Goal: Task Accomplishment & Management: Manage account settings

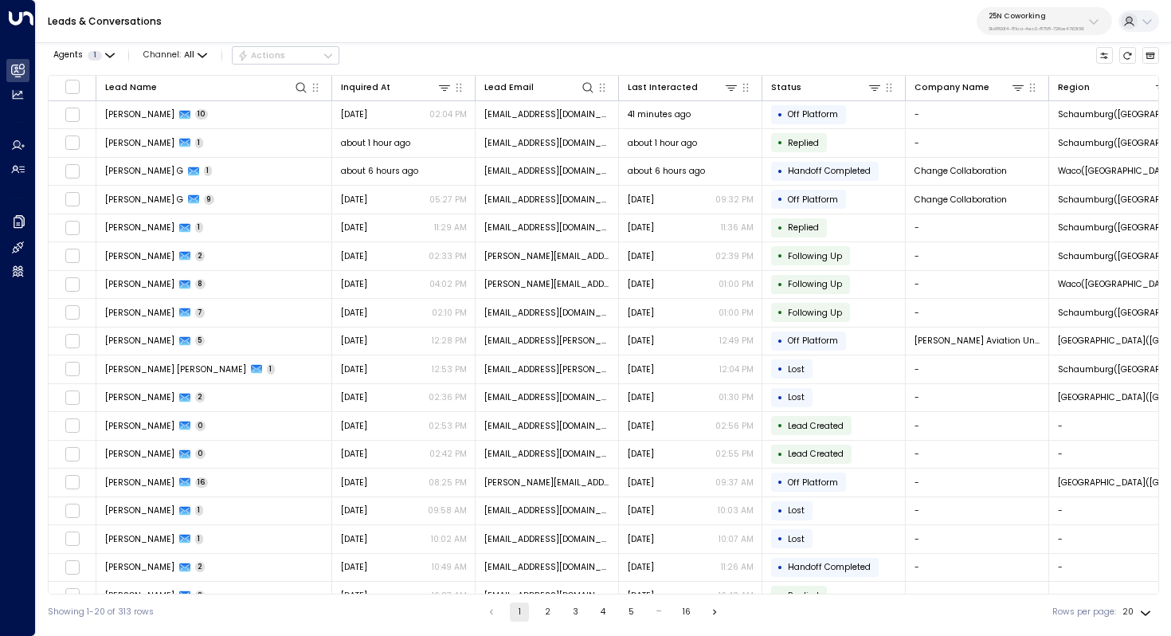
click at [1031, 22] on div "25N Coworking 3b9800f4-81ca-4ec0-8758-72fbe4763f36" at bounding box center [1036, 21] width 96 height 21
type input "*******"
click at [1029, 104] on div "Four Leaf Properties ID: 34e1cd17-0f68-49af-bd32-3c48ce8611d1" at bounding box center [1060, 108] width 155 height 25
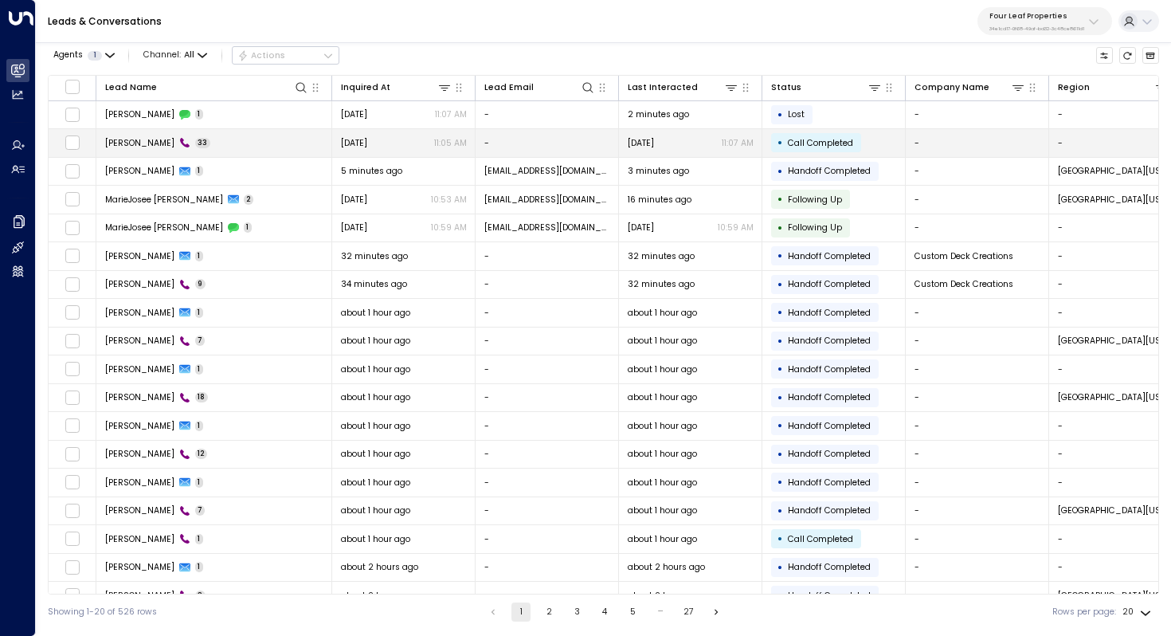
click at [182, 145] on td "[PERSON_NAME] 33" at bounding box center [214, 143] width 236 height 28
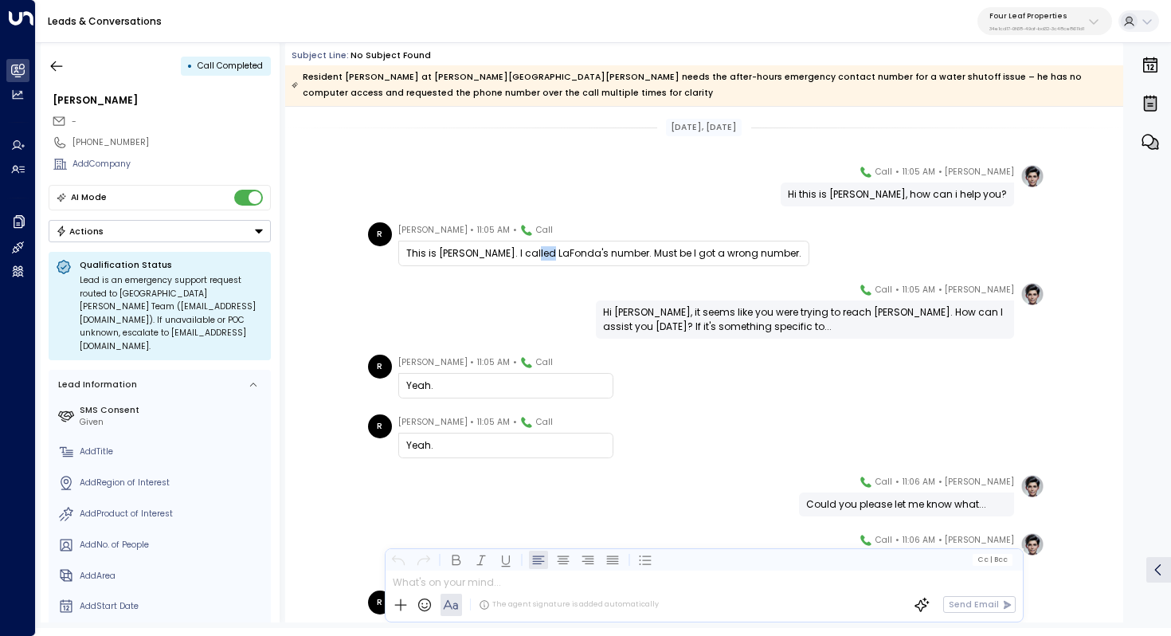
drag, startPoint x: 532, startPoint y: 254, endPoint x: 543, endPoint y: 254, distance: 11.2
click at [543, 254] on div "This is [PERSON_NAME]. I called LaFonda's number. Must be I got a wrong number." at bounding box center [603, 253] width 395 height 14
click at [511, 254] on div "This is [PERSON_NAME]. I called LaFonda's number. Must be I got a wrong number." at bounding box center [603, 253] width 395 height 14
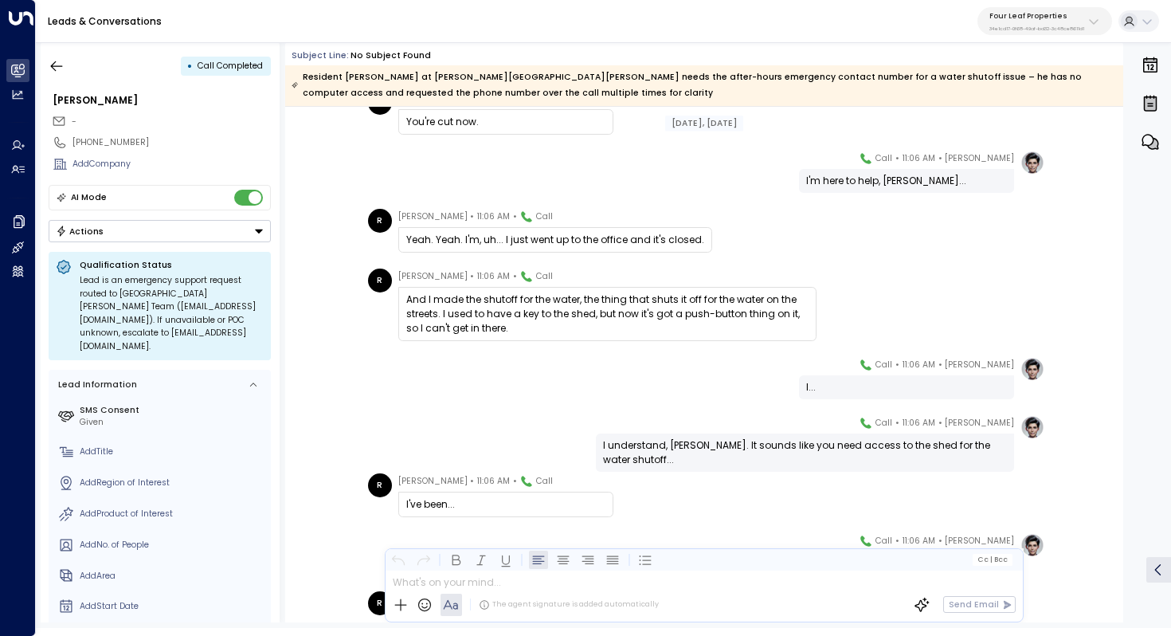
scroll to position [500, 0]
drag, startPoint x: 531, startPoint y: 296, endPoint x: 529, endPoint y: 305, distance: 9.1
click at [529, 305] on div "And I made the shutoff for the water, the thing that shuts it off for the water…" at bounding box center [607, 313] width 402 height 43
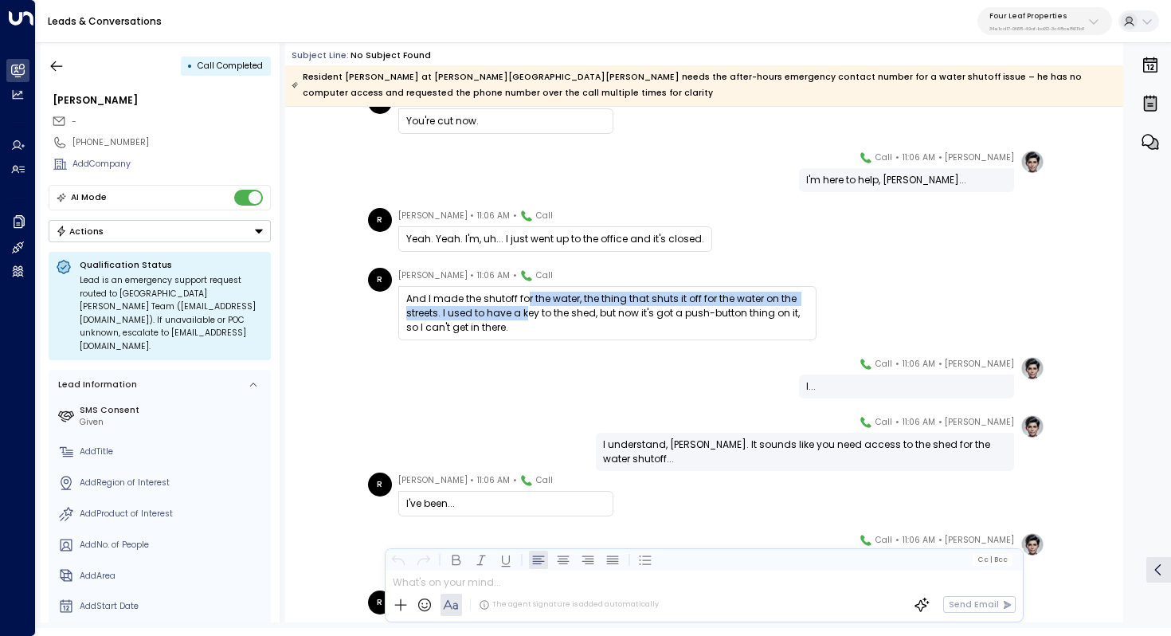
drag, startPoint x: 526, startPoint y: 299, endPoint x: 526, endPoint y: 309, distance: 9.6
click at [526, 309] on div "And I made the shutoff for the water, the thing that shuts it off for the water…" at bounding box center [607, 313] width 402 height 43
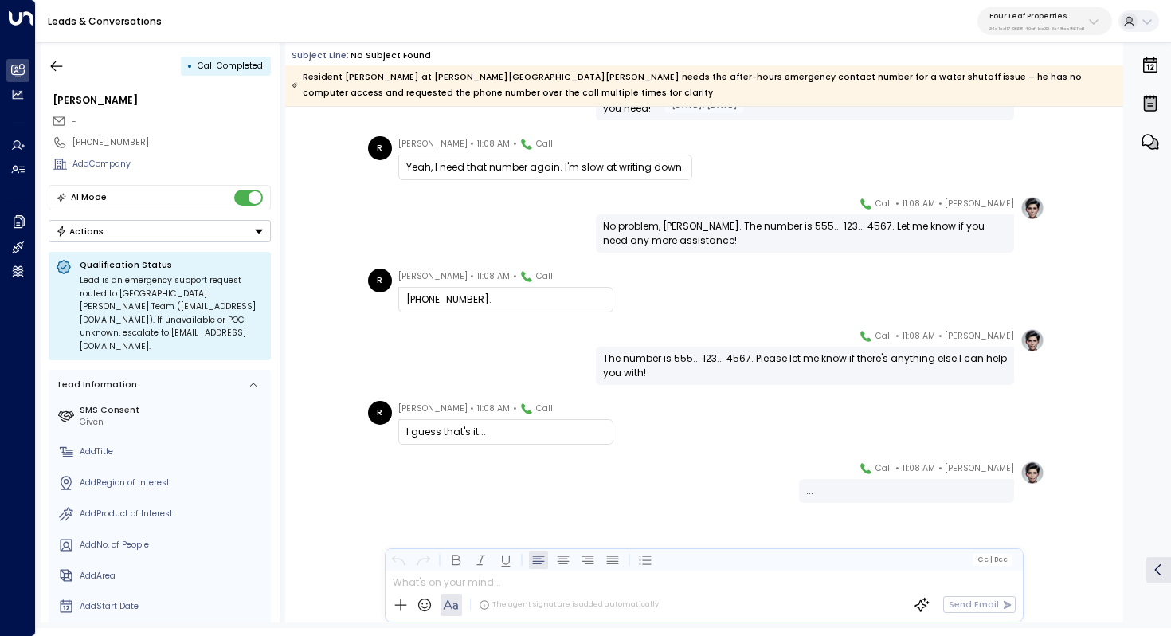
scroll to position [1748, 0]
click at [61, 60] on icon "button" at bounding box center [57, 66] width 16 height 16
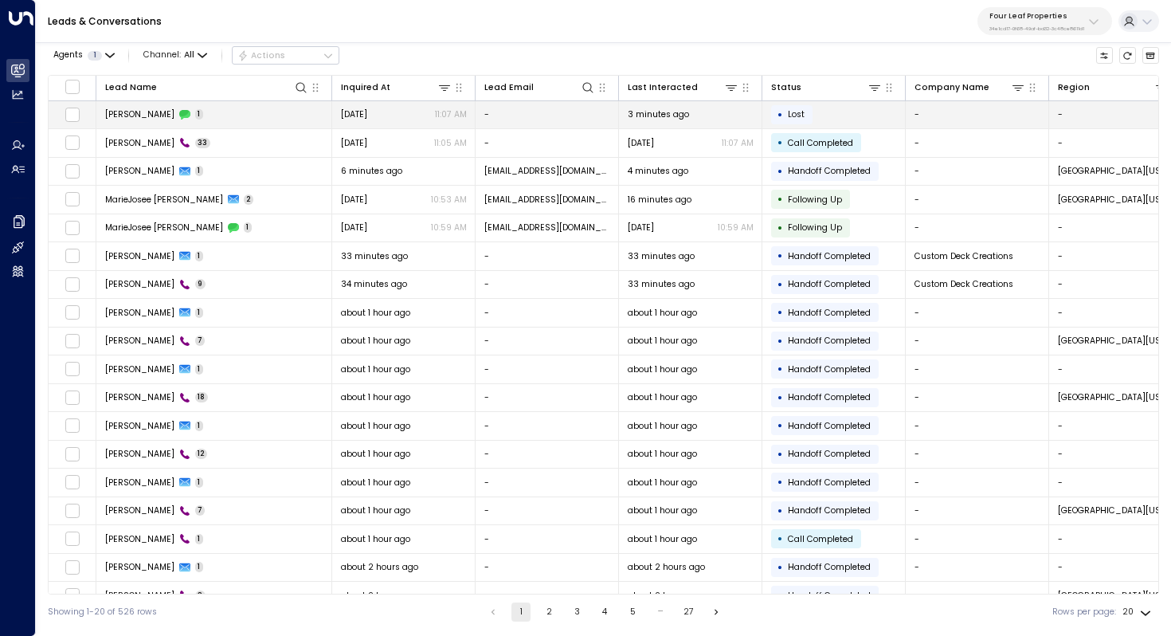
click at [185, 121] on td "[PERSON_NAME] 1" at bounding box center [214, 115] width 236 height 28
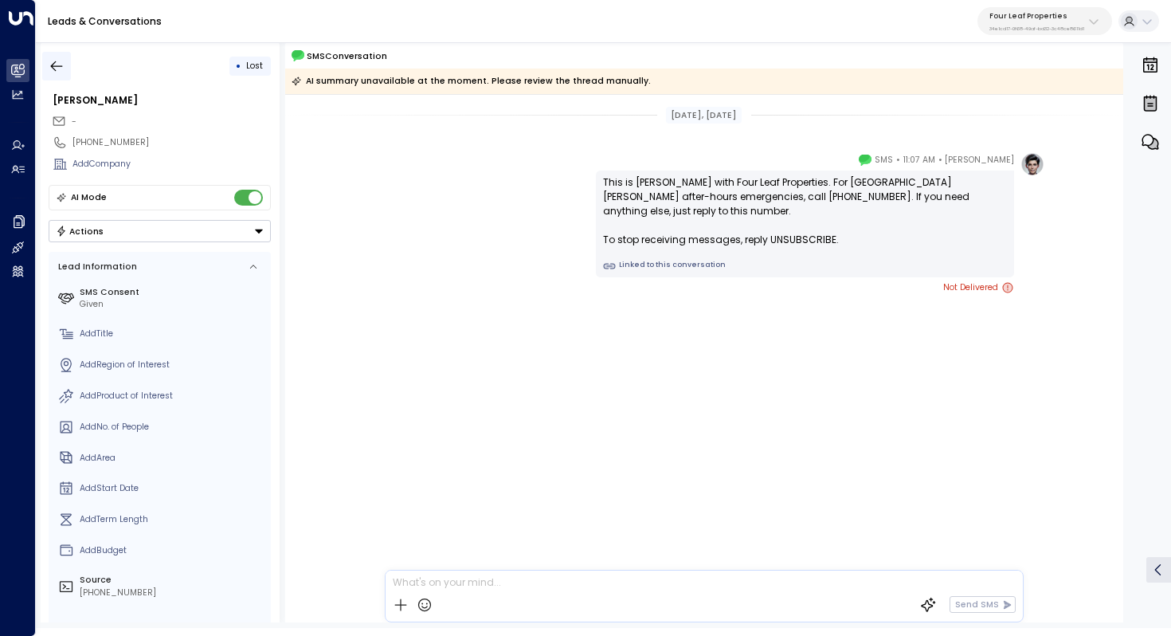
click at [61, 63] on icon "button" at bounding box center [57, 66] width 16 height 16
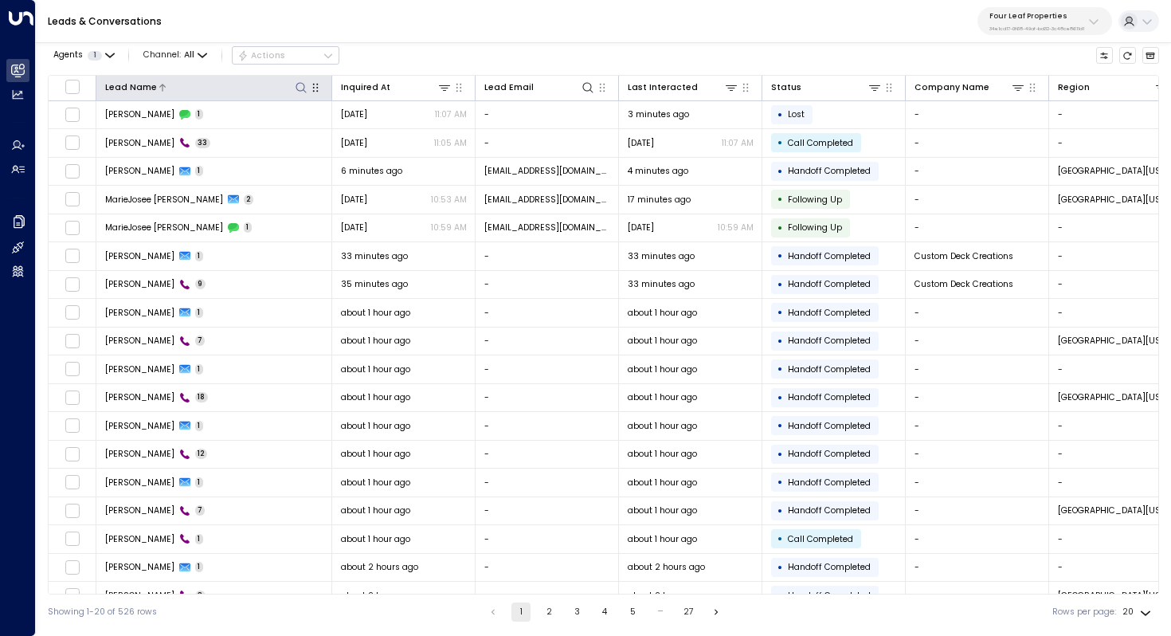
click at [299, 84] on icon at bounding box center [301, 87] width 13 height 13
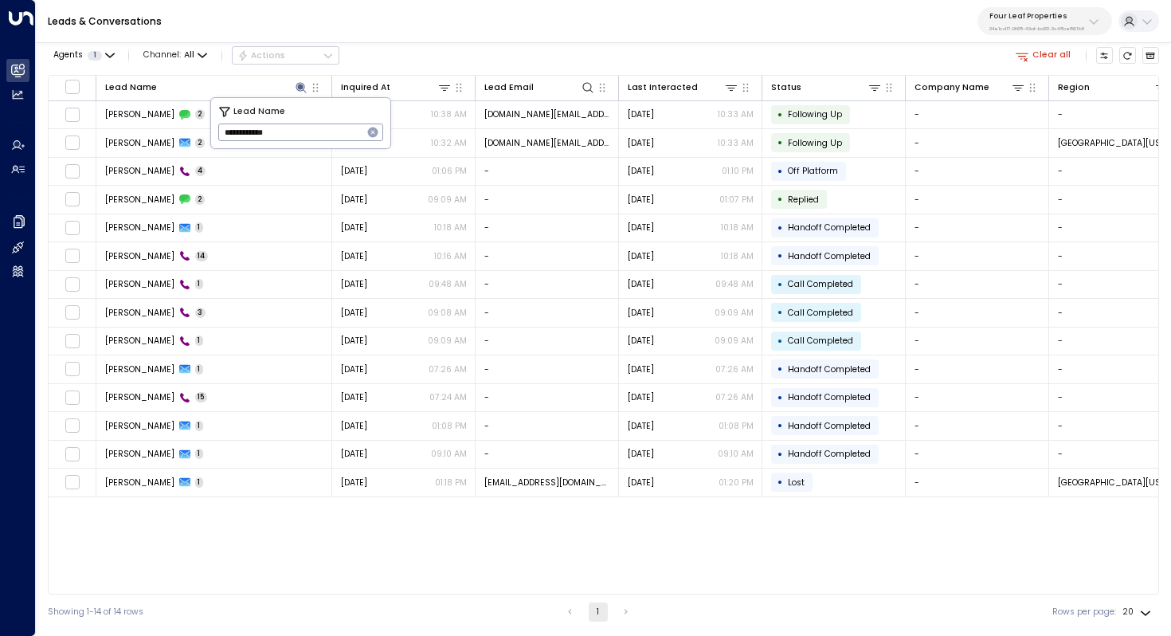
type input "**********"
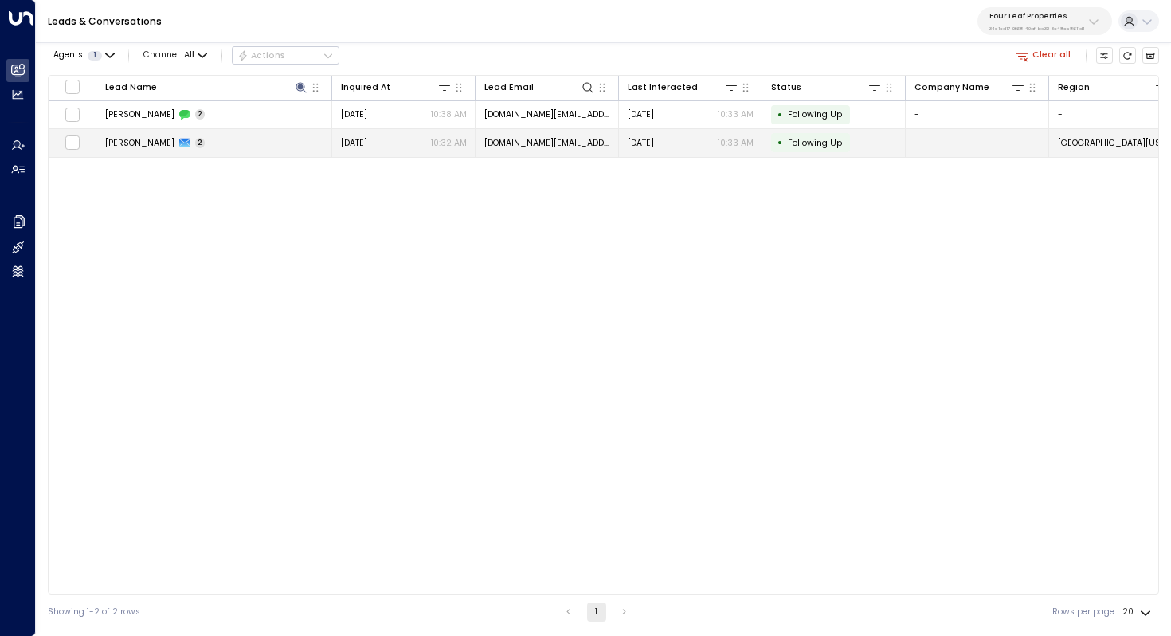
click at [139, 143] on span "[PERSON_NAME]" at bounding box center [139, 143] width 69 height 12
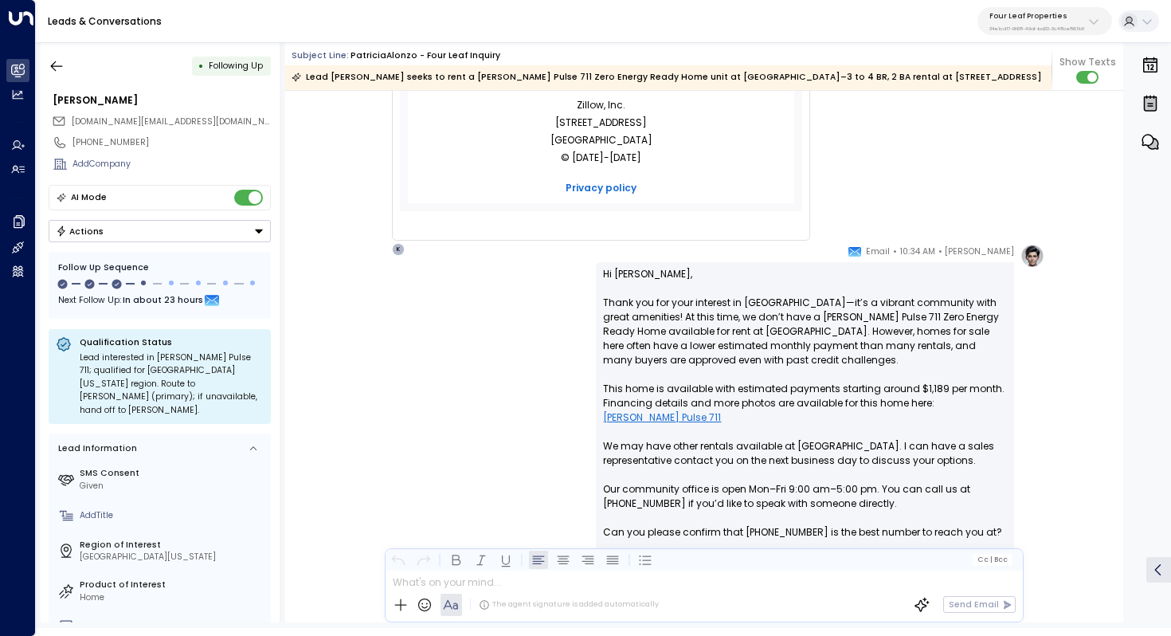
scroll to position [713, 0]
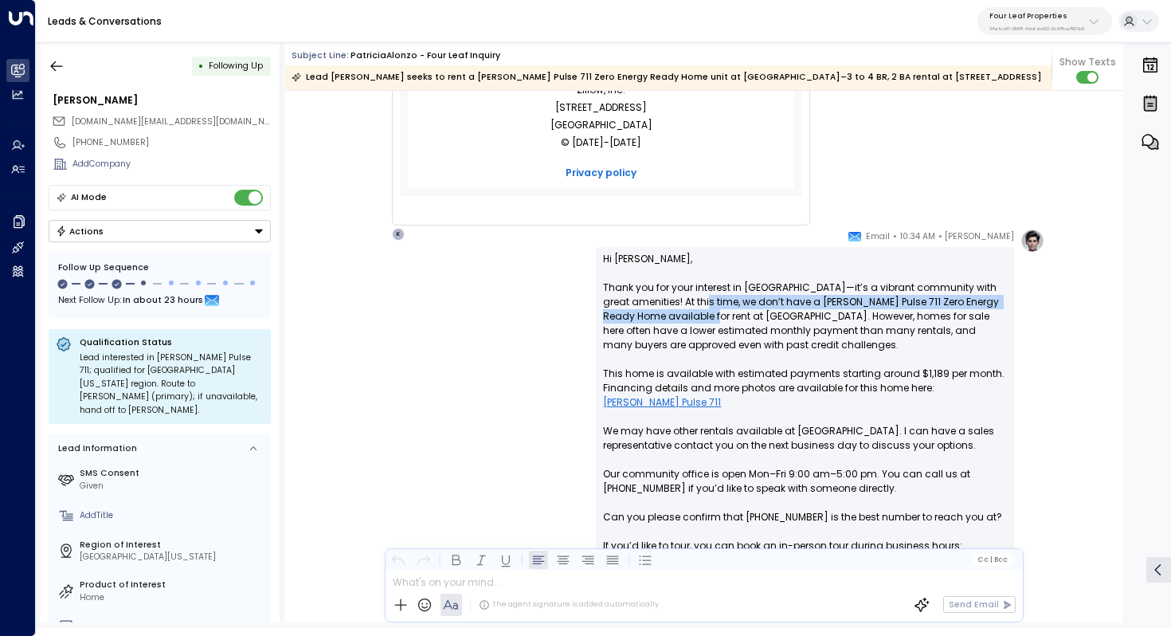
drag, startPoint x: 705, startPoint y: 299, endPoint x: 705, endPoint y: 311, distance: 11.9
click at [705, 311] on p "Hi [PERSON_NAME], Thank you for your interest in [GEOGRAPHIC_DATA]—it’s a vibra…" at bounding box center [805, 417] width 404 height 330
drag, startPoint x: 711, startPoint y: 303, endPoint x: 707, endPoint y: 315, distance: 12.6
click at [707, 315] on p "Hi [PERSON_NAME], Thank you for your interest in [GEOGRAPHIC_DATA]—it’s a vibra…" at bounding box center [805, 417] width 404 height 330
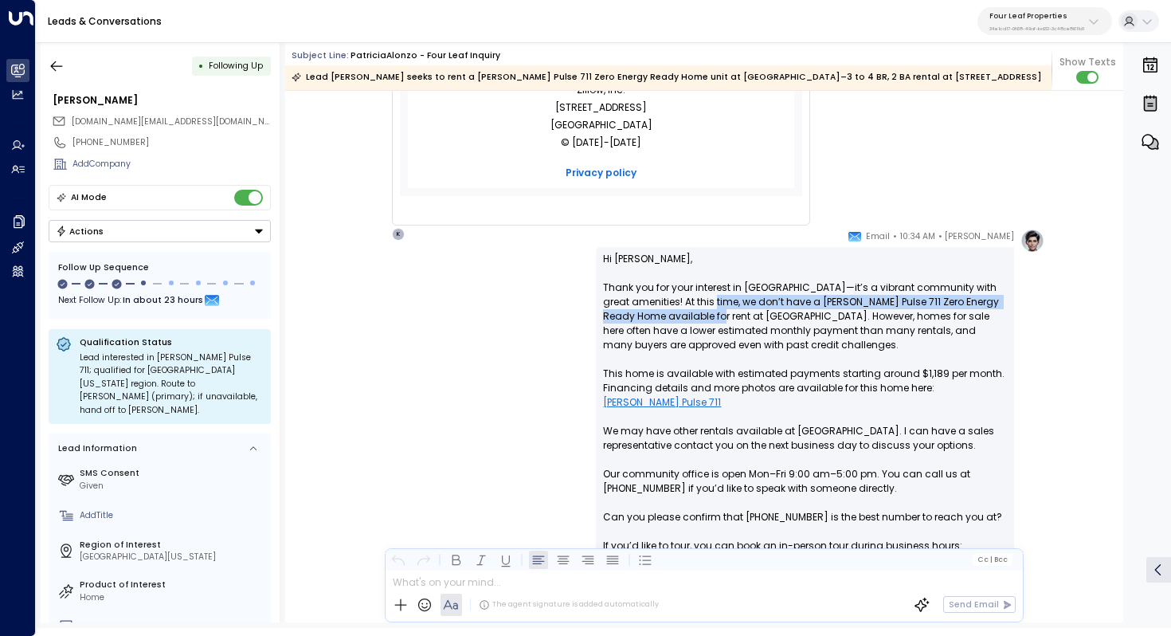
click at [707, 315] on p "Hi [PERSON_NAME], Thank you for your interest in [GEOGRAPHIC_DATA]—it’s a vibra…" at bounding box center [805, 417] width 404 height 330
click at [720, 310] on p "Hi [PERSON_NAME], Thank you for your interest in [GEOGRAPHIC_DATA]—it’s a vibra…" at bounding box center [805, 417] width 404 height 330
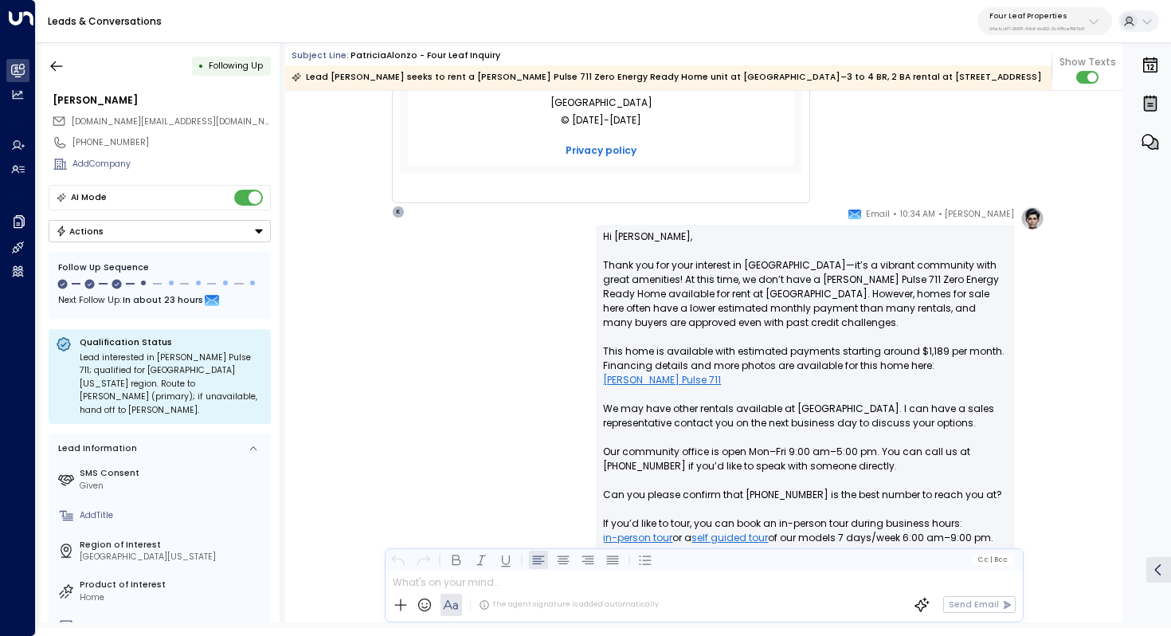
scroll to position [737, 0]
click at [750, 309] on p "Hi [PERSON_NAME], Thank you for your interest in [GEOGRAPHIC_DATA]—it’s a vibra…" at bounding box center [805, 393] width 404 height 330
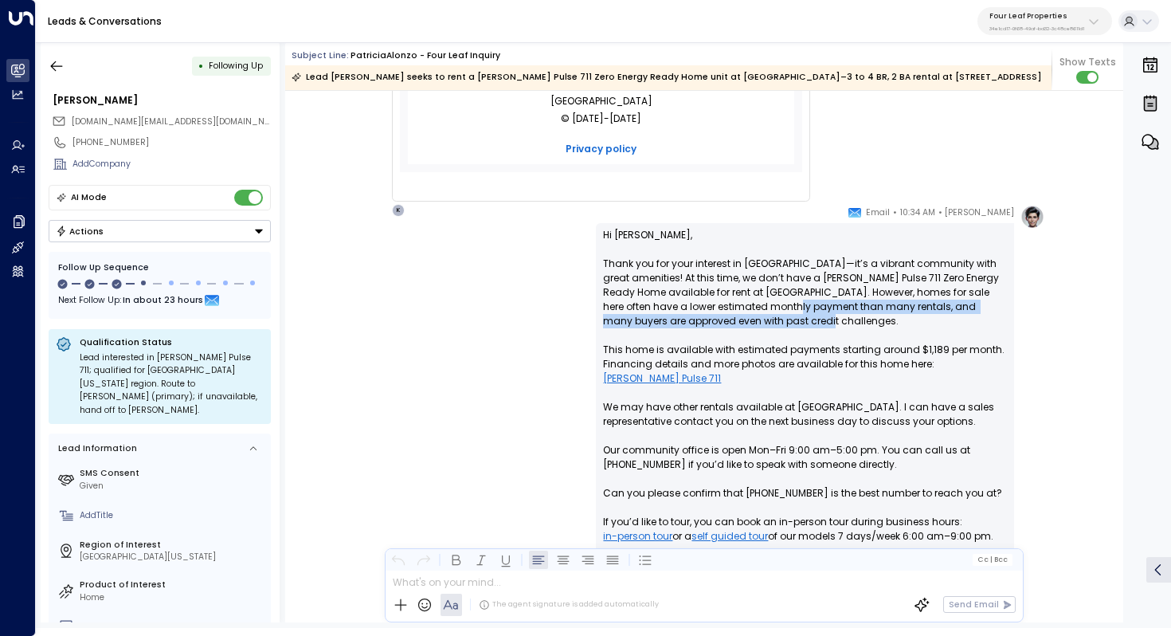
click at [768, 315] on p "Hi [PERSON_NAME], Thank you for your interest in [GEOGRAPHIC_DATA]—it’s a vibra…" at bounding box center [805, 393] width 404 height 330
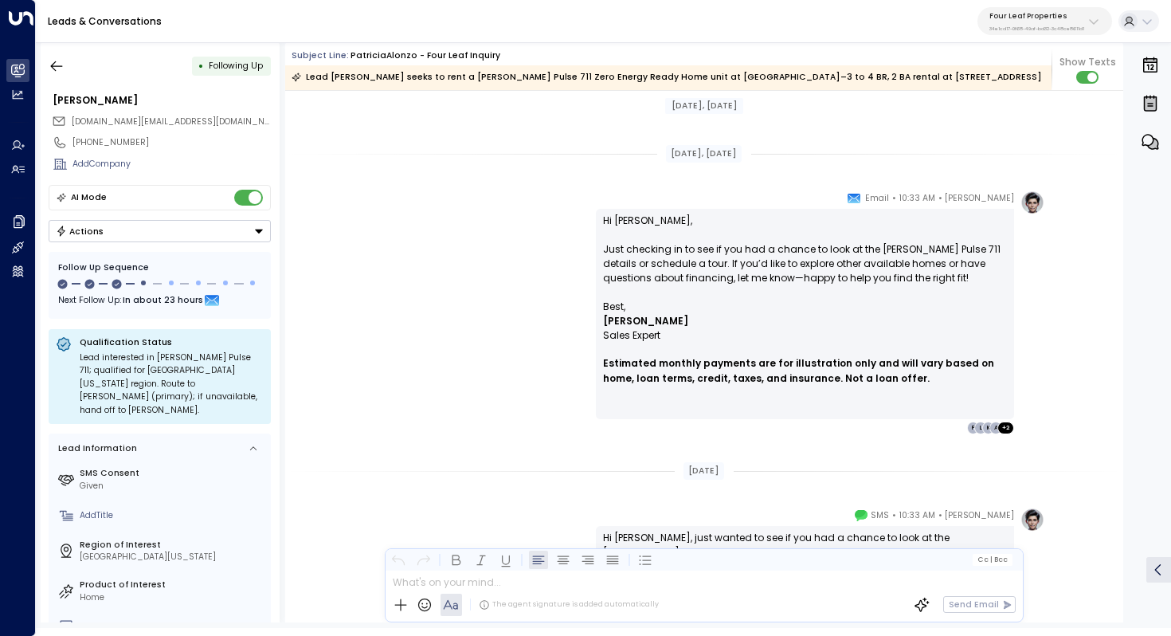
scroll to position [1597, 0]
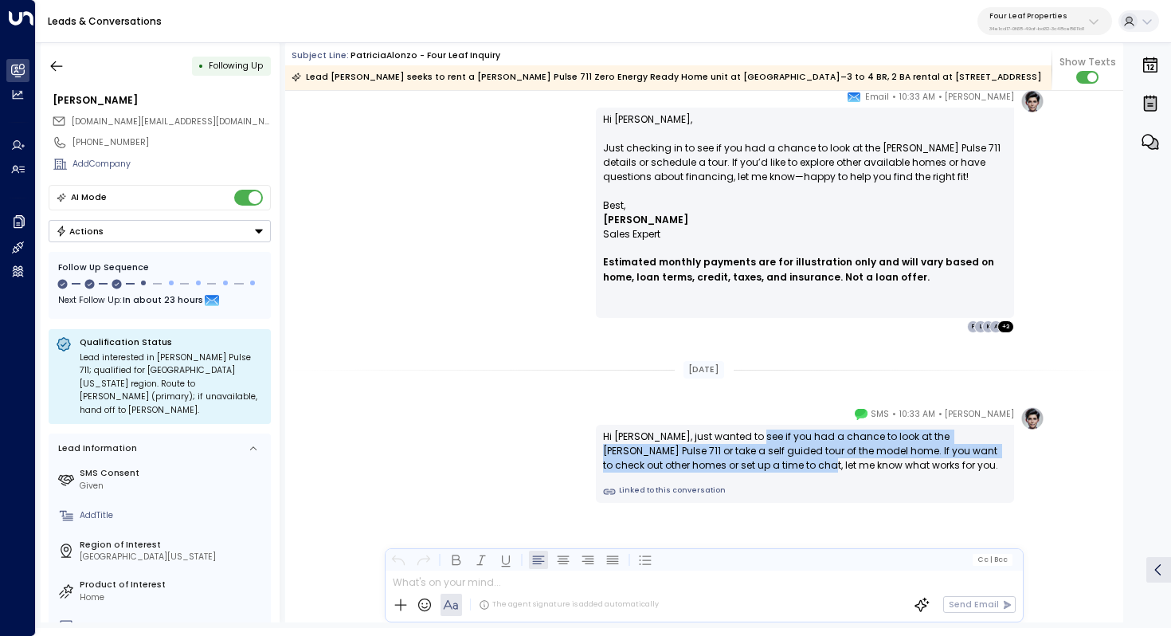
drag, startPoint x: 745, startPoint y: 433, endPoint x: 745, endPoint y: 460, distance: 27.1
click at [745, 460] on div "Hi [PERSON_NAME], just wanted to see if you had a chance to look at the [PERSON…" at bounding box center [805, 450] width 404 height 43
click at [753, 444] on div "Hi [PERSON_NAME], just wanted to see if you had a chance to look at the [PERSON…" at bounding box center [805, 450] width 404 height 43
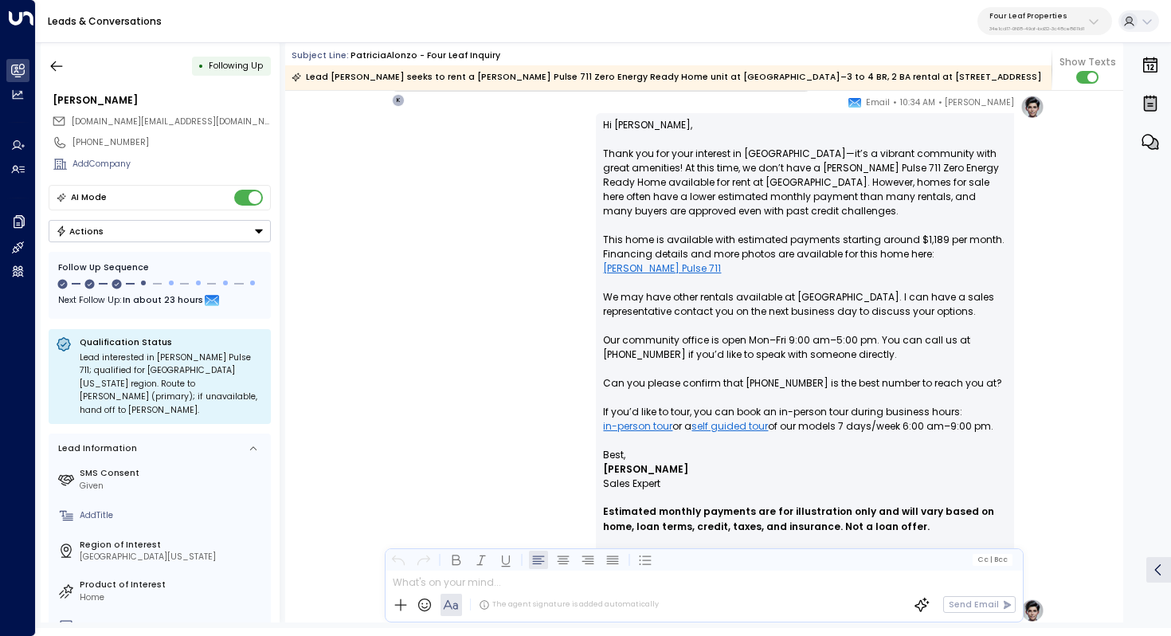
scroll to position [816, 0]
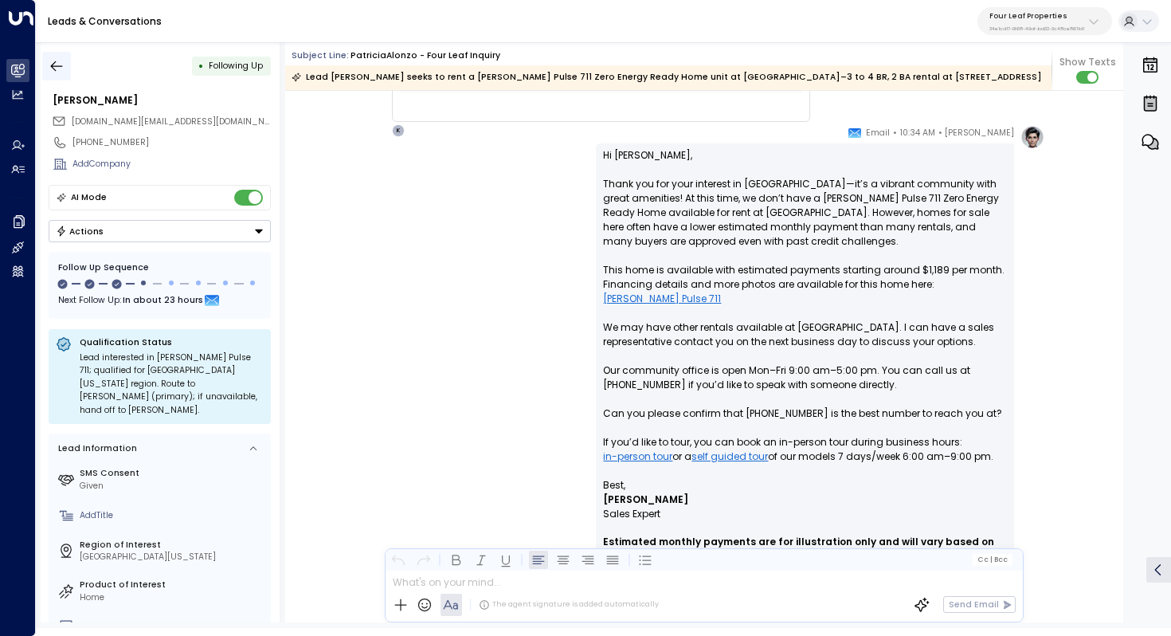
click at [50, 67] on icon "button" at bounding box center [57, 66] width 16 height 16
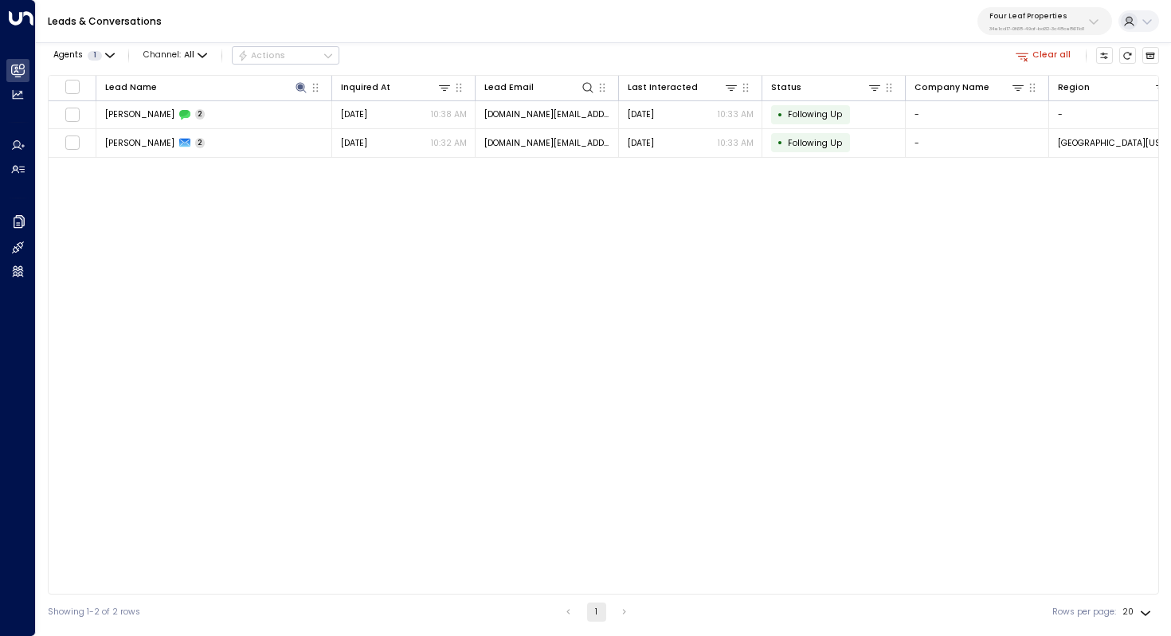
click at [1045, 27] on p "34e1cd17-0f68-49af-bd32-3c48ce8611d1" at bounding box center [1036, 28] width 95 height 6
type input "****"
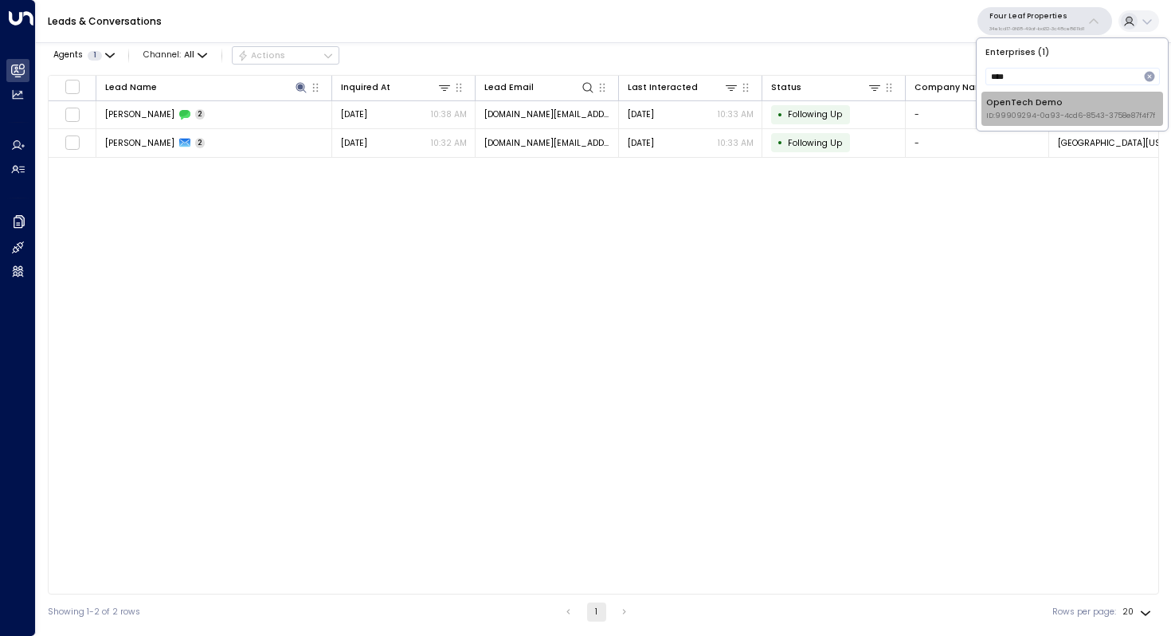
click at [1032, 97] on div "OpenTech Demo ID: 99909294-0a93-4cd6-8543-3758e87f4f7f" at bounding box center [1070, 108] width 169 height 25
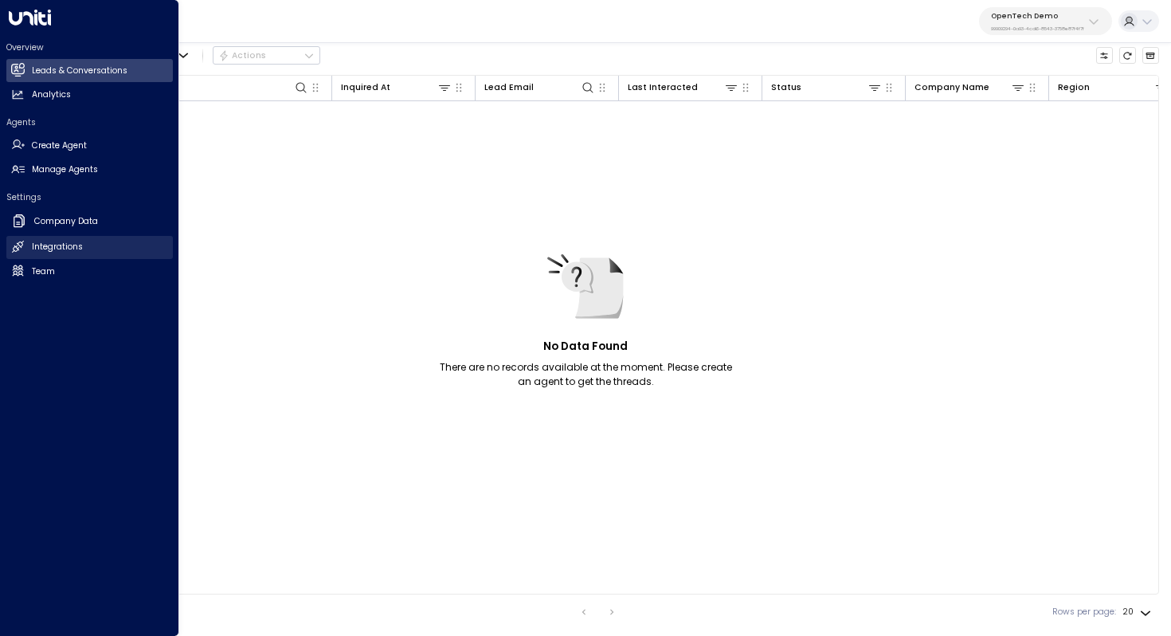
click at [43, 244] on h2 "Integrations" at bounding box center [57, 247] width 51 height 13
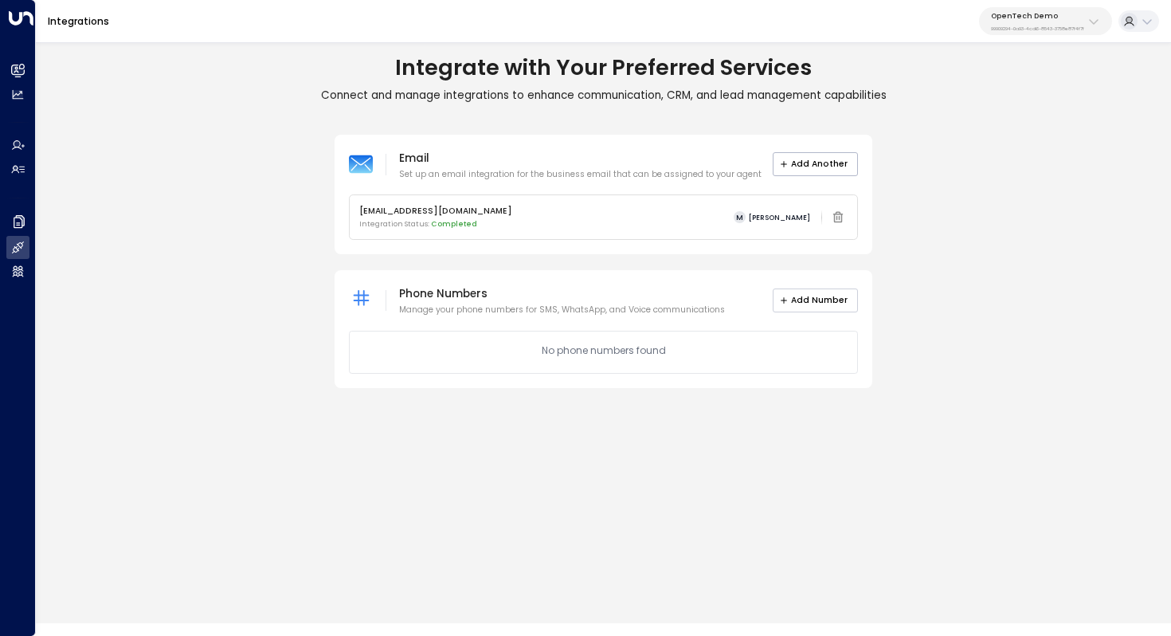
click at [820, 296] on button "Add Number" at bounding box center [816, 300] width 86 height 24
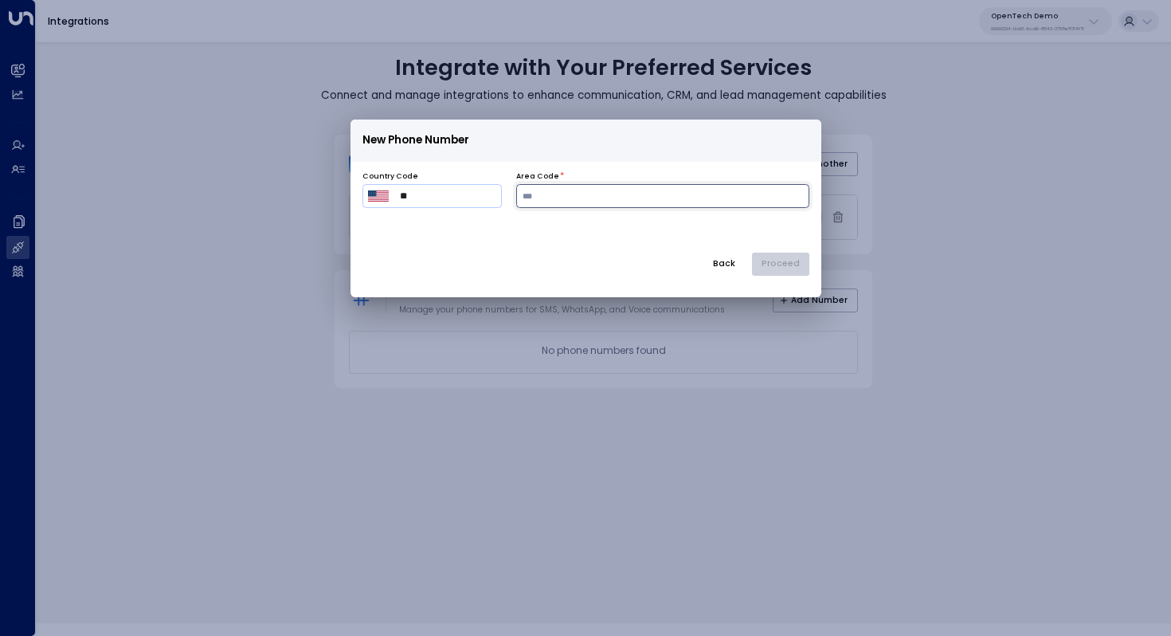
click at [555, 190] on input "number" at bounding box center [662, 196] width 293 height 24
type input "*"
click at [723, 262] on button "Back" at bounding box center [724, 264] width 43 height 24
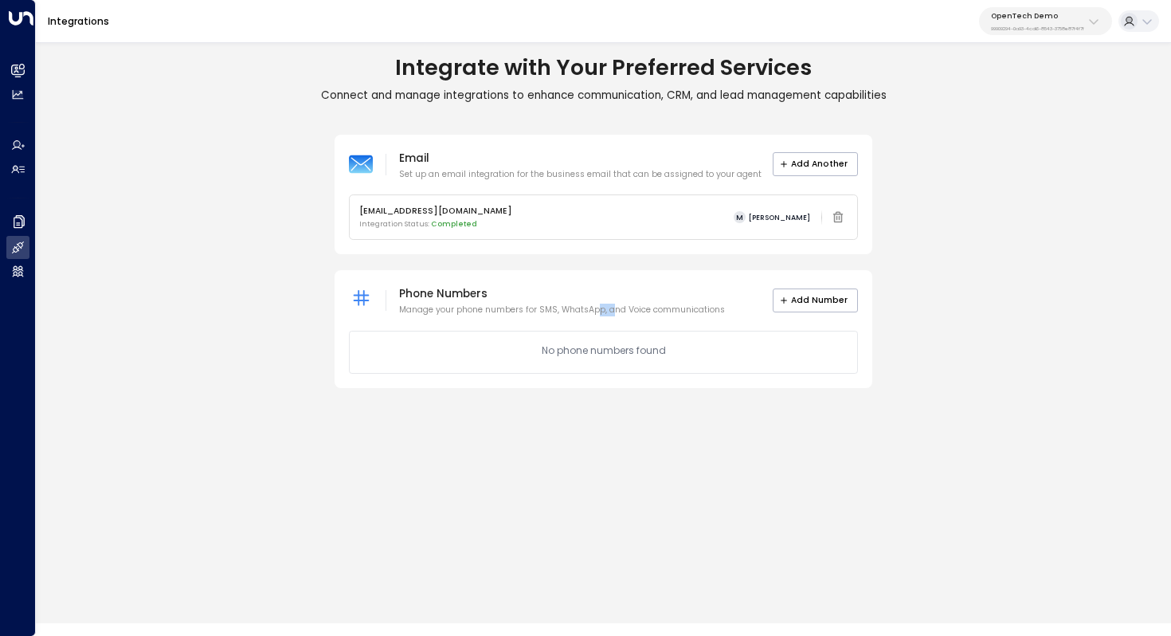
drag, startPoint x: 597, startPoint y: 305, endPoint x: 613, endPoint y: 305, distance: 16.7
click at [613, 305] on p "Manage your phone numbers for SMS, WhatsApp, and Voice communications" at bounding box center [562, 309] width 326 height 13
click at [799, 300] on button "Add Number" at bounding box center [816, 300] width 86 height 24
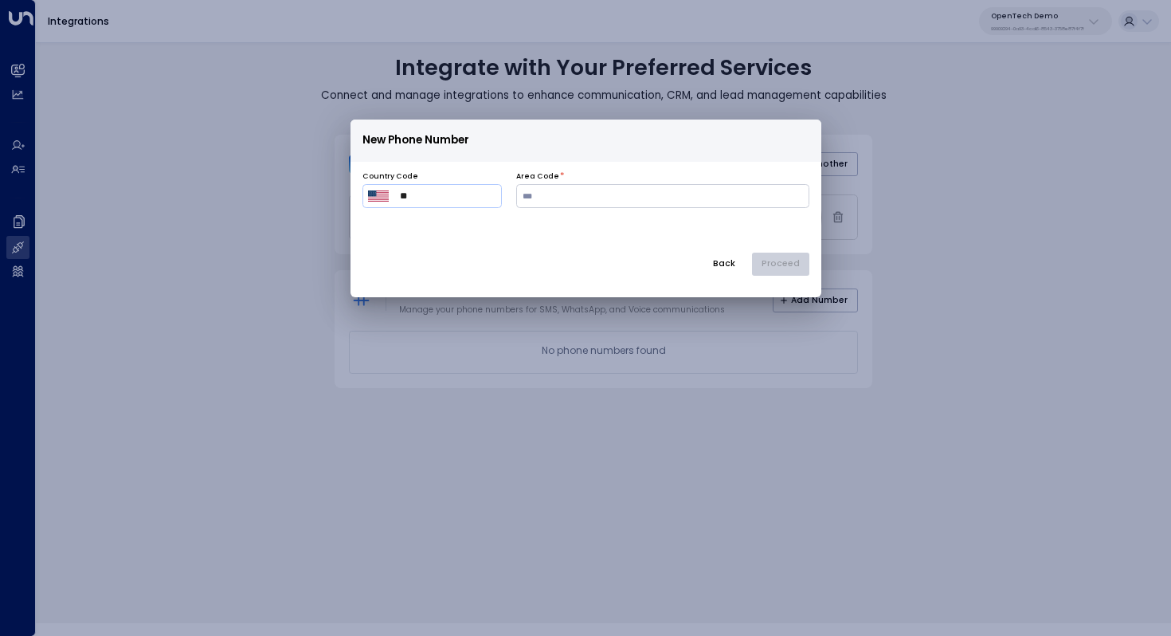
click at [453, 196] on input "**" at bounding box center [448, 196] width 96 height 14
click at [561, 182] on div "Area Code *" at bounding box center [662, 189] width 293 height 37
click at [558, 195] on input "number" at bounding box center [662, 196] width 293 height 24
click at [732, 261] on button "Back" at bounding box center [724, 264] width 43 height 24
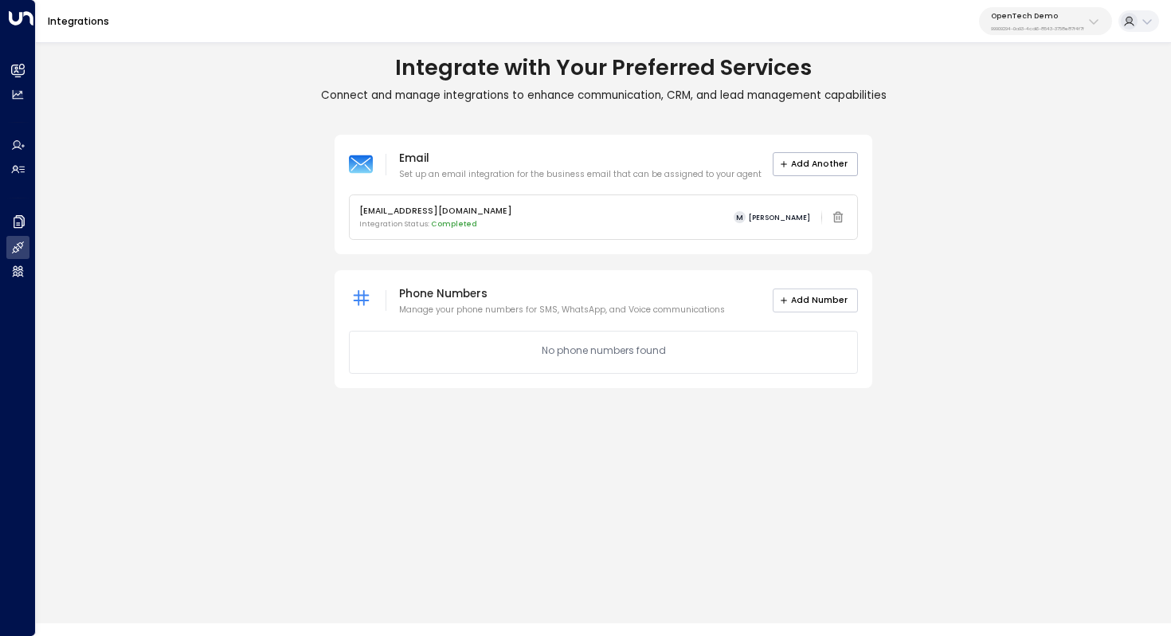
click at [833, 300] on button "Add Number" at bounding box center [816, 300] width 86 height 24
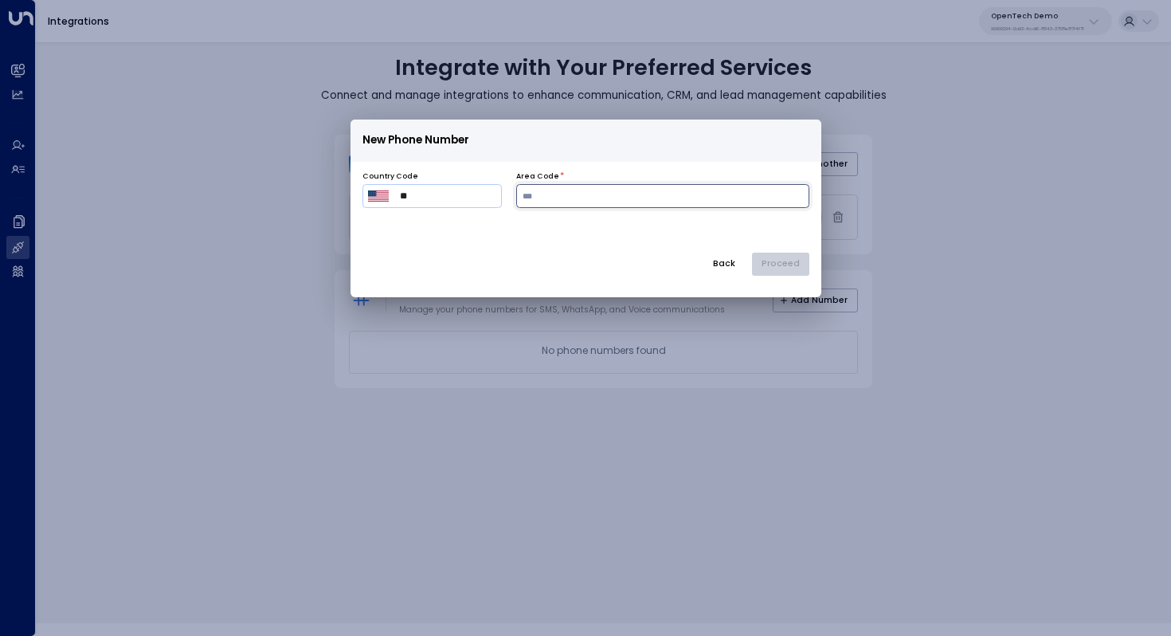
click at [565, 199] on input "number" at bounding box center [662, 196] width 293 height 24
type input "***"
click at [781, 260] on div "Back Proceed" at bounding box center [585, 264] width 447 height 24
click at [588, 206] on input "***" at bounding box center [662, 196] width 293 height 24
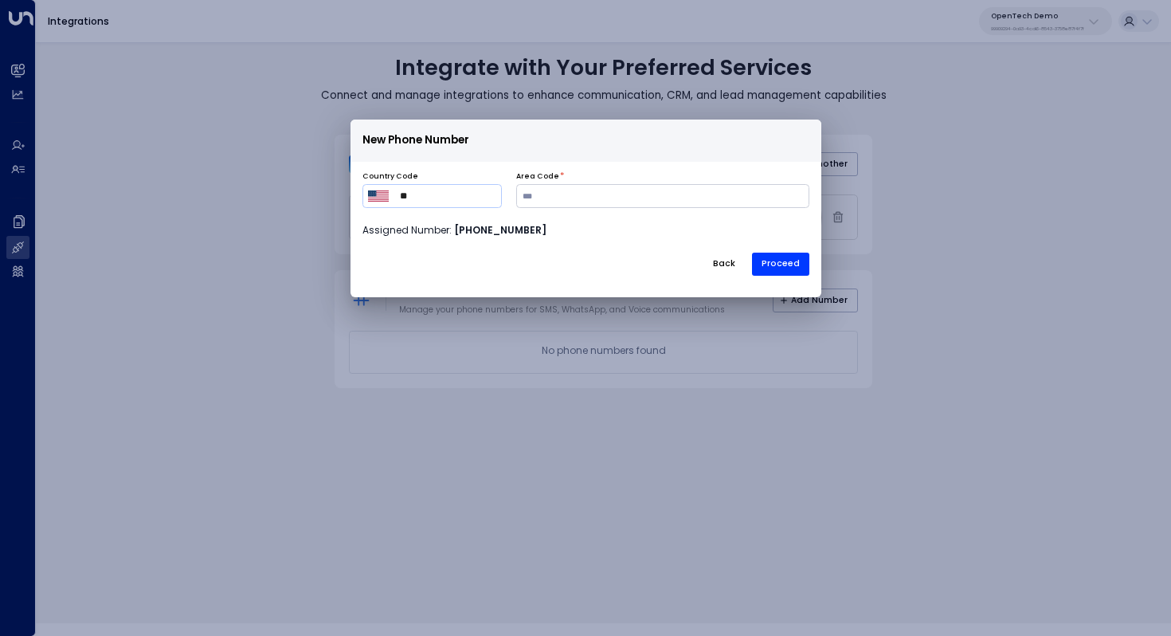
click at [526, 229] on b "[PHONE_NUMBER]" at bounding box center [500, 230] width 92 height 14
click at [579, 194] on input "***" at bounding box center [662, 196] width 293 height 24
click at [796, 265] on button "Proceed" at bounding box center [780, 264] width 57 height 24
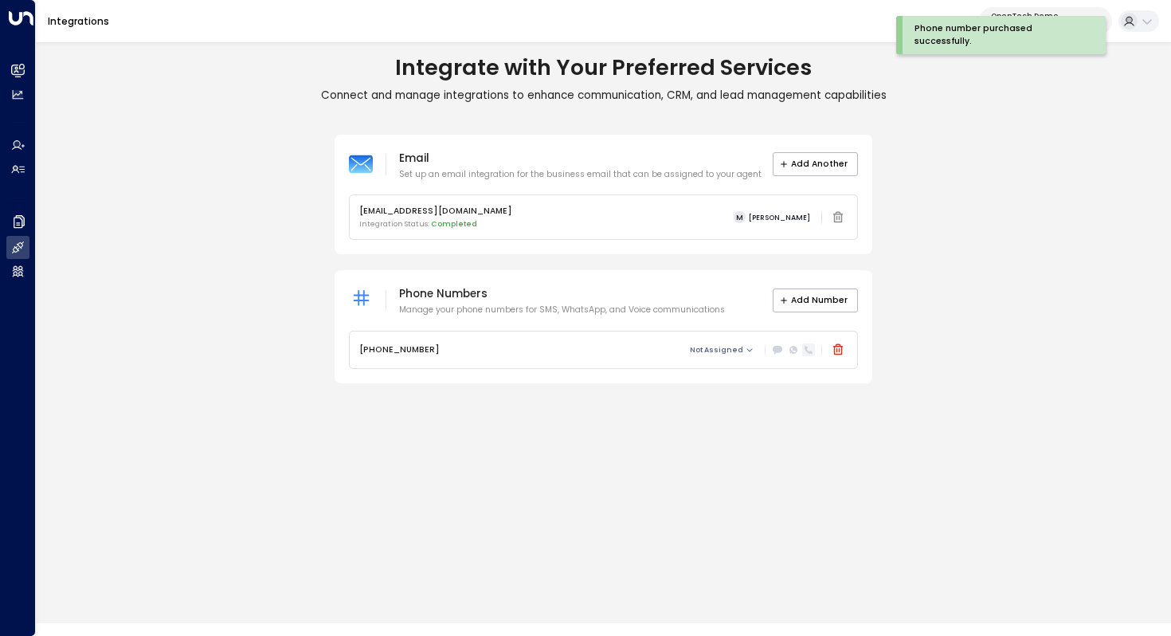
click at [806, 354] on div at bounding box center [808, 349] width 13 height 13
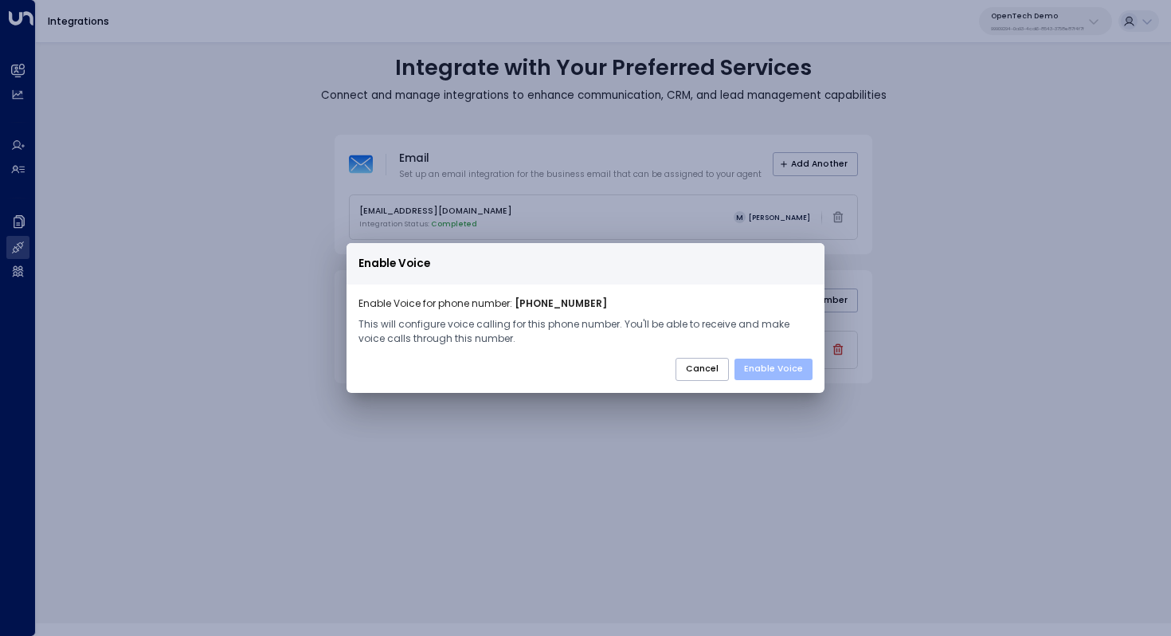
click at [786, 368] on button "Enable Voice" at bounding box center [773, 369] width 78 height 22
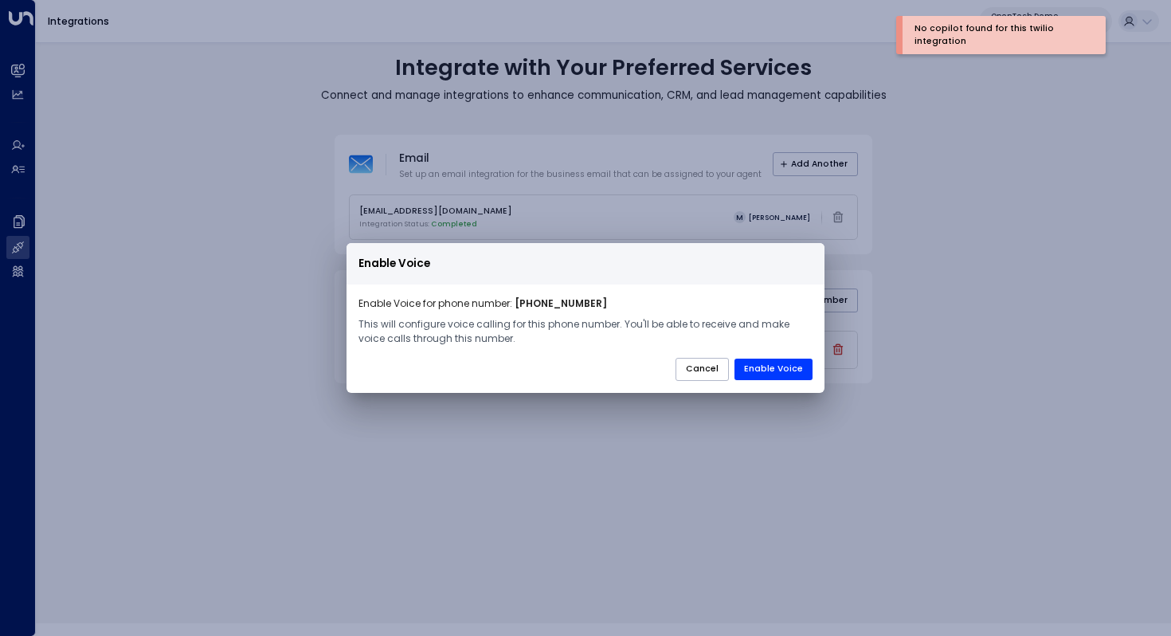
click at [957, 217] on div "Enable Voice Enable Voice for phone number: [PHONE_NUMBER] This will configure …" at bounding box center [585, 318] width 1171 height 636
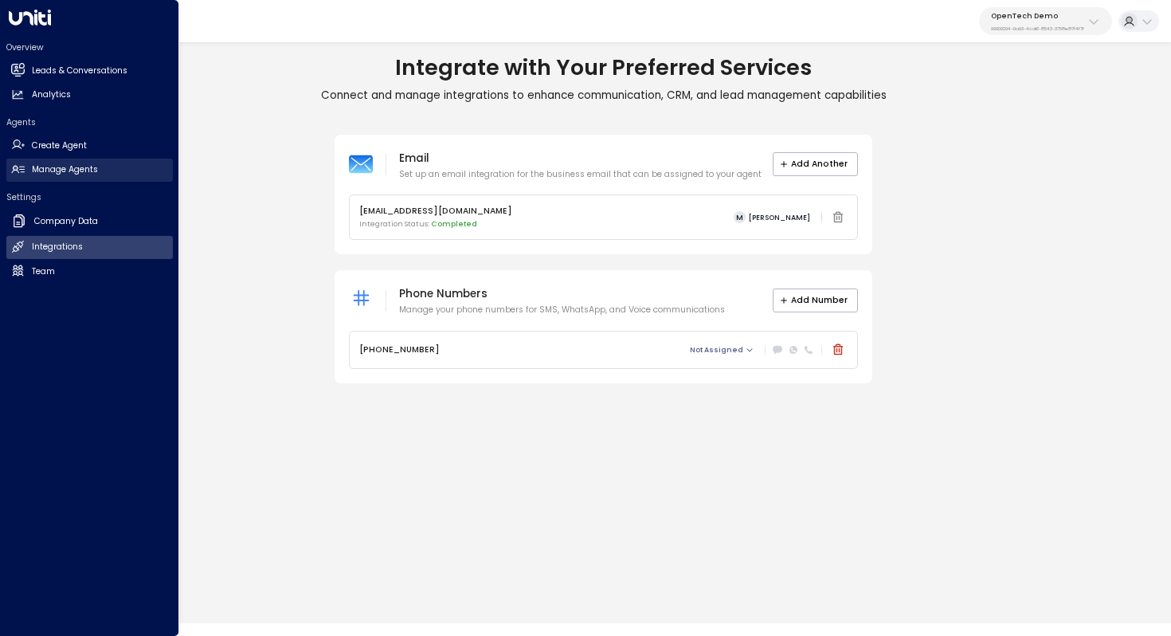
click at [55, 172] on h2 "Manage Agents" at bounding box center [65, 169] width 66 height 13
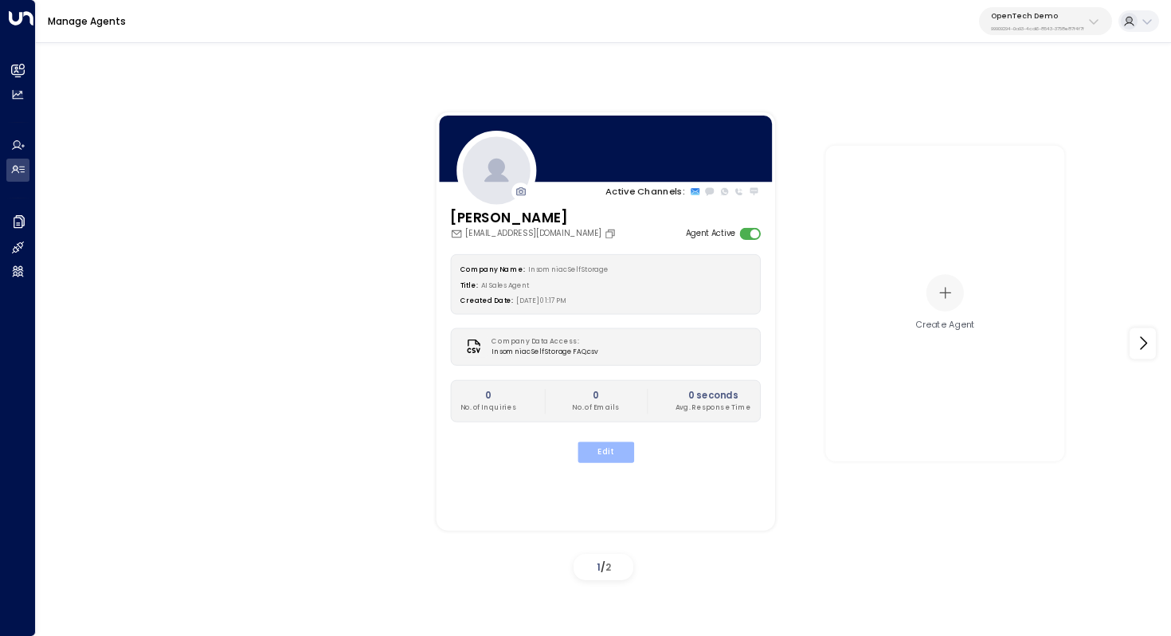
click at [605, 453] on button "Edit" at bounding box center [605, 451] width 57 height 21
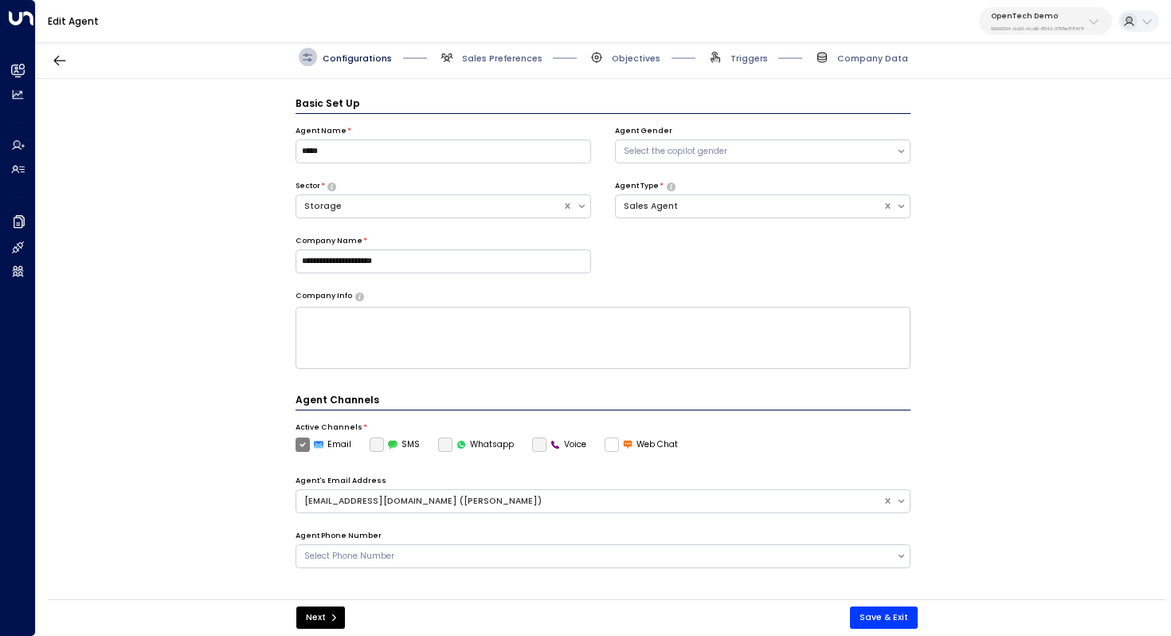
scroll to position [18, 0]
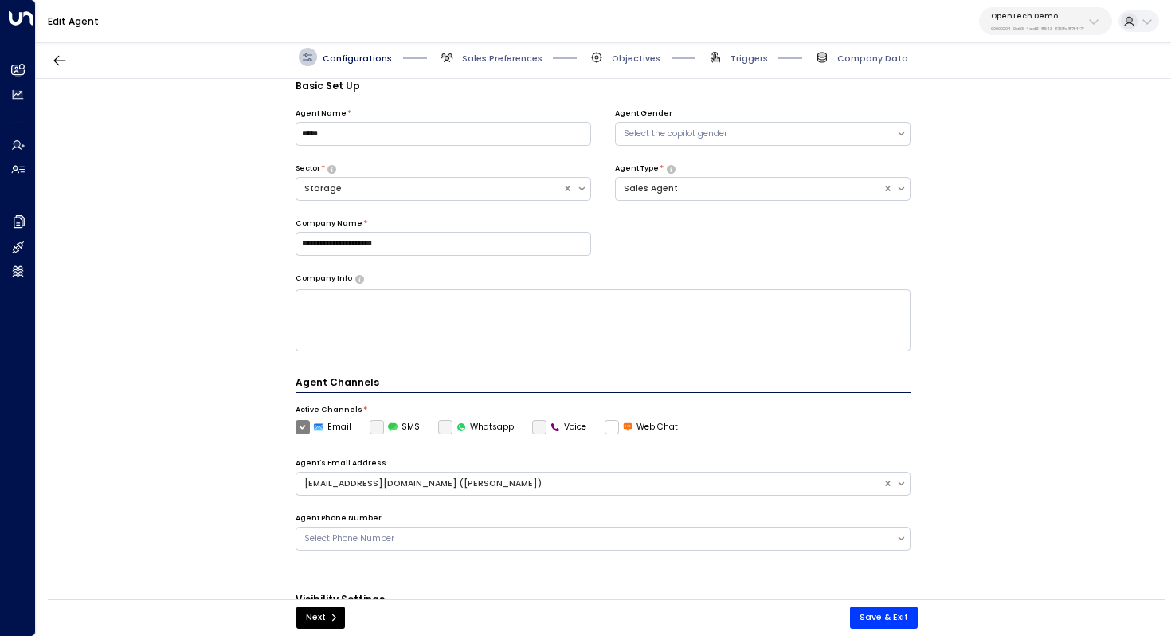
click at [533, 425] on label "Voice" at bounding box center [559, 427] width 55 height 14
click at [539, 526] on div "Select Phone Number" at bounding box center [604, 538] width 616 height 24
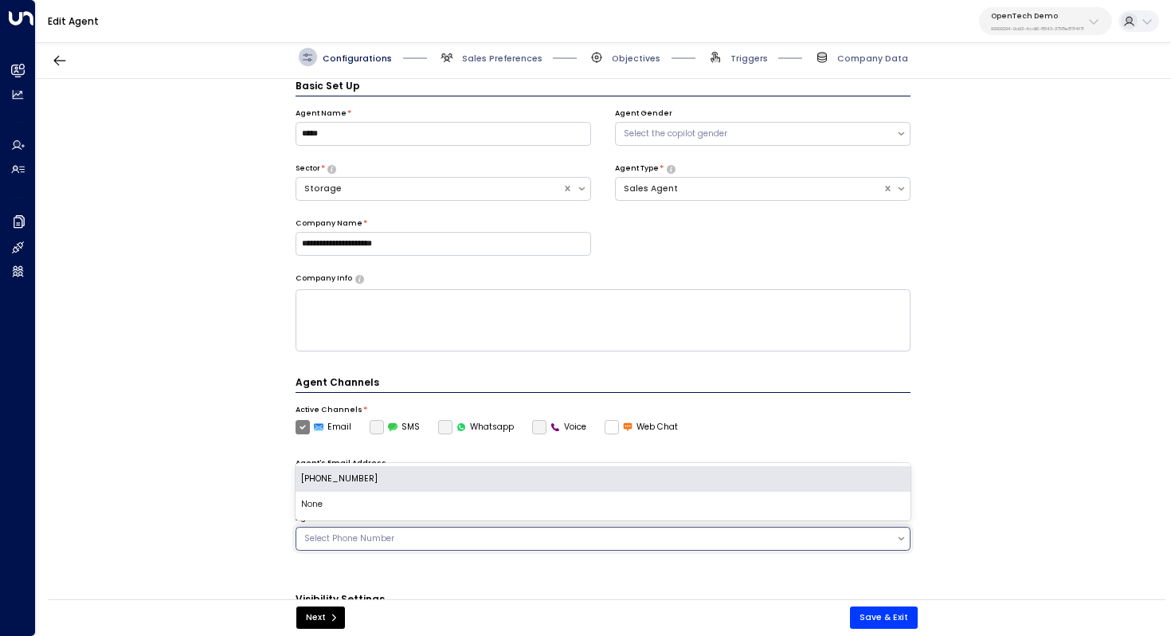
click at [483, 480] on div "[PHONE_NUMBER]" at bounding box center [604, 478] width 616 height 25
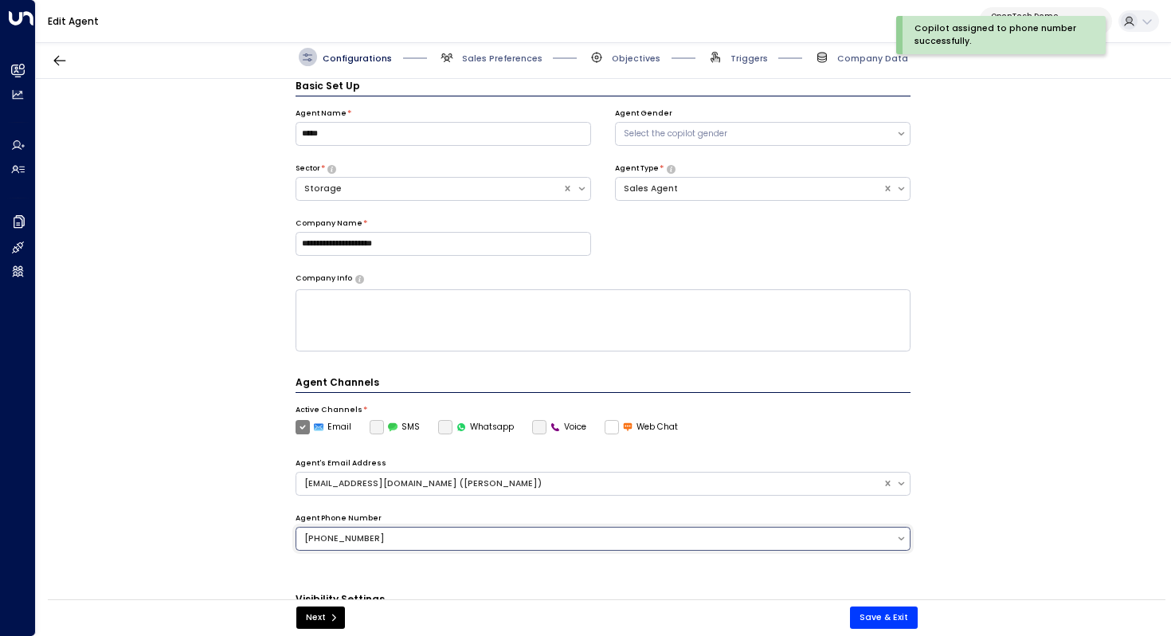
click at [534, 423] on label "Voice" at bounding box center [559, 427] width 55 height 14
click at [888, 620] on button "Save & Exit" at bounding box center [884, 617] width 68 height 22
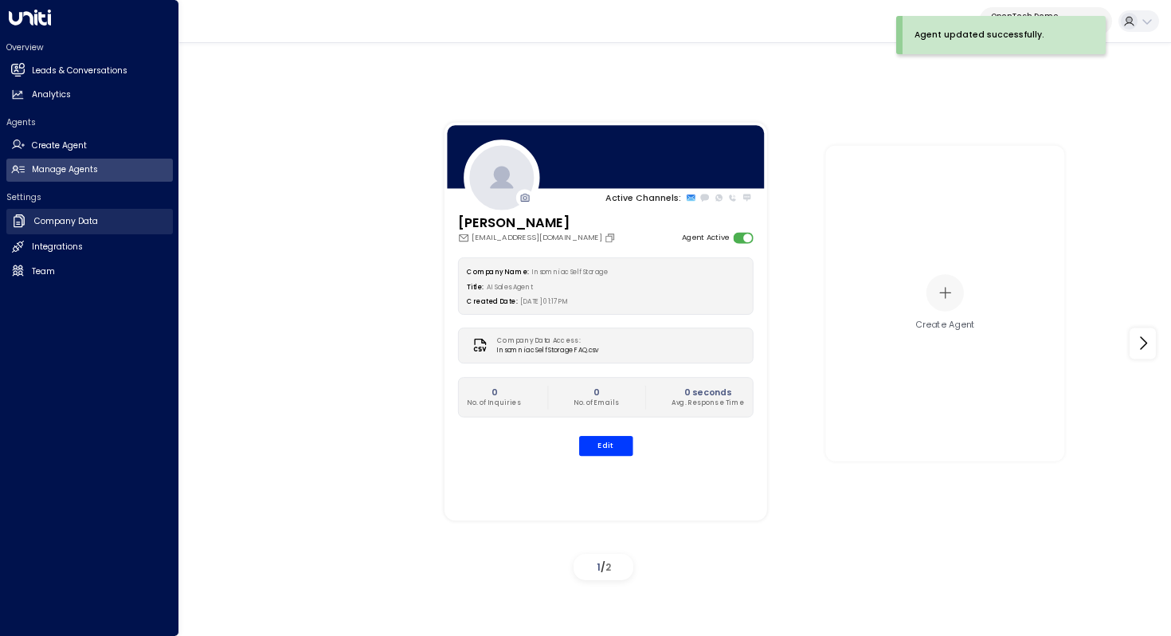
click at [72, 223] on h2 "Company Data" at bounding box center [66, 221] width 64 height 13
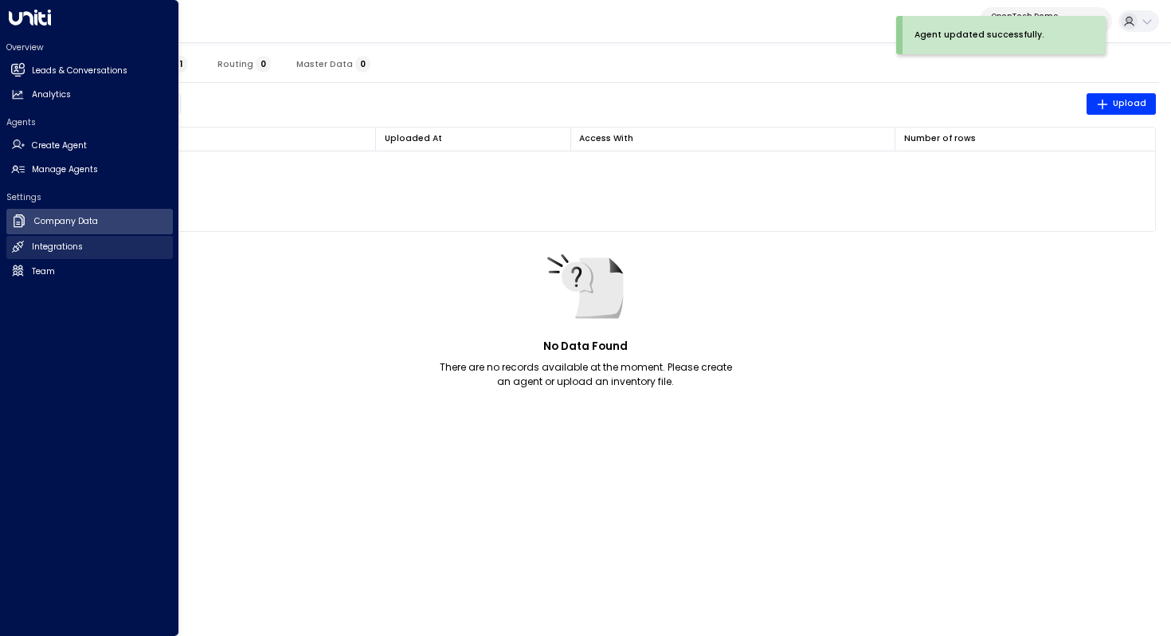
click at [72, 242] on h2 "Integrations" at bounding box center [57, 247] width 51 height 13
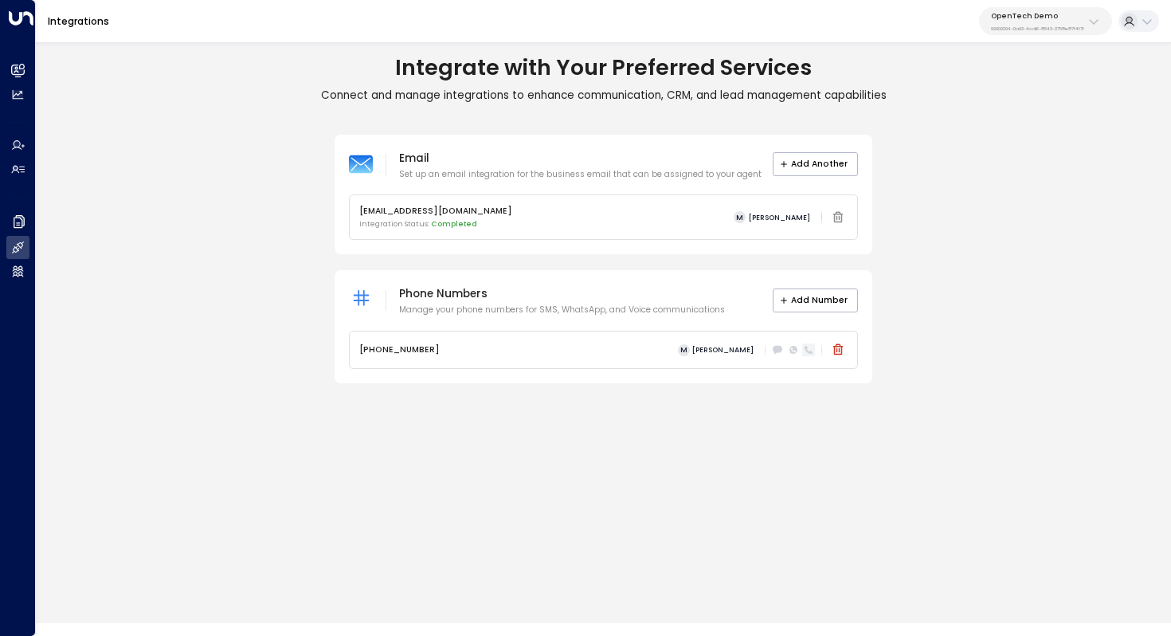
click at [808, 353] on icon at bounding box center [809, 350] width 10 height 10
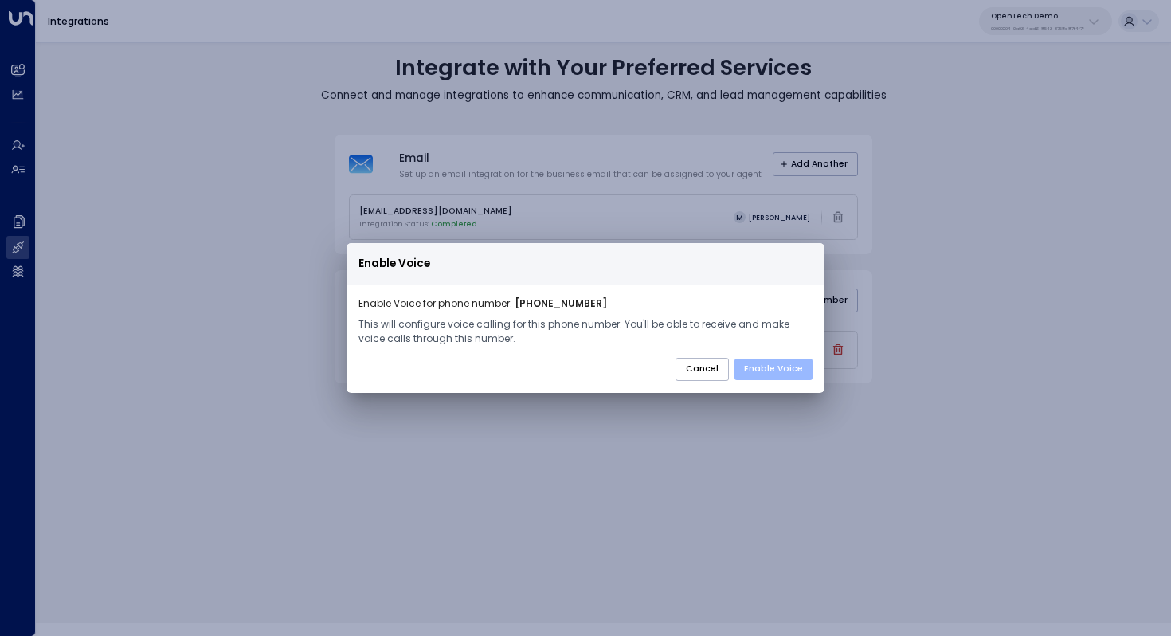
click at [793, 369] on button "Enable Voice" at bounding box center [773, 369] width 78 height 22
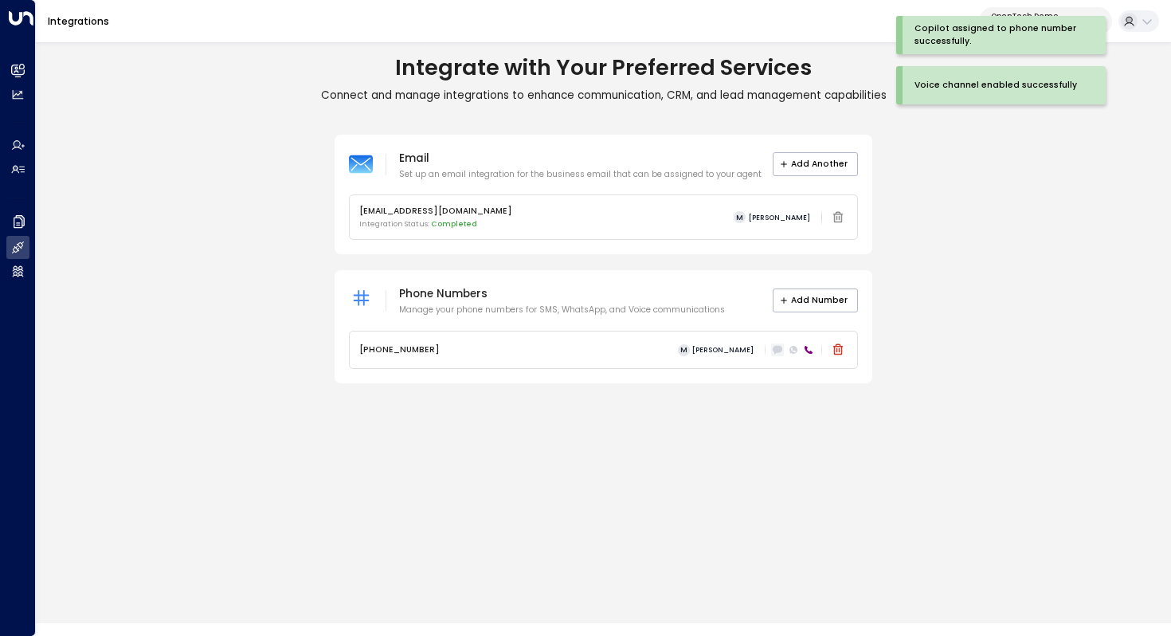
click at [775, 352] on icon at bounding box center [778, 349] width 10 height 7
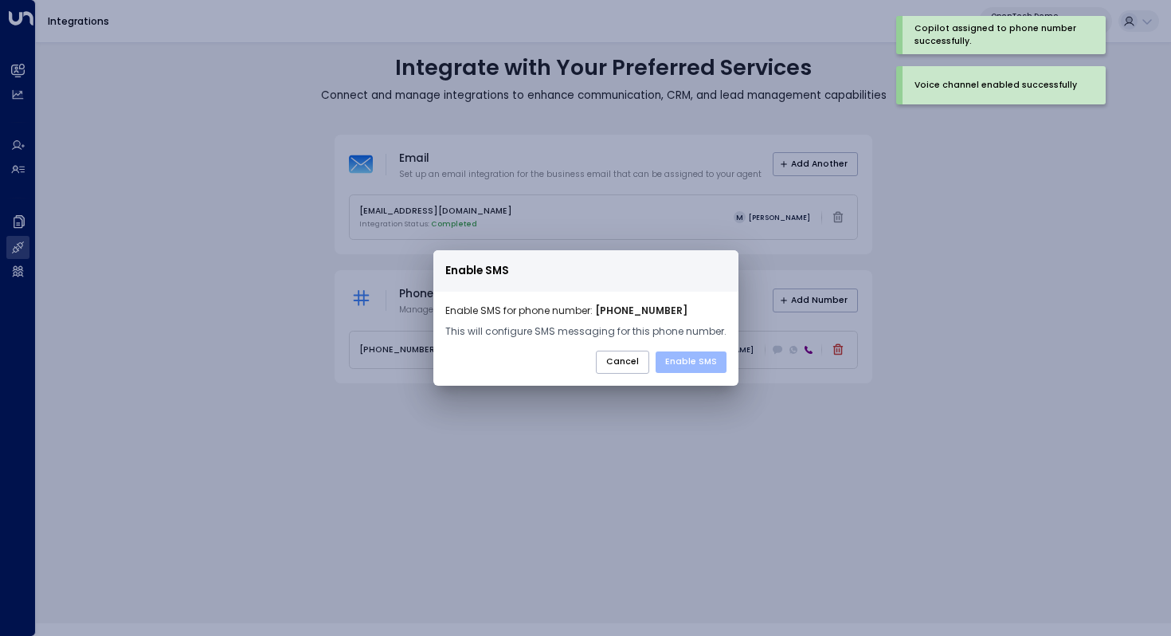
click at [690, 366] on button "Enable SMS" at bounding box center [691, 362] width 71 height 22
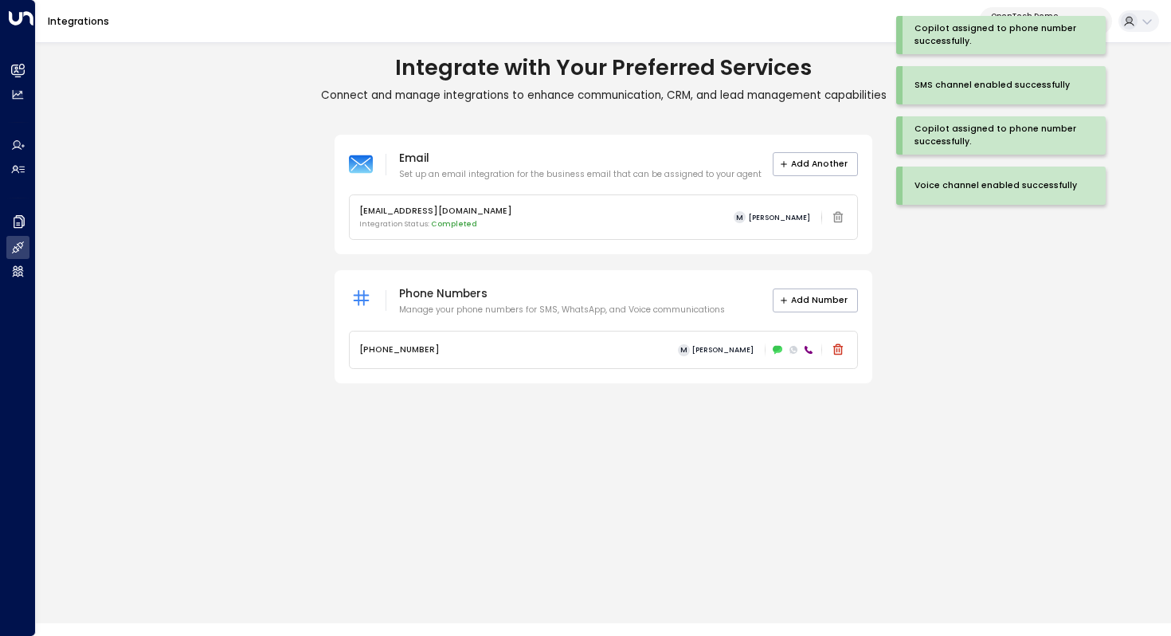
click at [946, 324] on div "Email Set up an email integration for the business email that can be assigned t…" at bounding box center [603, 259] width 1135 height 249
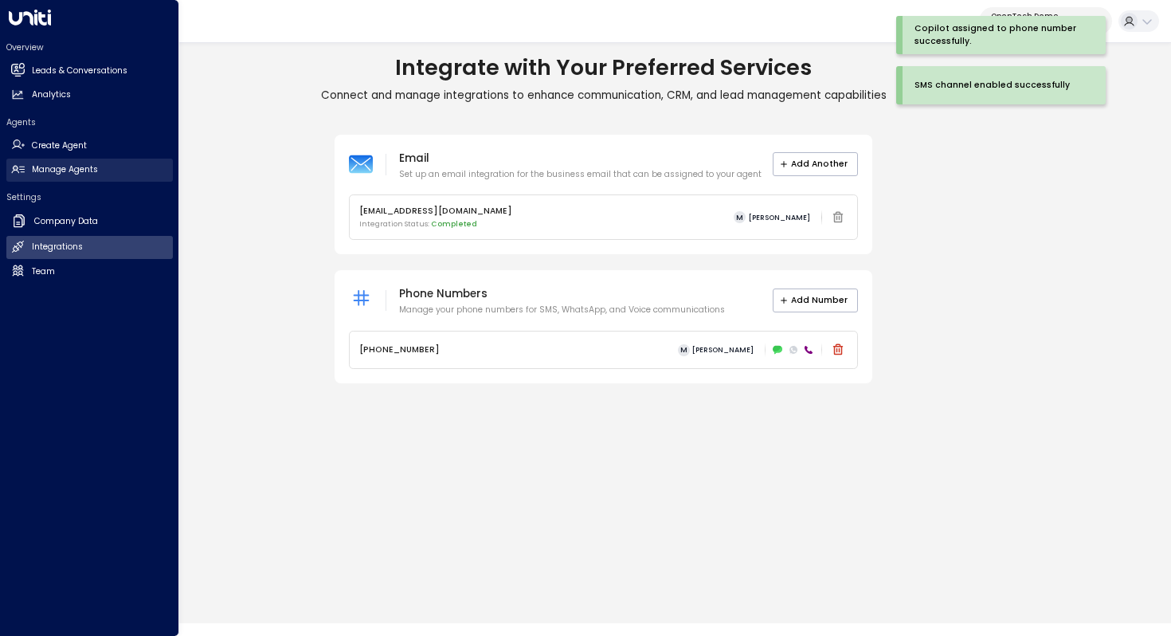
click at [104, 170] on link "Manage Agents Manage Agents" at bounding box center [89, 170] width 166 height 23
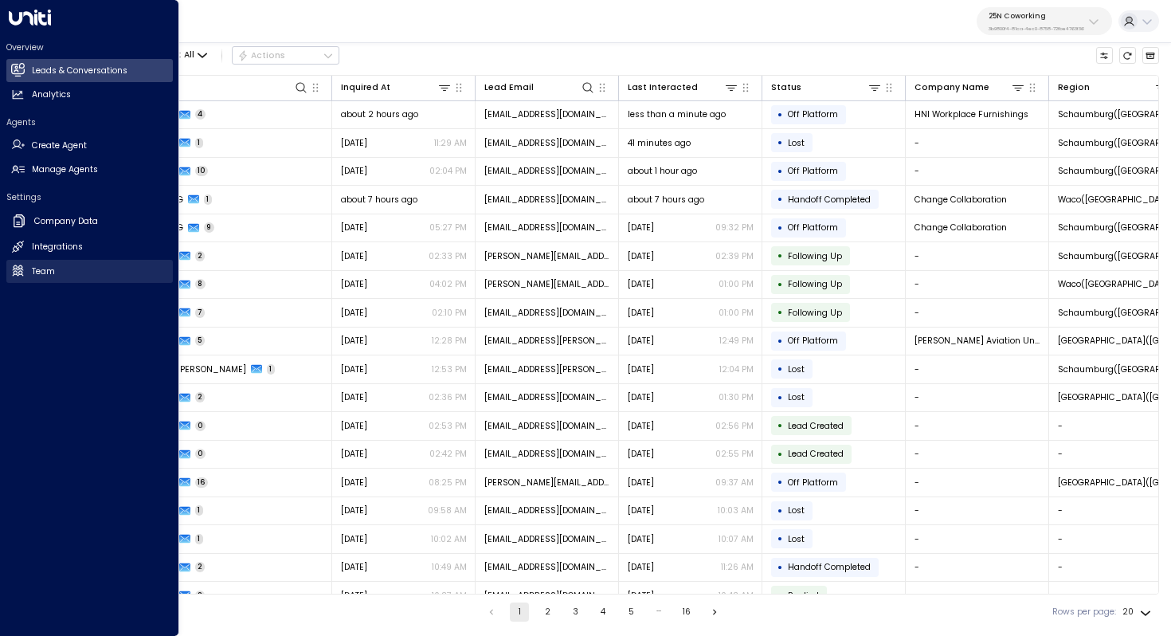
click at [70, 272] on link "Team Team" at bounding box center [89, 271] width 166 height 23
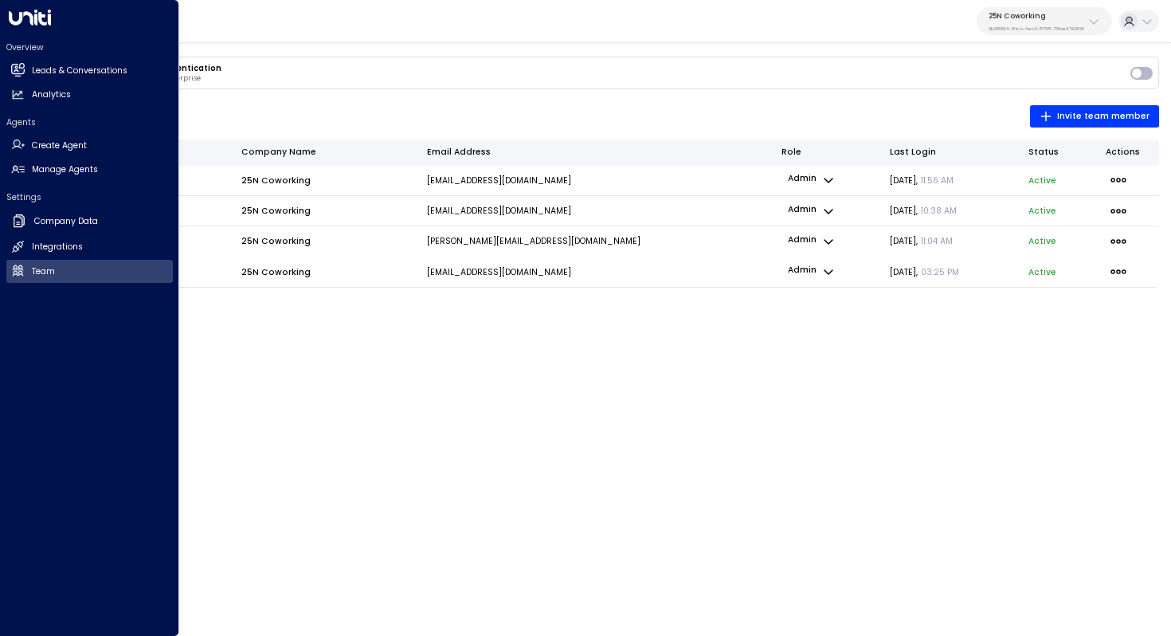
click at [37, 19] on icon at bounding box center [29, 18] width 42 height 16
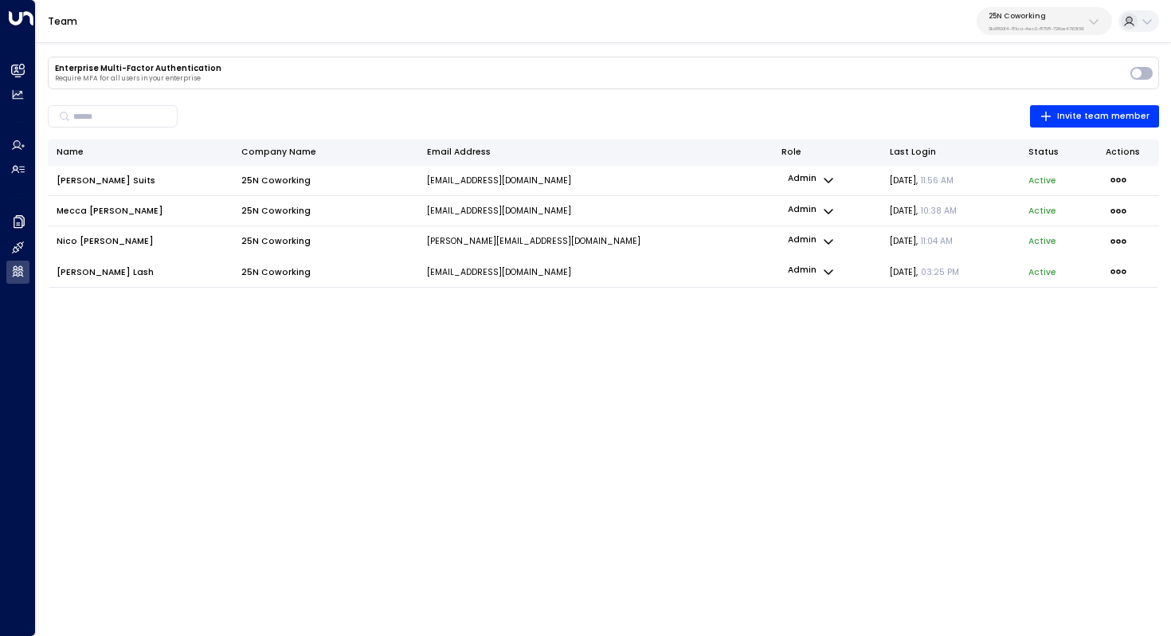
click at [1055, 21] on div "25N Coworking 3b9800f4-81ca-4ec0-8758-72fbe4763f36" at bounding box center [1036, 21] width 96 height 21
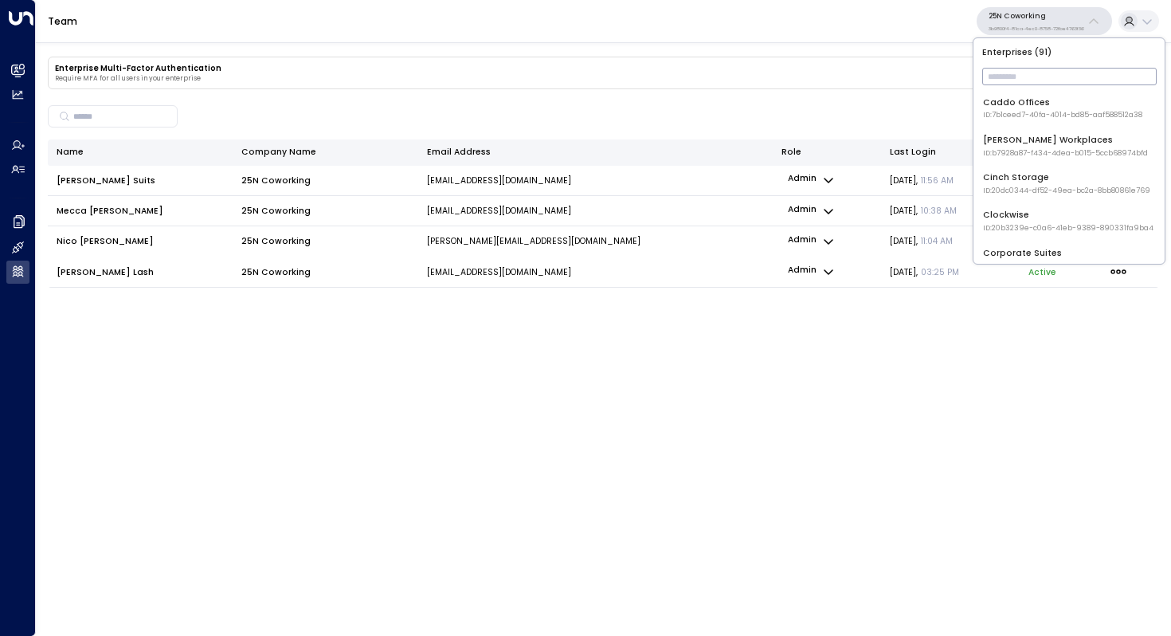
scroll to position [271, 0]
click at [926, 16] on div "Team 25N Coworking 3b9800f4-81ca-4ec0-8758-72fbe4763f36" at bounding box center [603, 21] width 1135 height 43
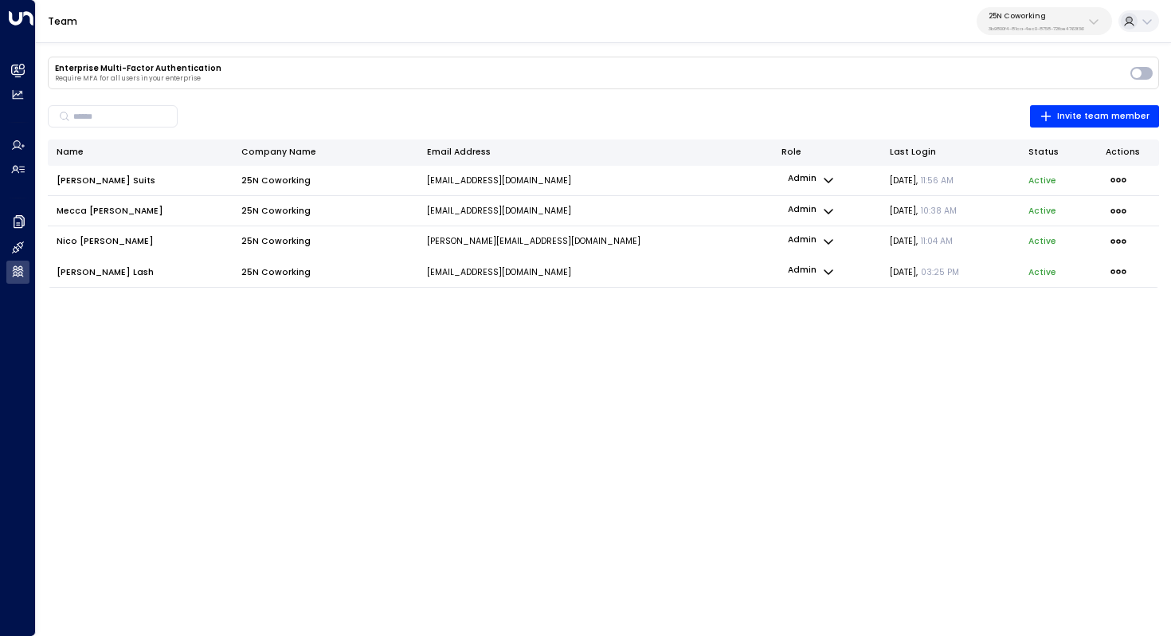
click at [1145, 20] on icon at bounding box center [1147, 21] width 13 height 13
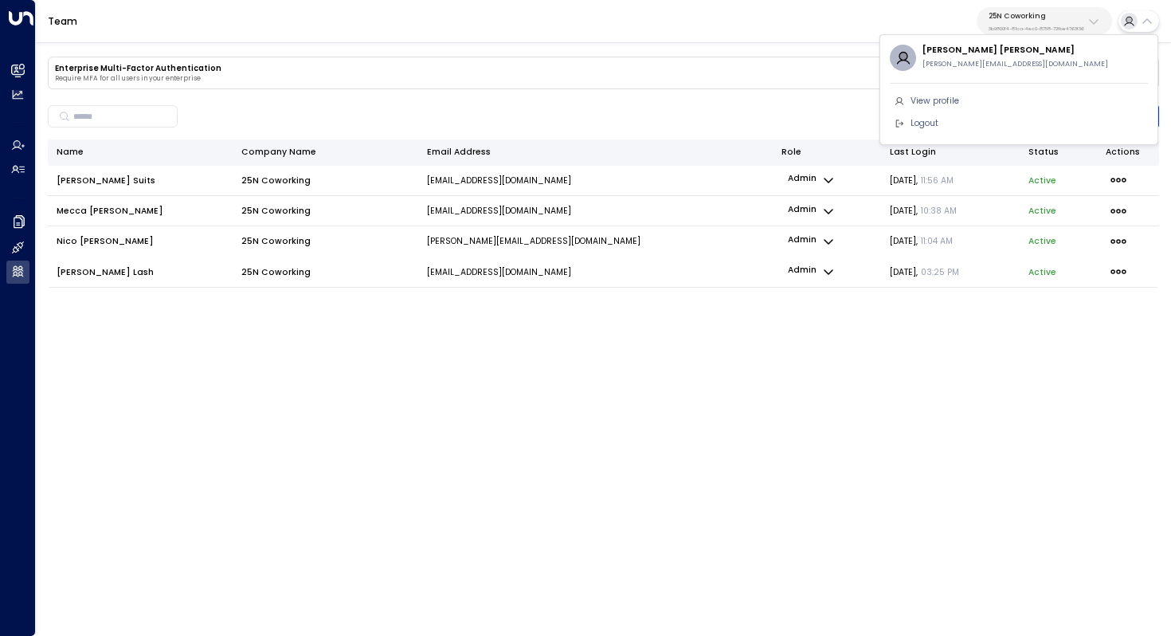
click at [1145, 20] on div at bounding box center [585, 318] width 1171 height 636
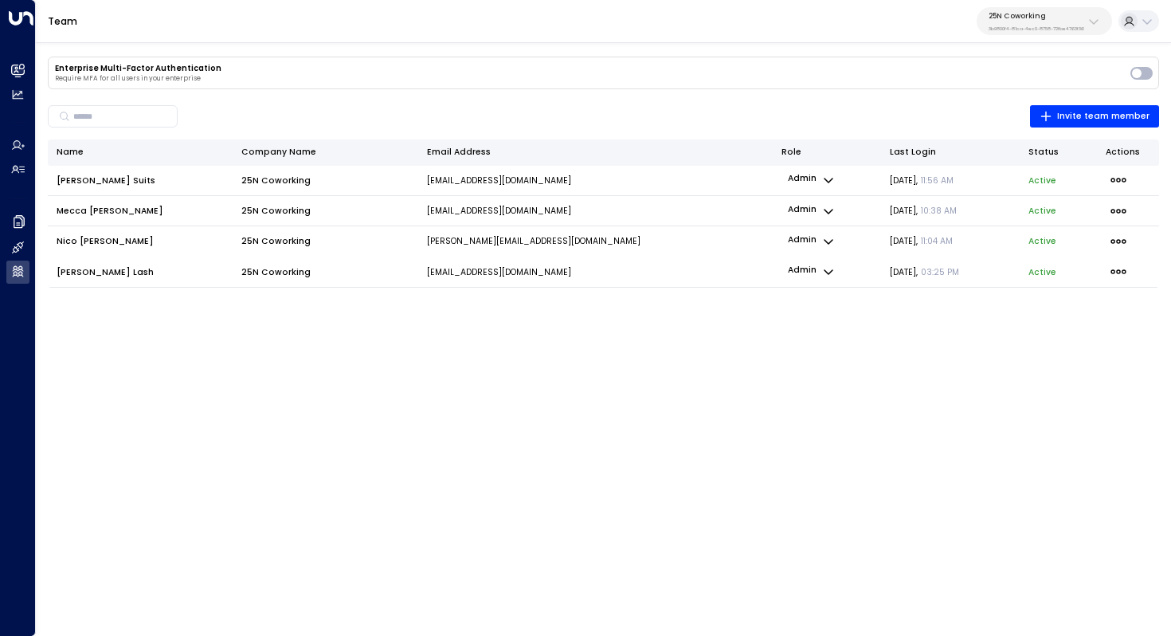
click at [1070, 22] on div "25N Coworking 3b9800f4-81ca-4ec0-8758-72fbe4763f36" at bounding box center [1036, 21] width 96 height 21
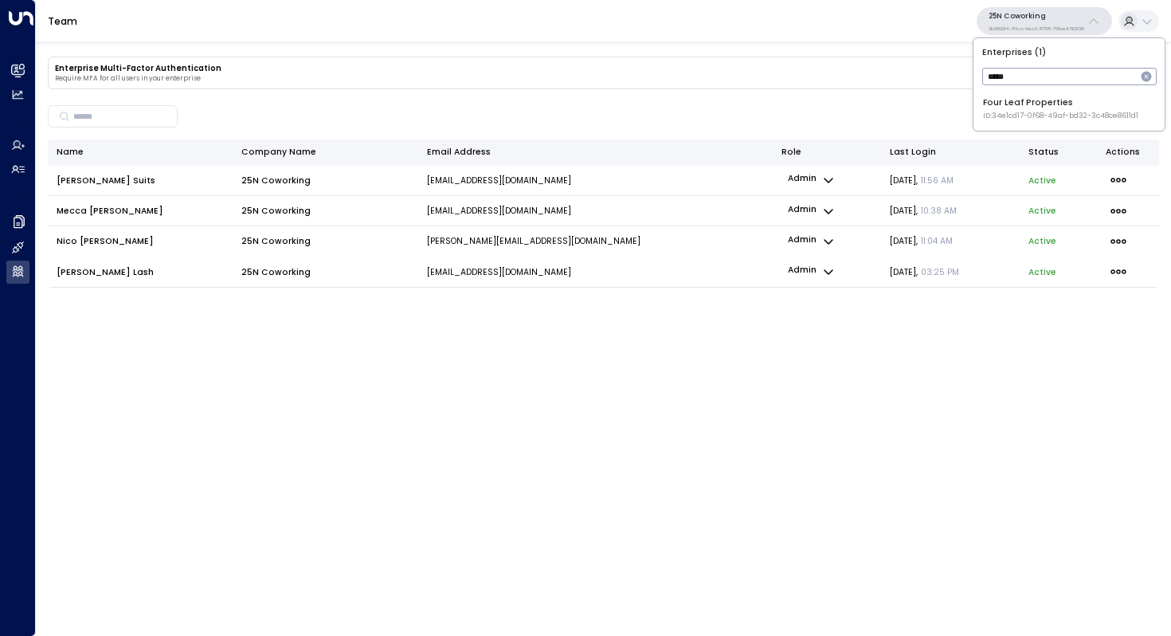
type input "****"
click at [1014, 108] on div "Four Leaf Properties ID: 34e1cd17-0f68-49af-bd32-3c48ce8611d1" at bounding box center [1060, 108] width 155 height 25
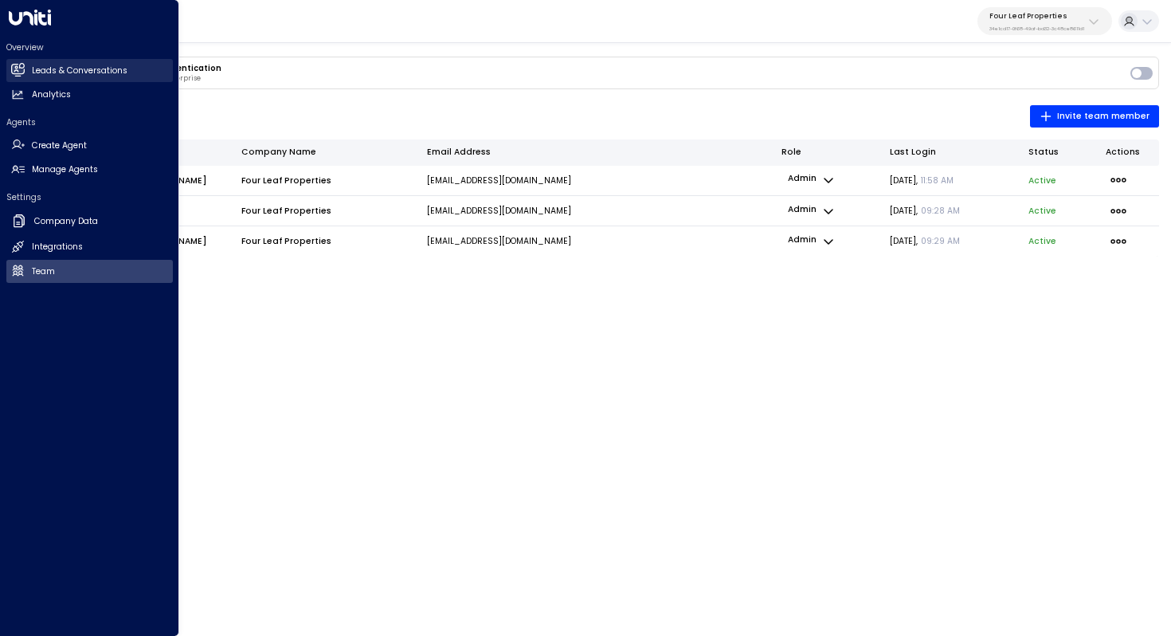
click at [46, 68] on h2 "Leads & Conversations" at bounding box center [80, 71] width 96 height 13
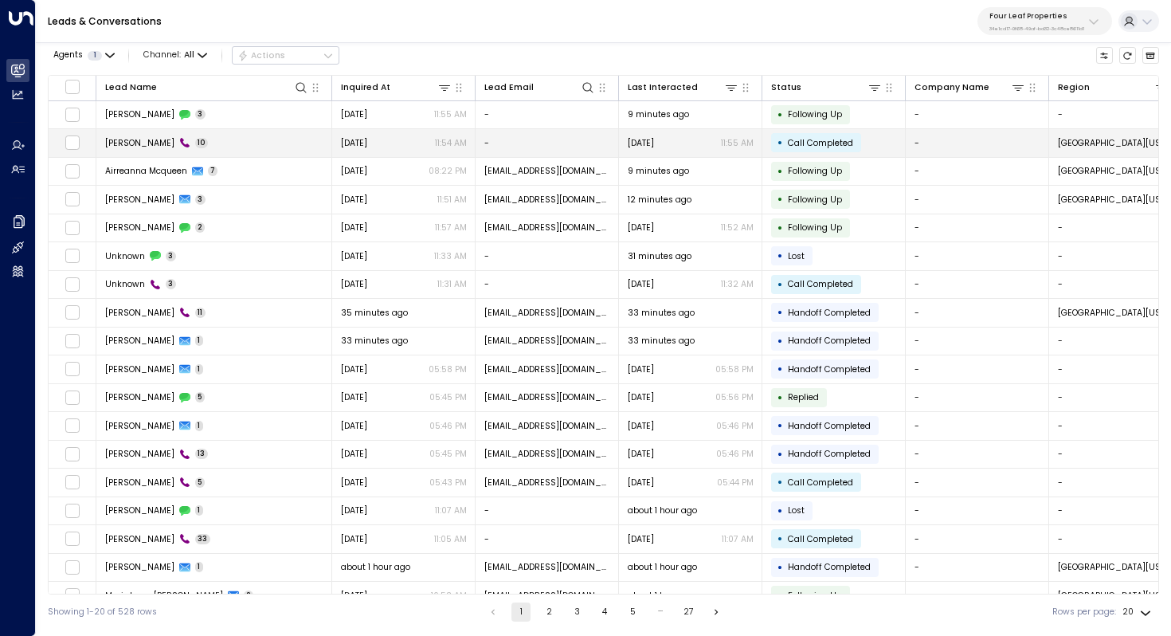
click at [215, 143] on td "Chad Meier 10" at bounding box center [214, 143] width 236 height 28
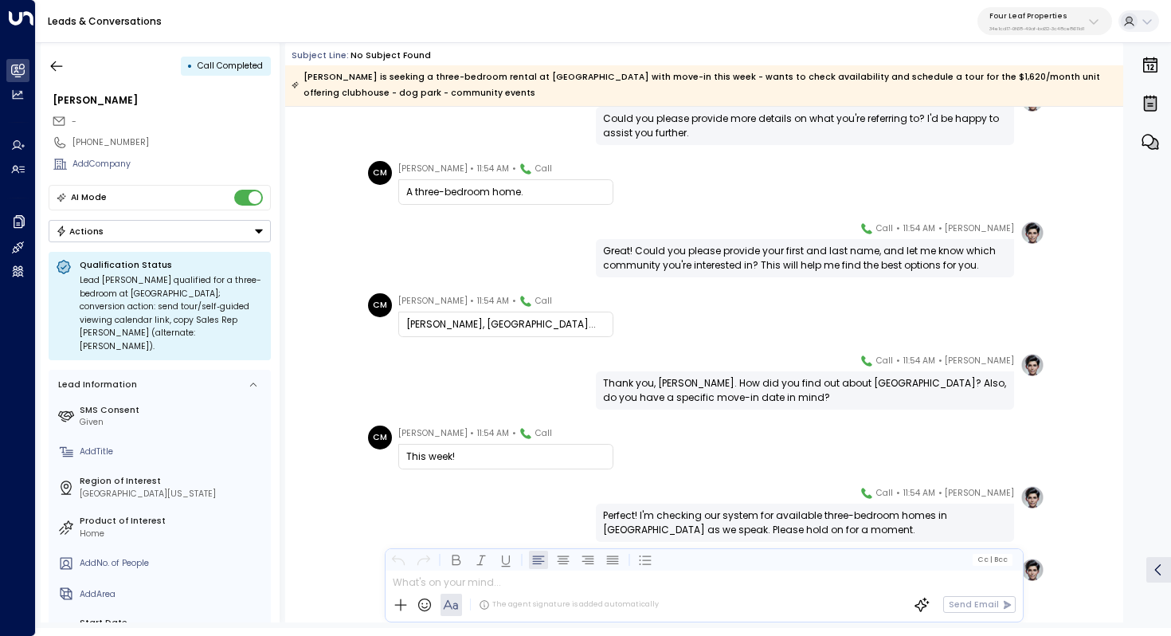
scroll to position [178, 0]
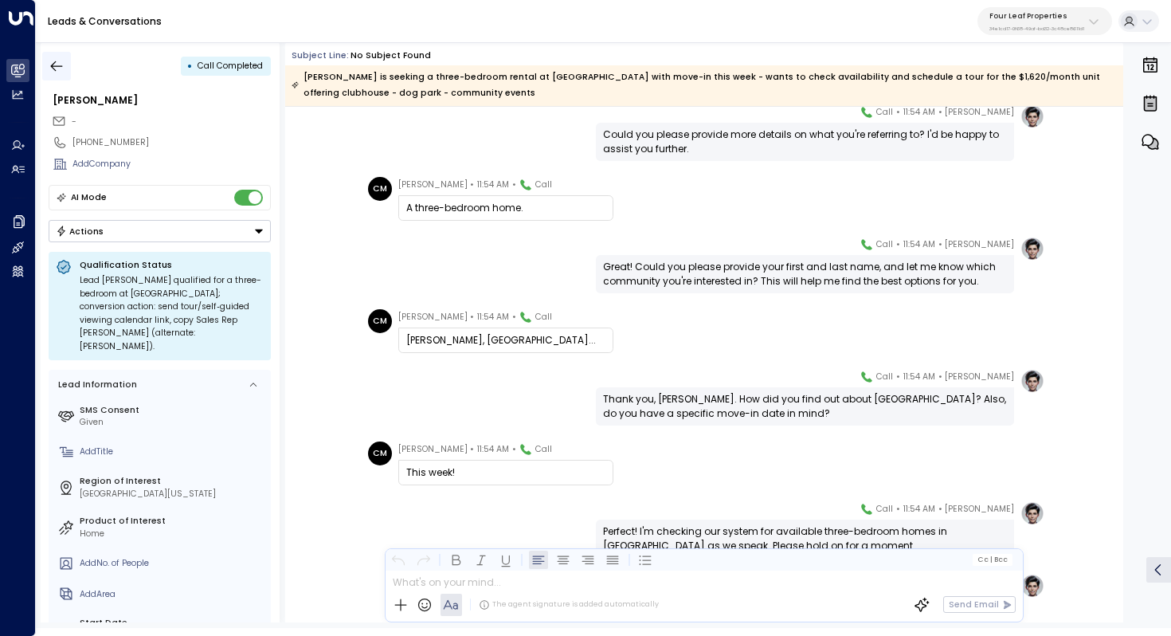
click at [55, 68] on icon "button" at bounding box center [57, 66] width 16 height 16
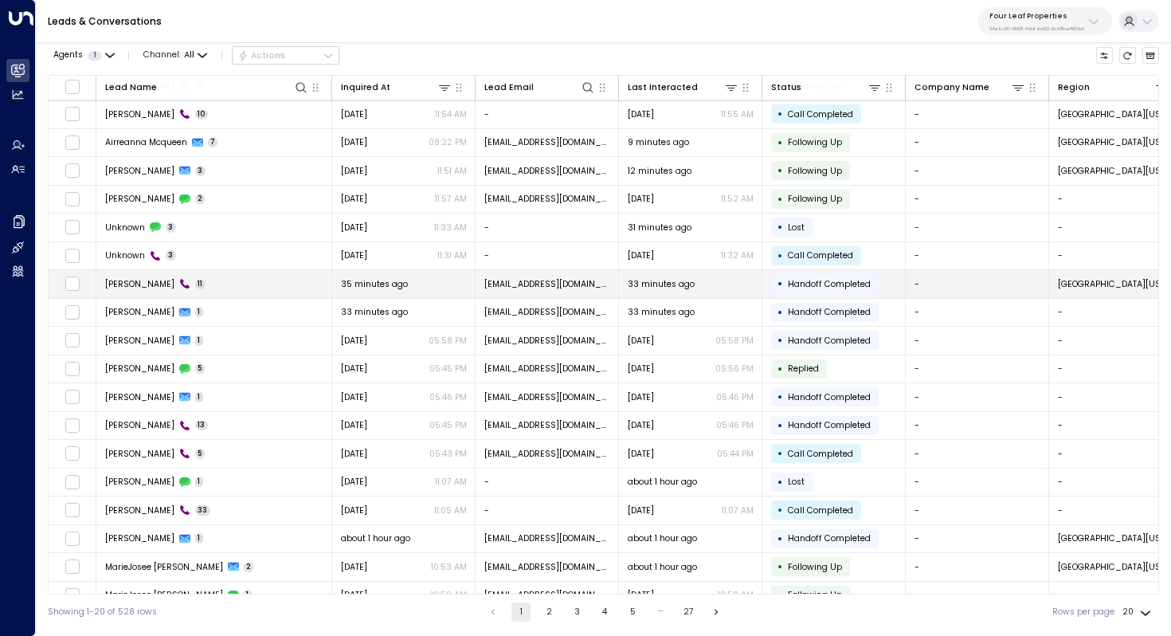
scroll to position [76, 0]
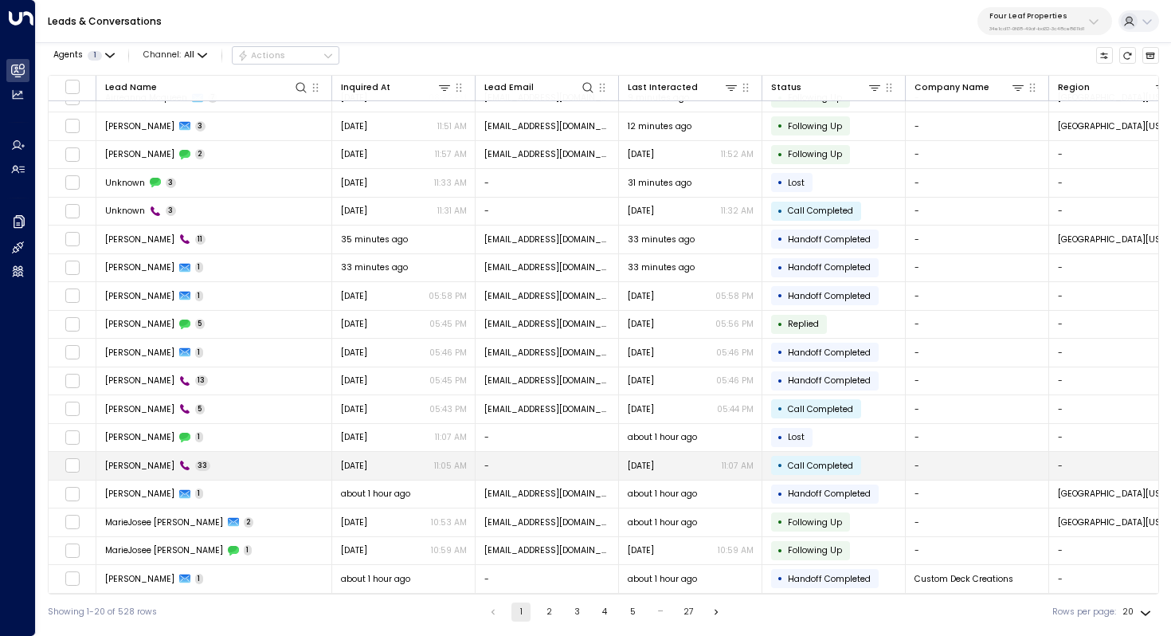
click at [251, 463] on td "[PERSON_NAME] 33" at bounding box center [214, 466] width 236 height 28
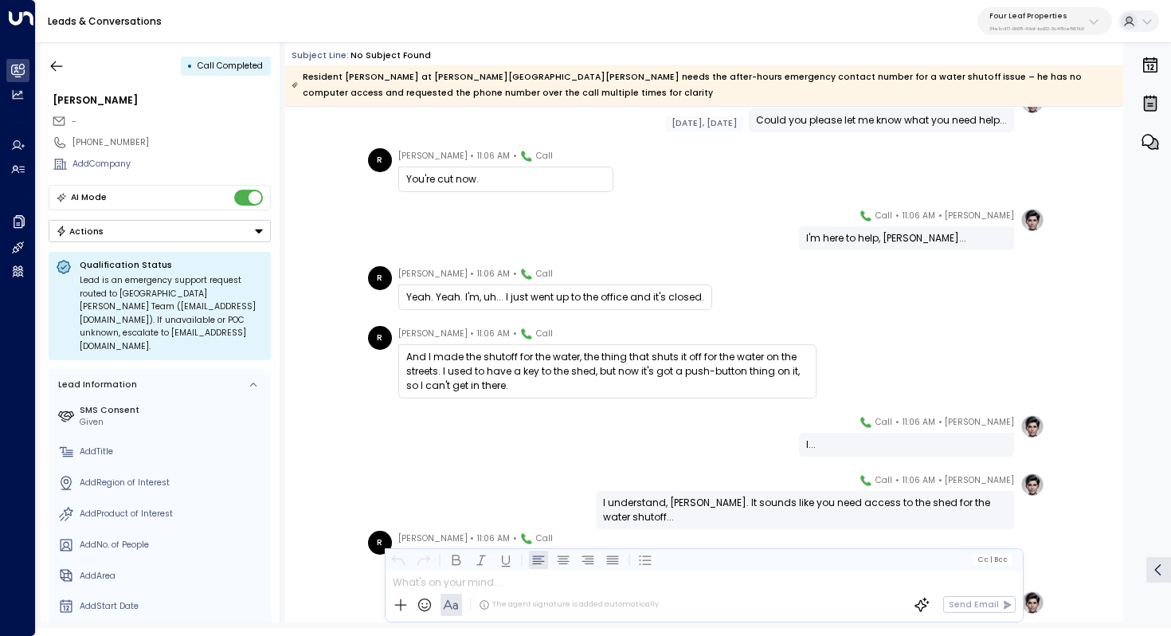
scroll to position [447, 0]
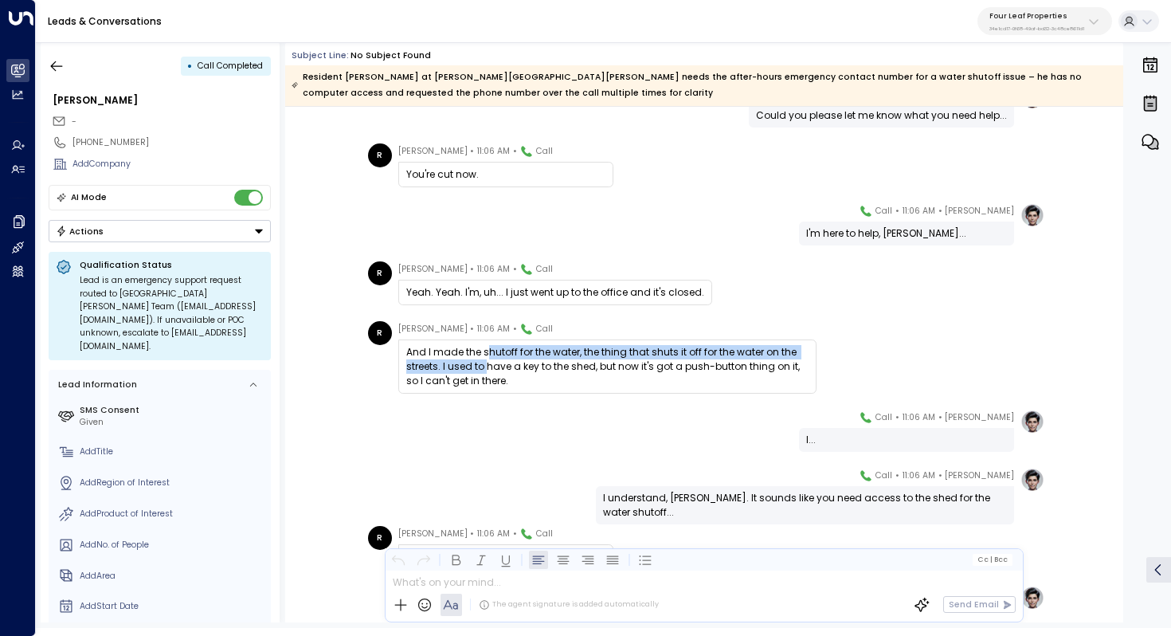
click at [487, 364] on div "And I made the shutoff for the water, the thing that shuts it off for the water…" at bounding box center [607, 366] width 402 height 43
drag, startPoint x: 613, startPoint y: 354, endPoint x: 613, endPoint y: 362, distance: 8.8
click at [613, 362] on div "And I made the shutoff for the water, the thing that shuts it off for the water…" at bounding box center [607, 366] width 402 height 43
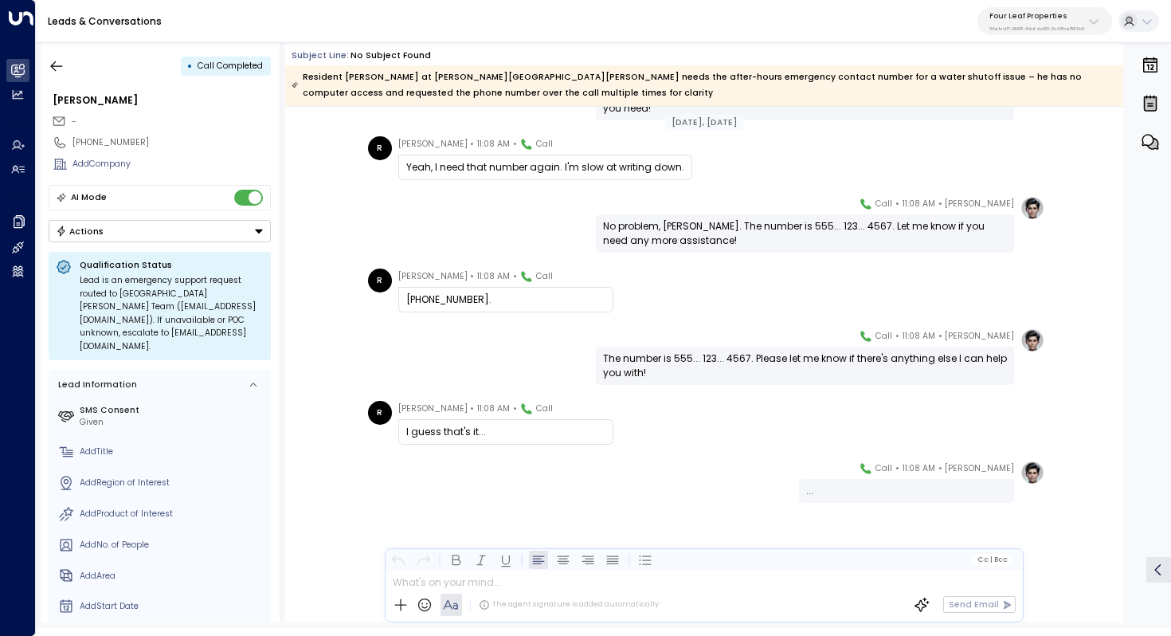
scroll to position [1748, 0]
drag, startPoint x: 757, startPoint y: 225, endPoint x: 820, endPoint y: 225, distance: 62.9
click at [820, 225] on div "No problem, [PERSON_NAME]. The number is 555... 123... 4567. Let me know if you…" at bounding box center [805, 233] width 404 height 29
click at [61, 65] on icon "button" at bounding box center [57, 66] width 12 height 10
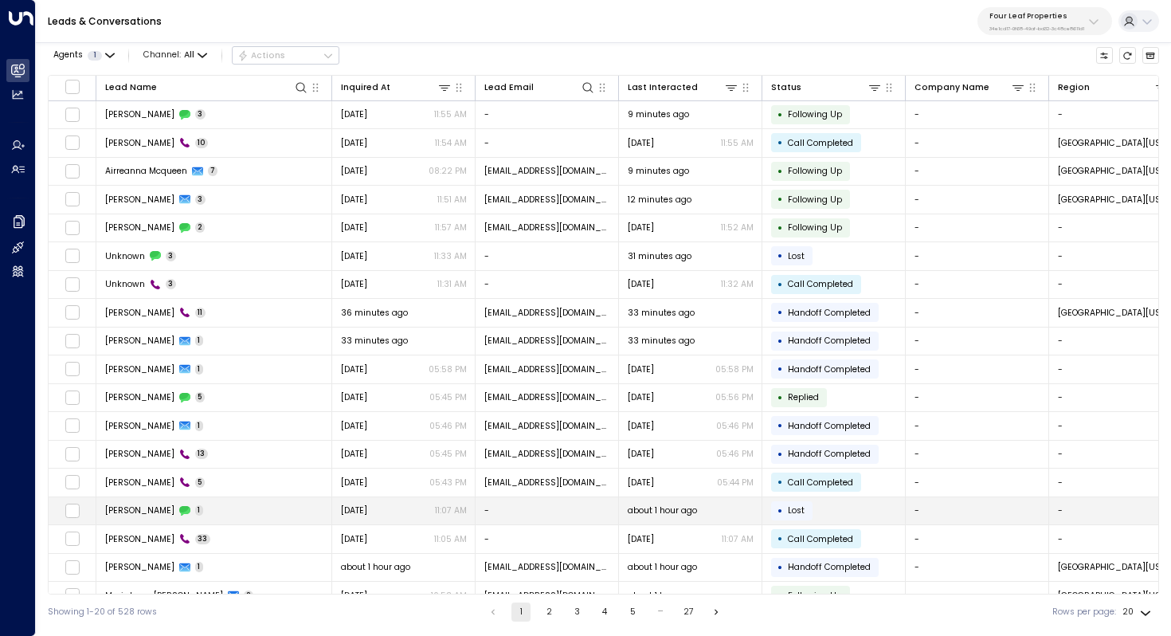
click at [188, 515] on td "[PERSON_NAME] 1" at bounding box center [214, 511] width 236 height 28
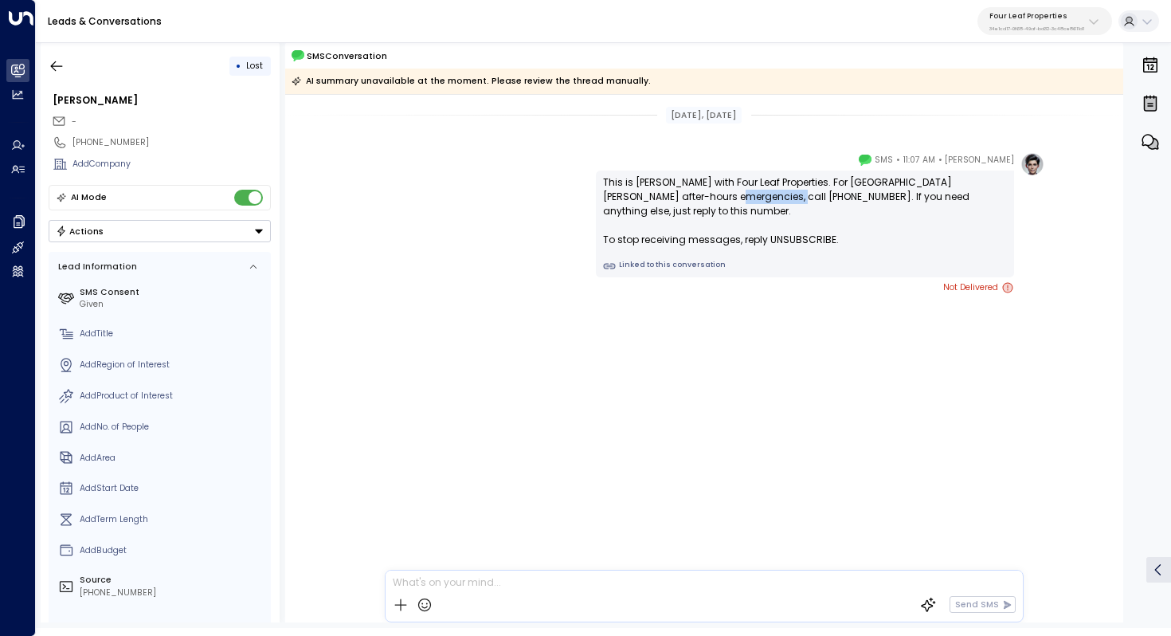
drag, startPoint x: 692, startPoint y: 193, endPoint x: 754, endPoint y: 197, distance: 62.3
click at [754, 197] on div "This is [PERSON_NAME] with Four Leaf Properties. For [GEOGRAPHIC_DATA][PERSON_N…" at bounding box center [805, 211] width 404 height 72
click at [61, 69] on icon "button" at bounding box center [57, 66] width 16 height 16
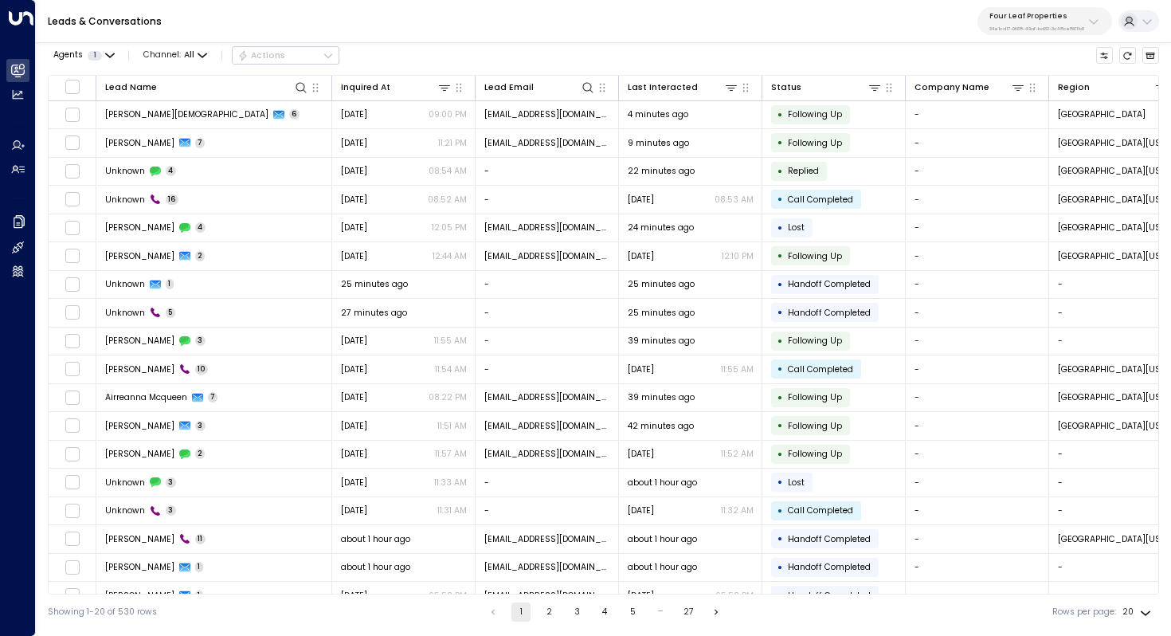
click at [1044, 13] on p "Four Leaf Properties" at bounding box center [1036, 16] width 95 height 10
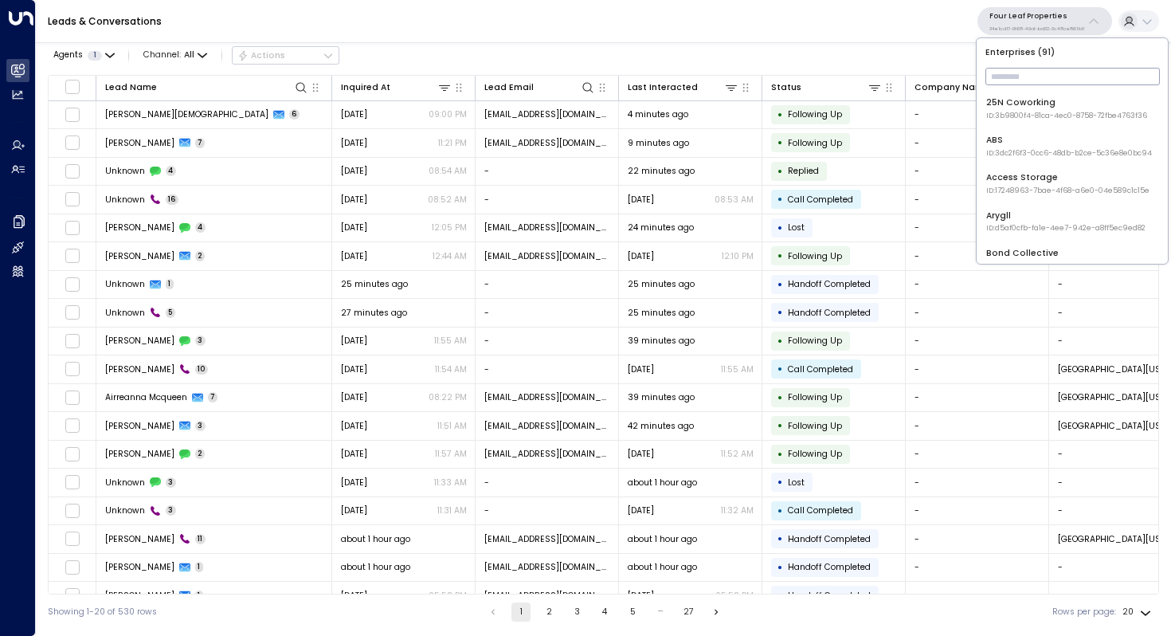
click at [1020, 70] on input "text" at bounding box center [1072, 76] width 174 height 25
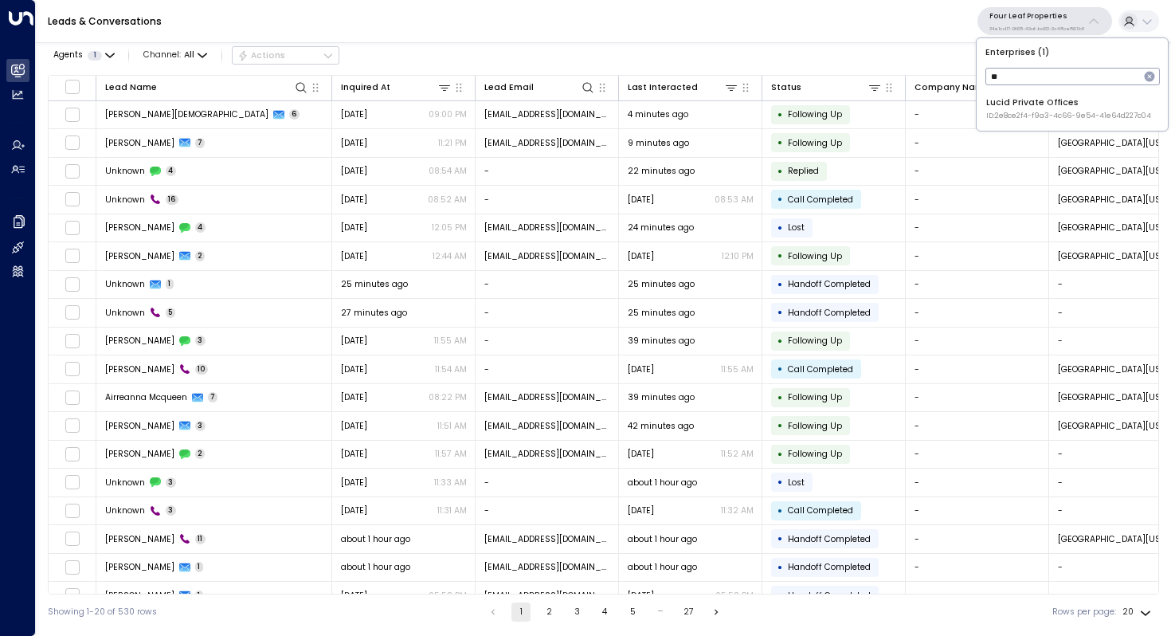
type input "*"
type input "****"
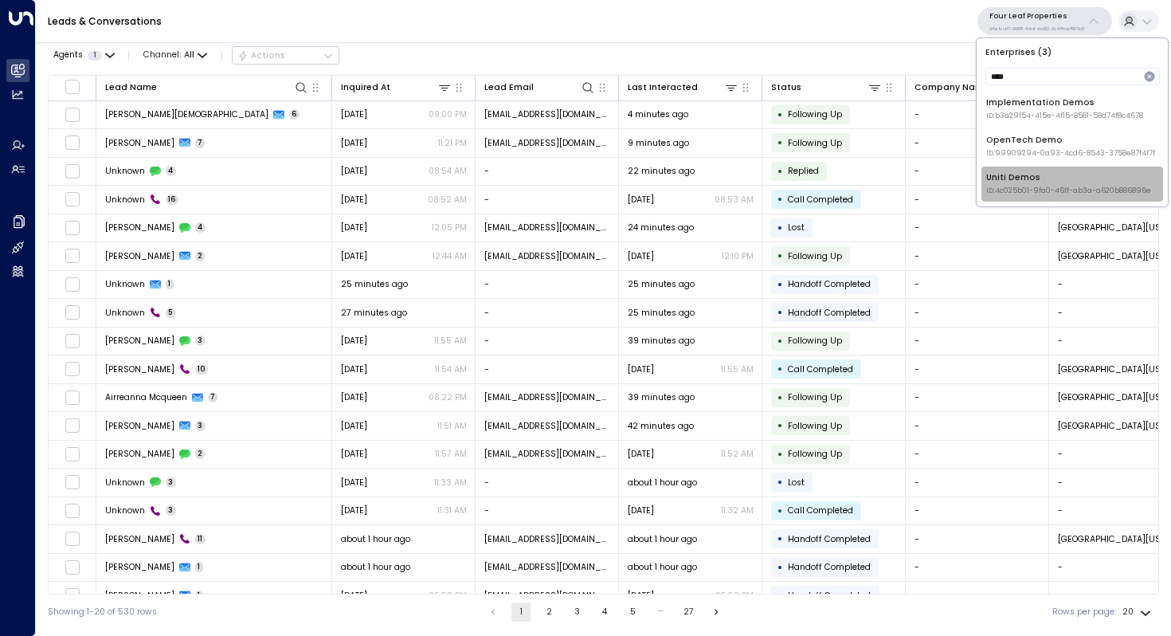
click at [1040, 175] on div "Uniti Demos ID: 4c025b01-9fa0-46ff-ab3a-a620b886896e" at bounding box center [1068, 183] width 165 height 25
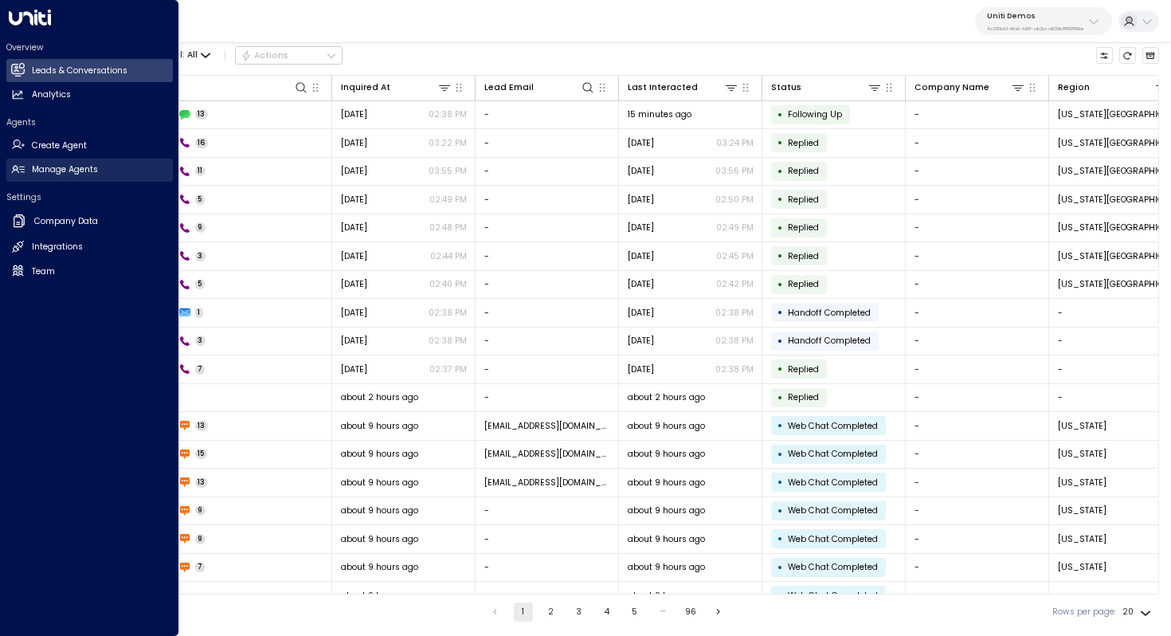
click at [80, 178] on link "Manage Agents Manage Agents" at bounding box center [89, 170] width 166 height 23
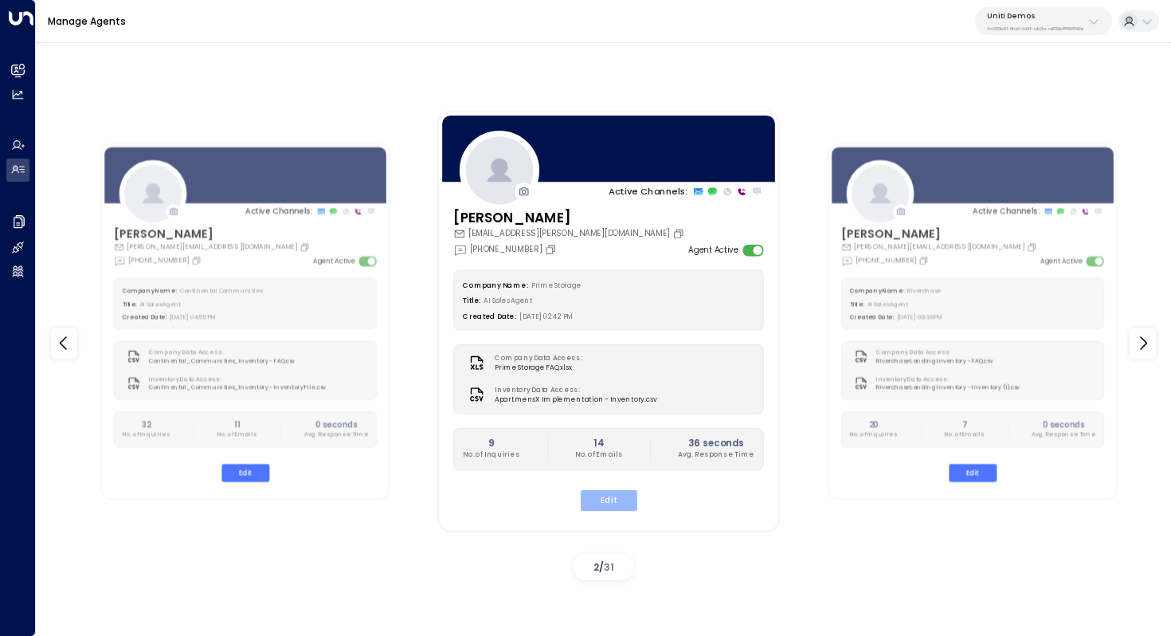
click at [605, 506] on button "Edit" at bounding box center [609, 499] width 57 height 21
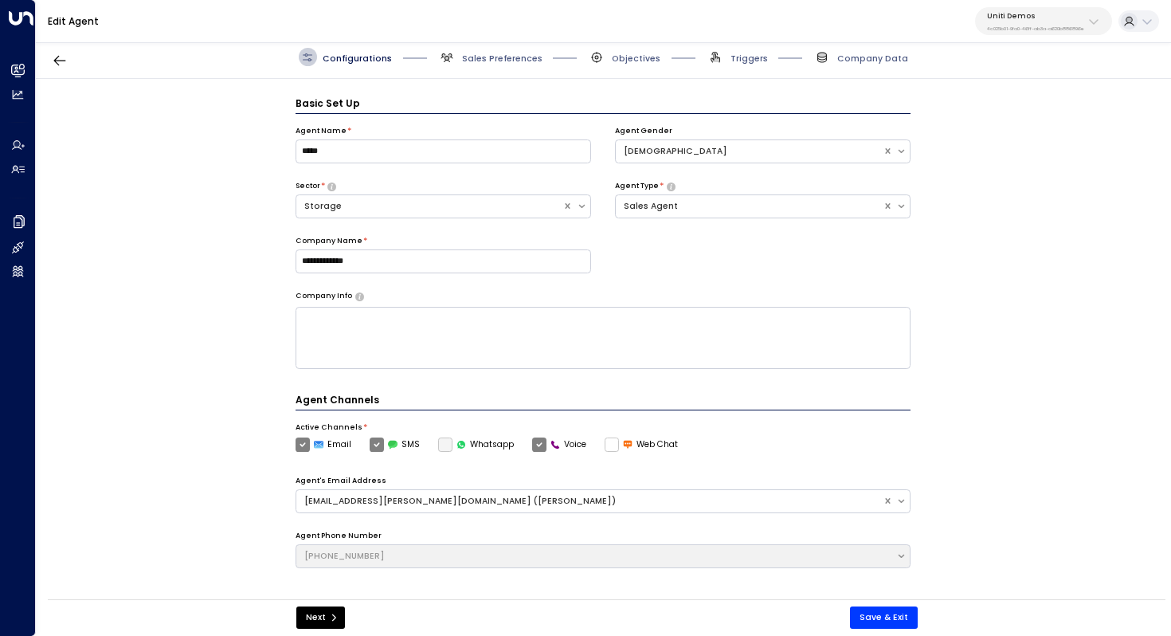
scroll to position [18, 0]
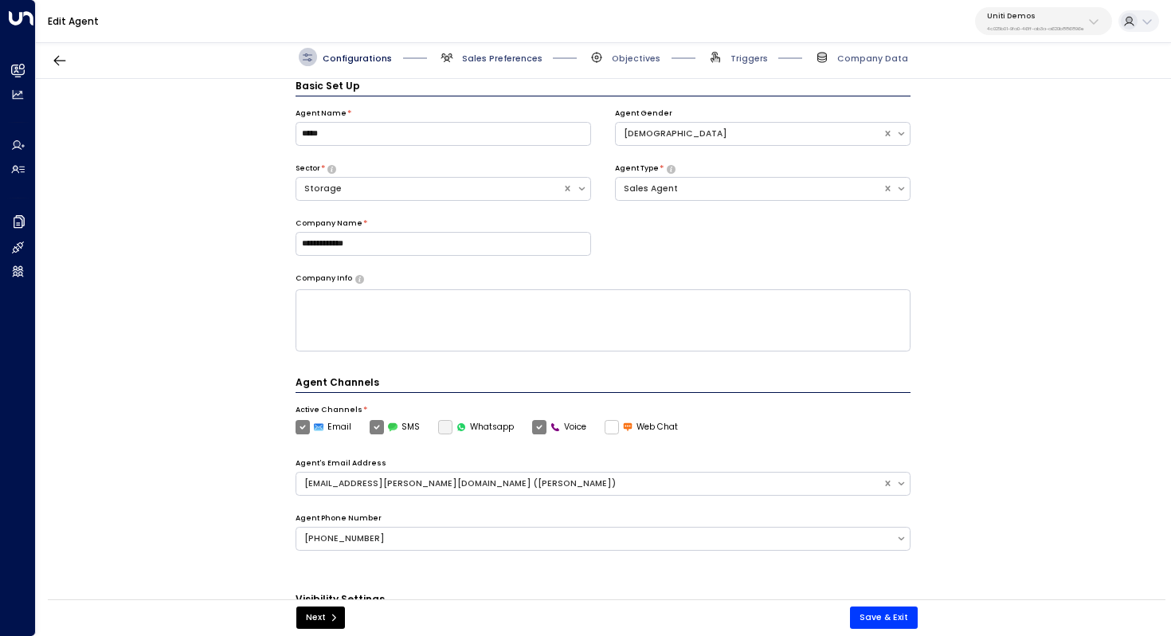
click at [496, 54] on span "Sales Preferences" at bounding box center [502, 59] width 80 height 12
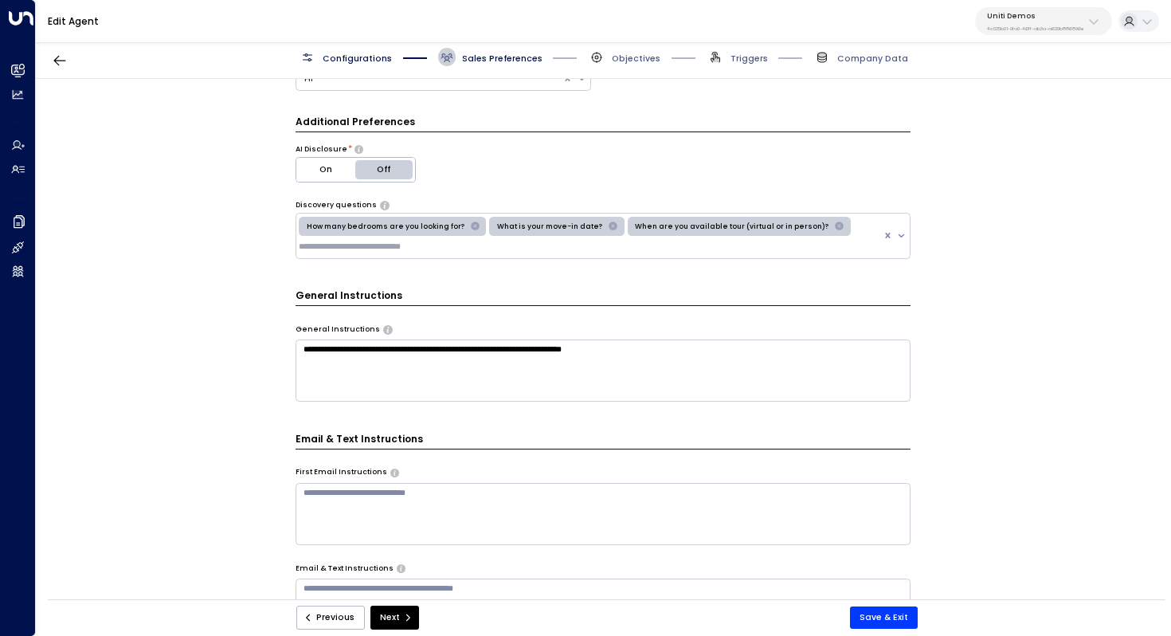
scroll to position [0, 0]
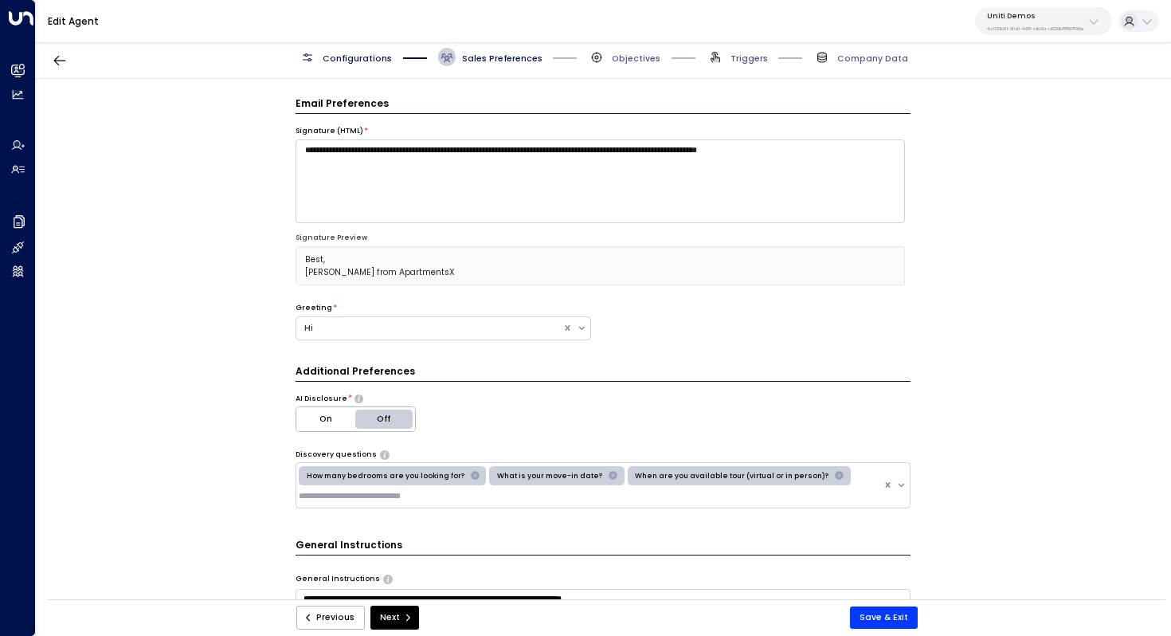
click at [365, 56] on span "Configurations" at bounding box center [357, 59] width 69 height 12
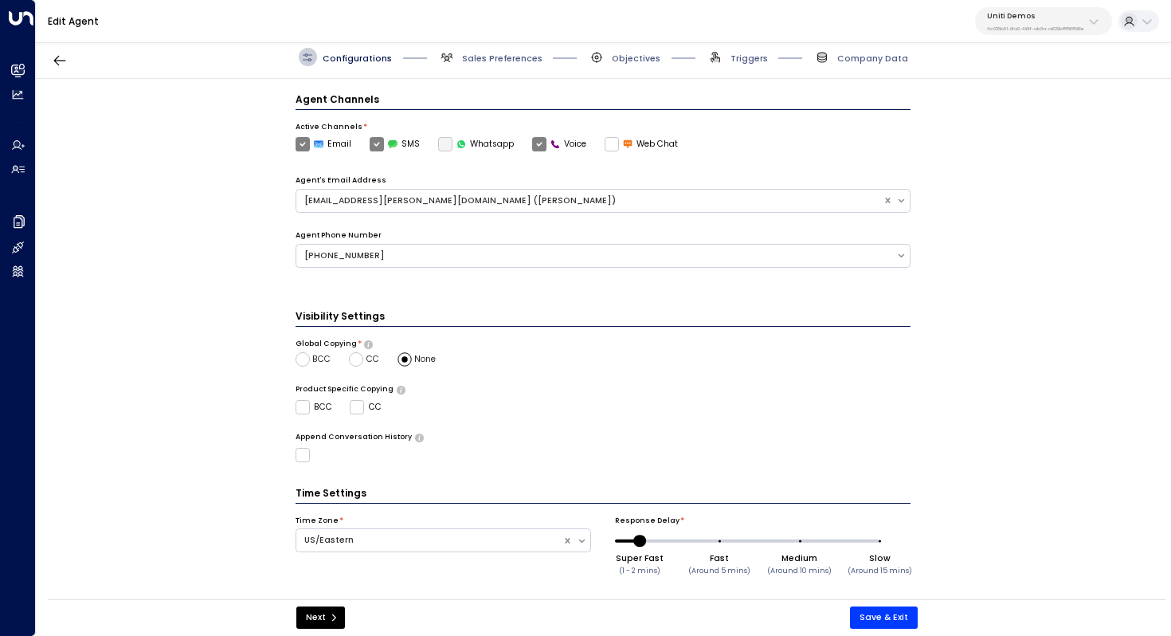
scroll to position [304, 0]
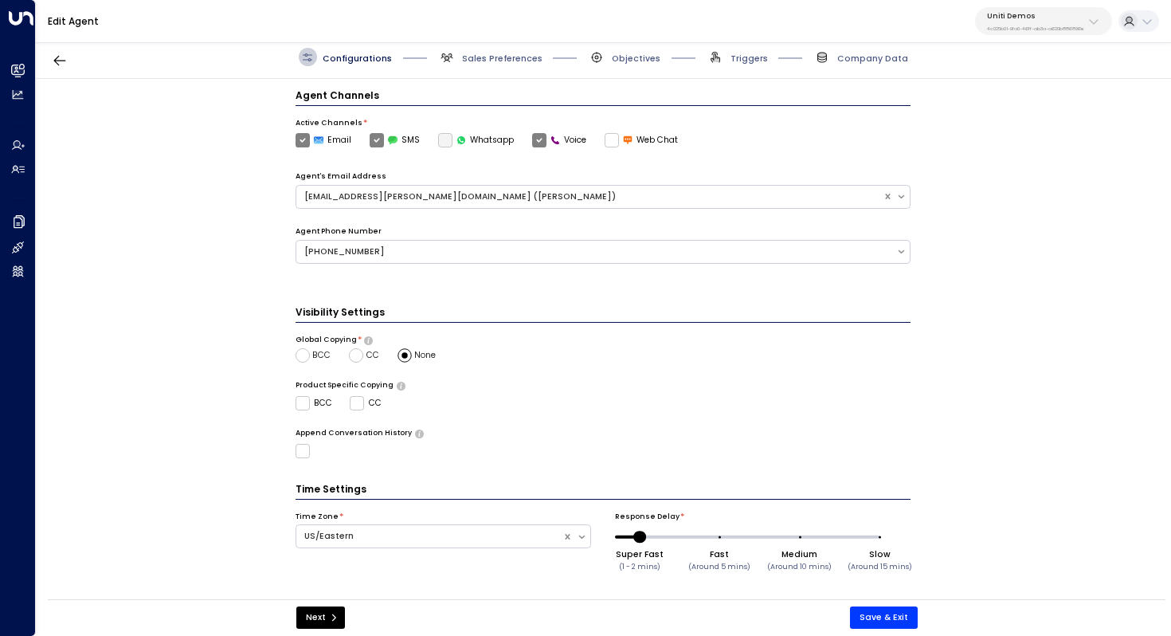
click at [519, 65] on div "Configurations Sales Preferences Objectives Triggers Company Data" at bounding box center [603, 57] width 1135 height 43
click at [513, 62] on span "Sales Preferences" at bounding box center [502, 59] width 80 height 12
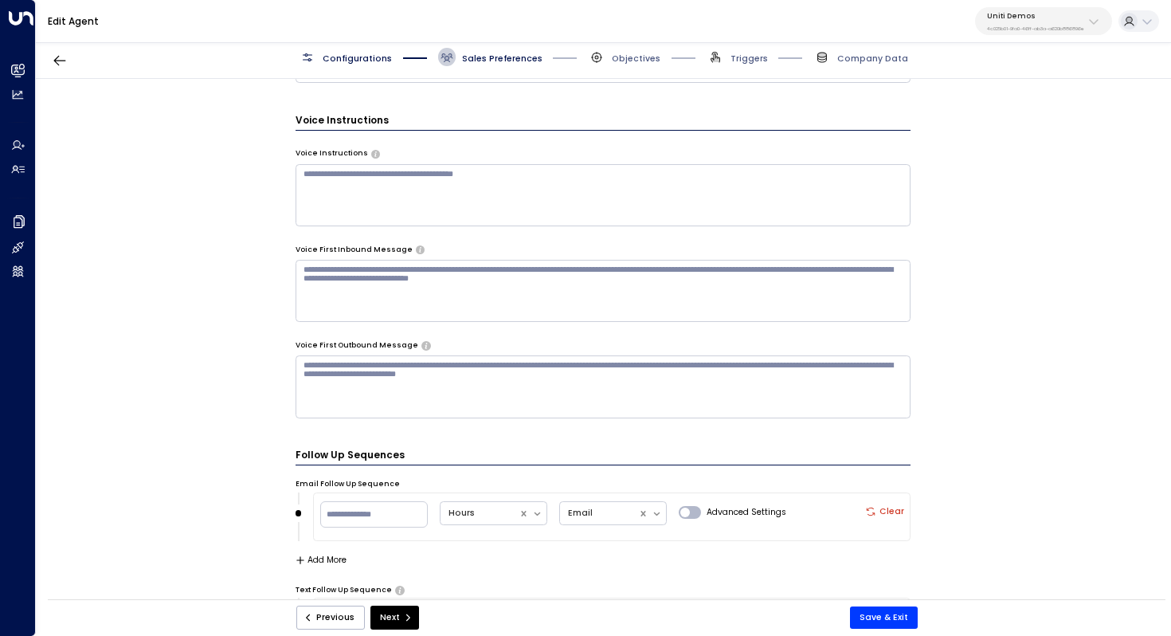
scroll to position [847, 0]
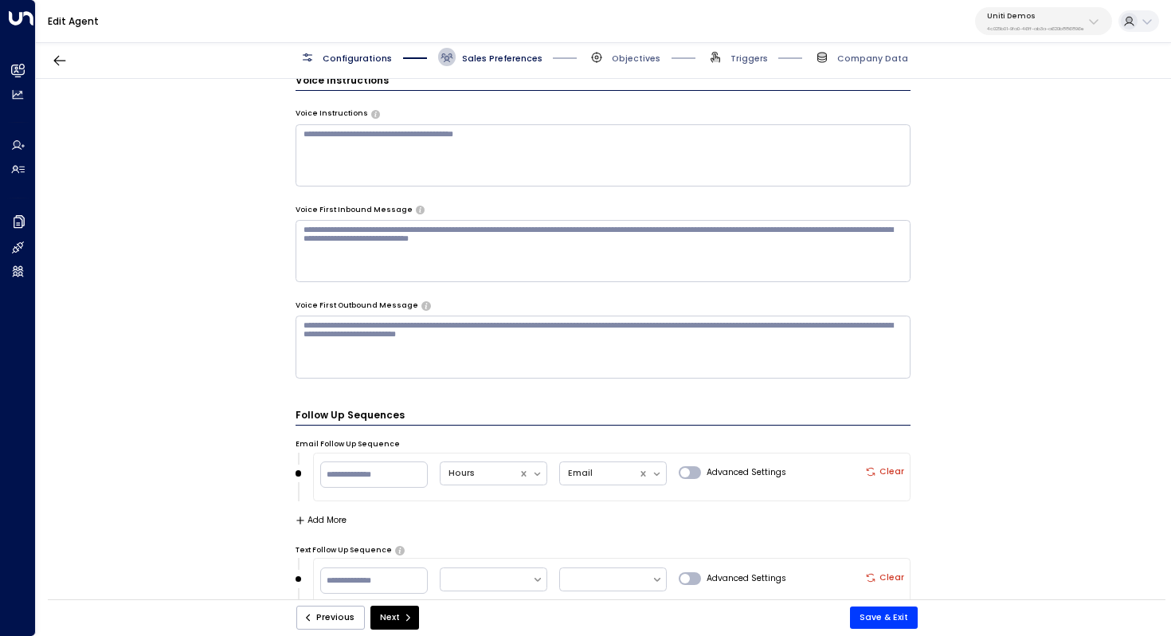
click at [381, 146] on textarea at bounding box center [604, 155] width 616 height 62
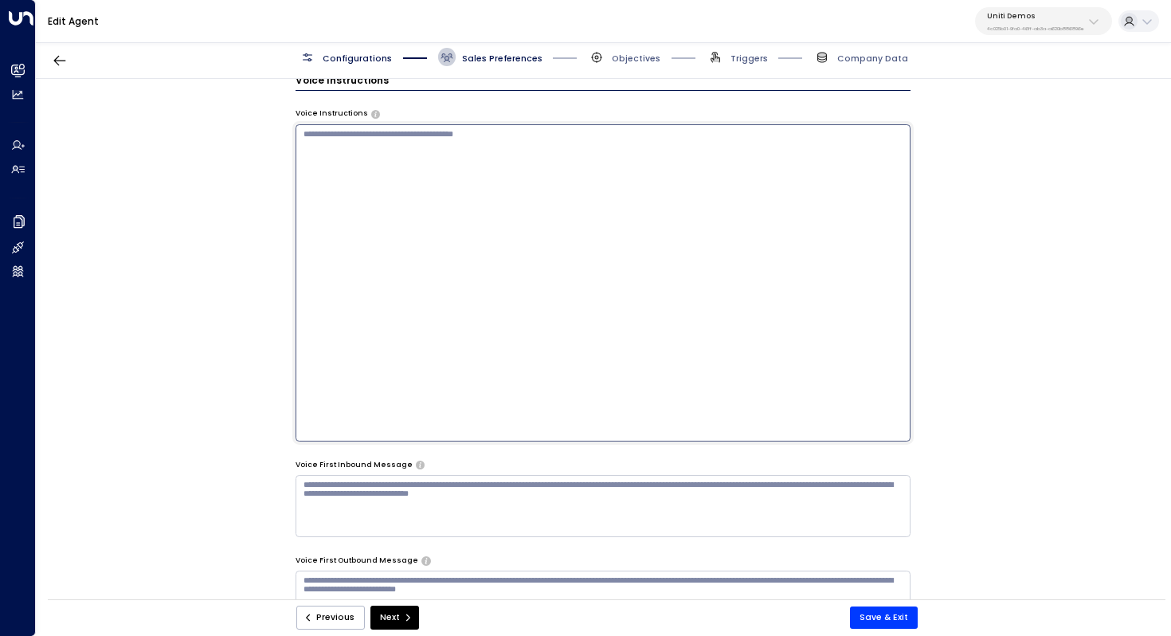
click at [241, 307] on div "**********" at bounding box center [603, 343] width 1134 height 528
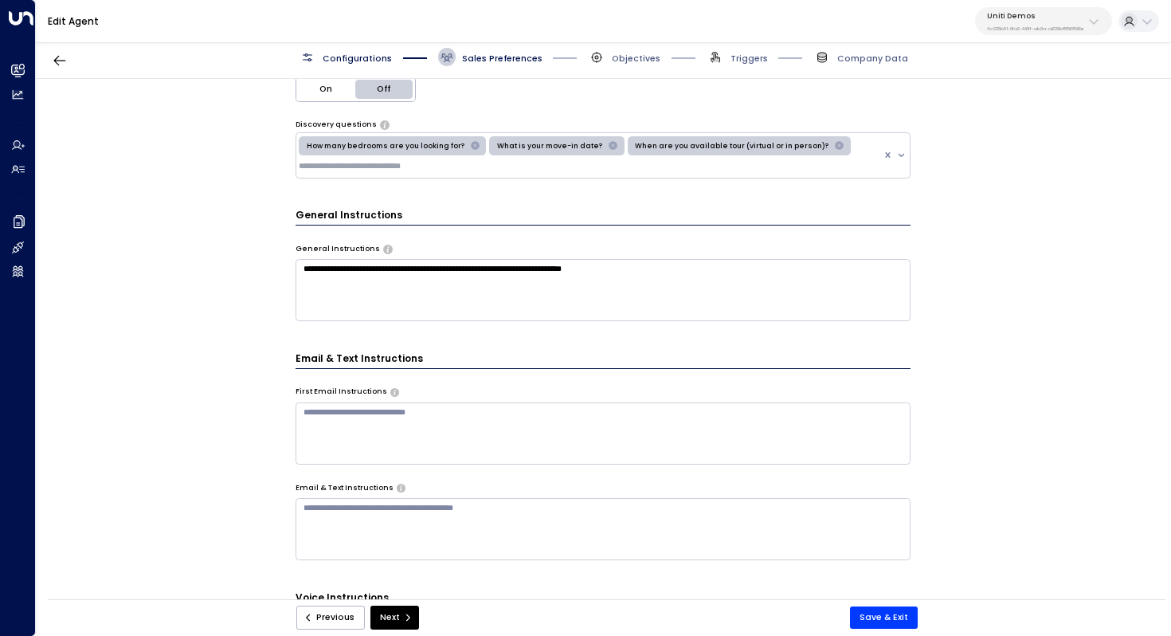
scroll to position [0, 0]
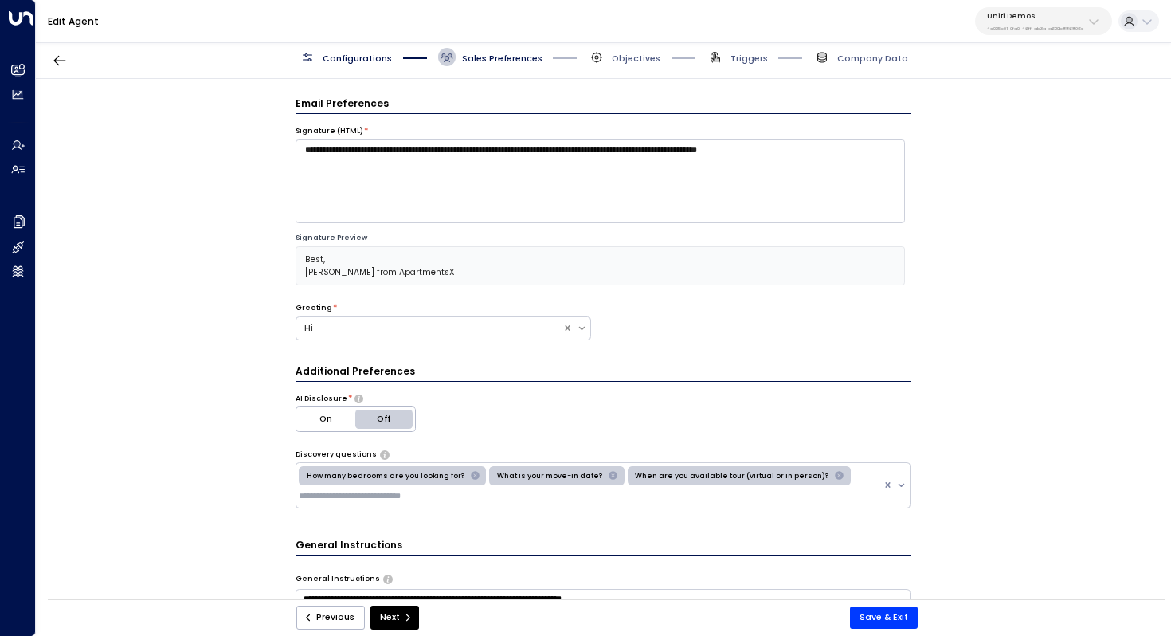
click at [354, 58] on span "Configurations" at bounding box center [357, 59] width 69 height 12
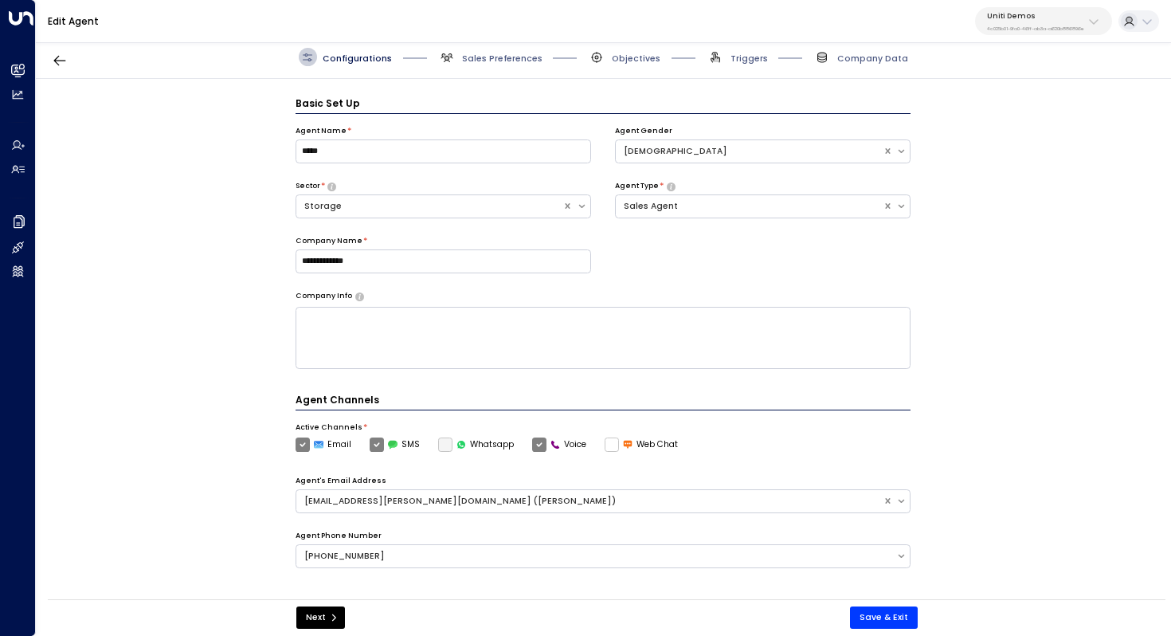
scroll to position [77, 0]
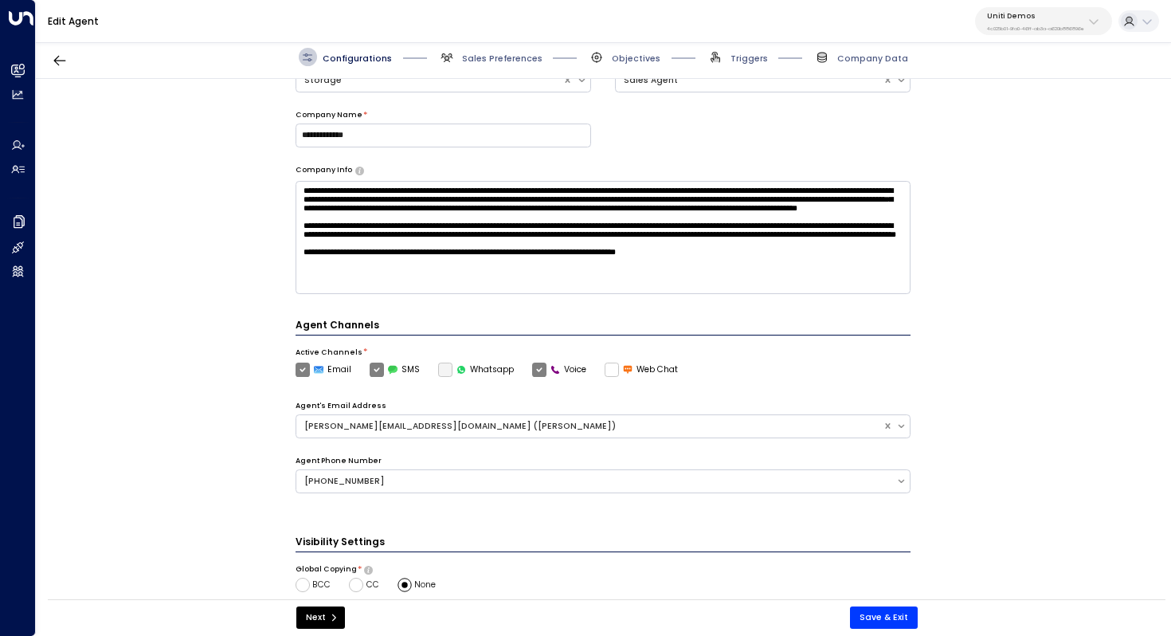
scroll to position [154, 0]
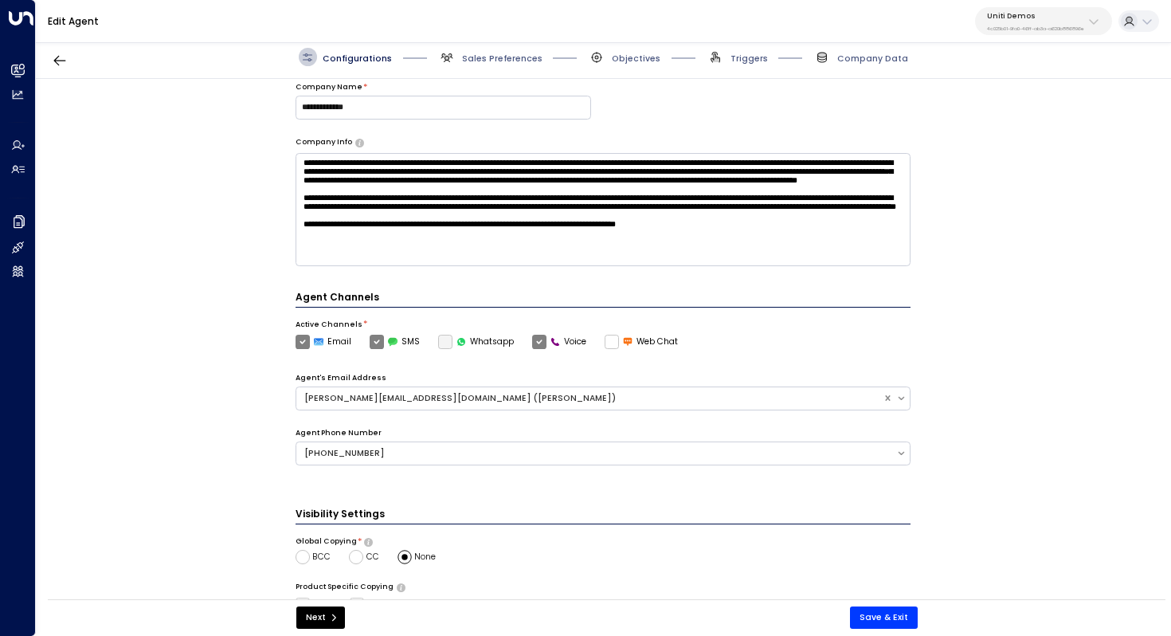
click at [504, 51] on span "Sales Preferences" at bounding box center [490, 57] width 104 height 18
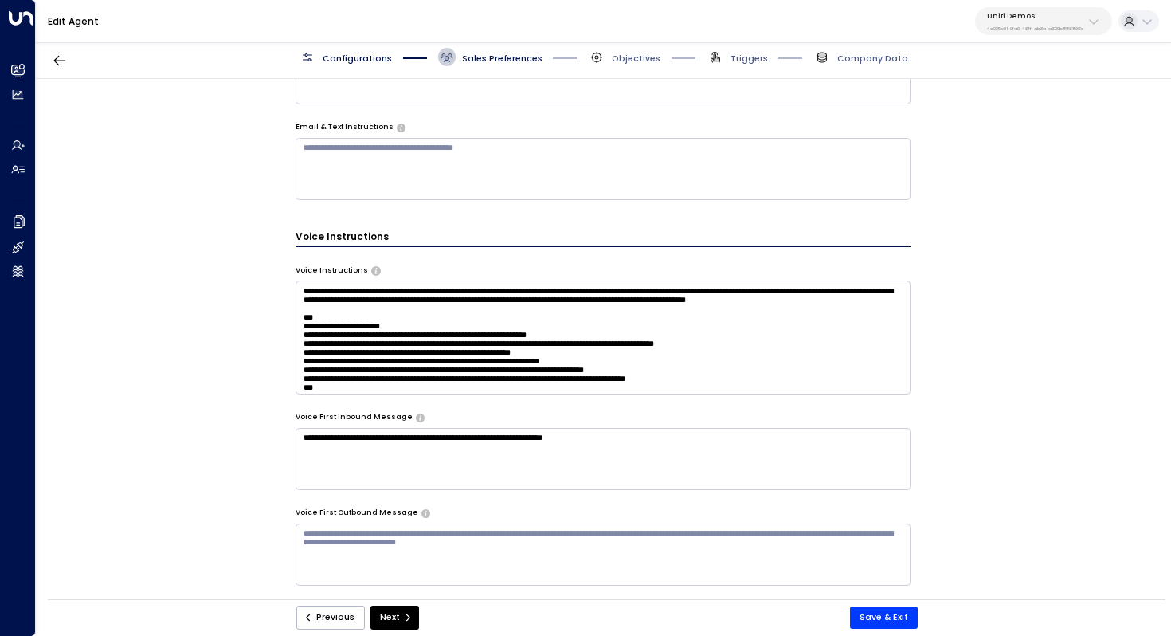
scroll to position [672, 0]
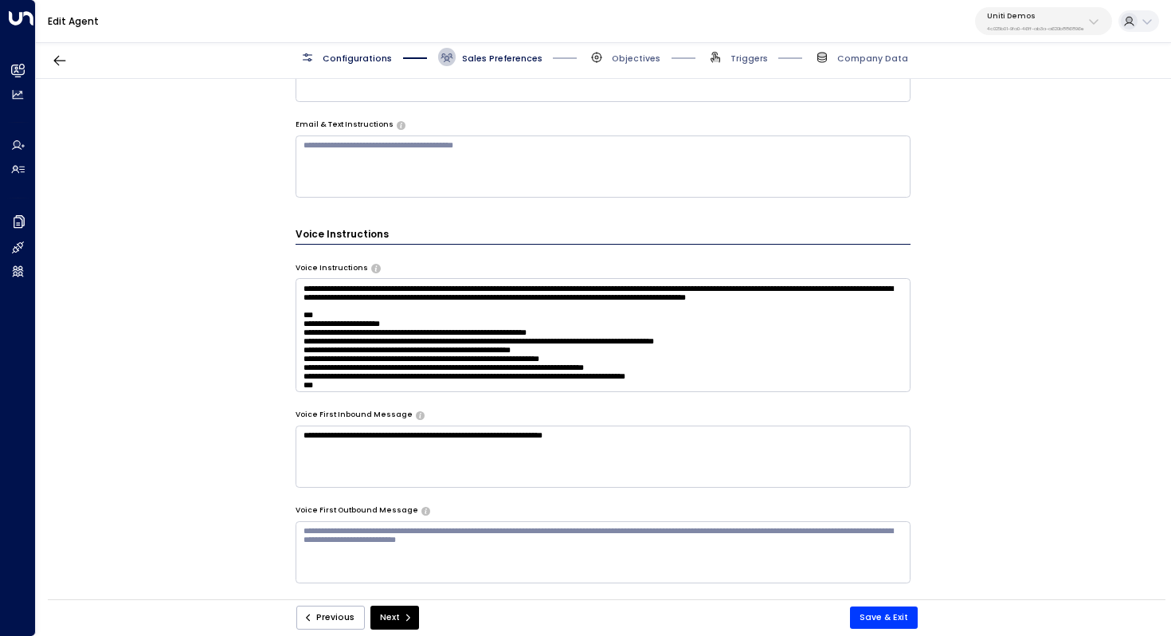
click at [507, 325] on textarea at bounding box center [604, 334] width 616 height 113
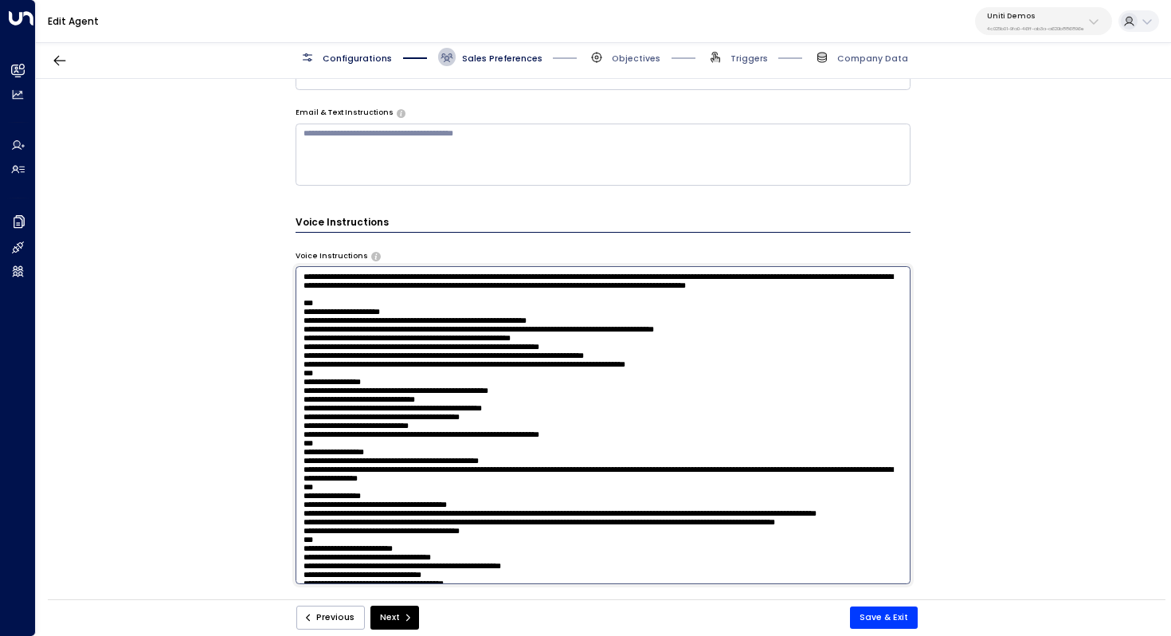
scroll to position [679, 0]
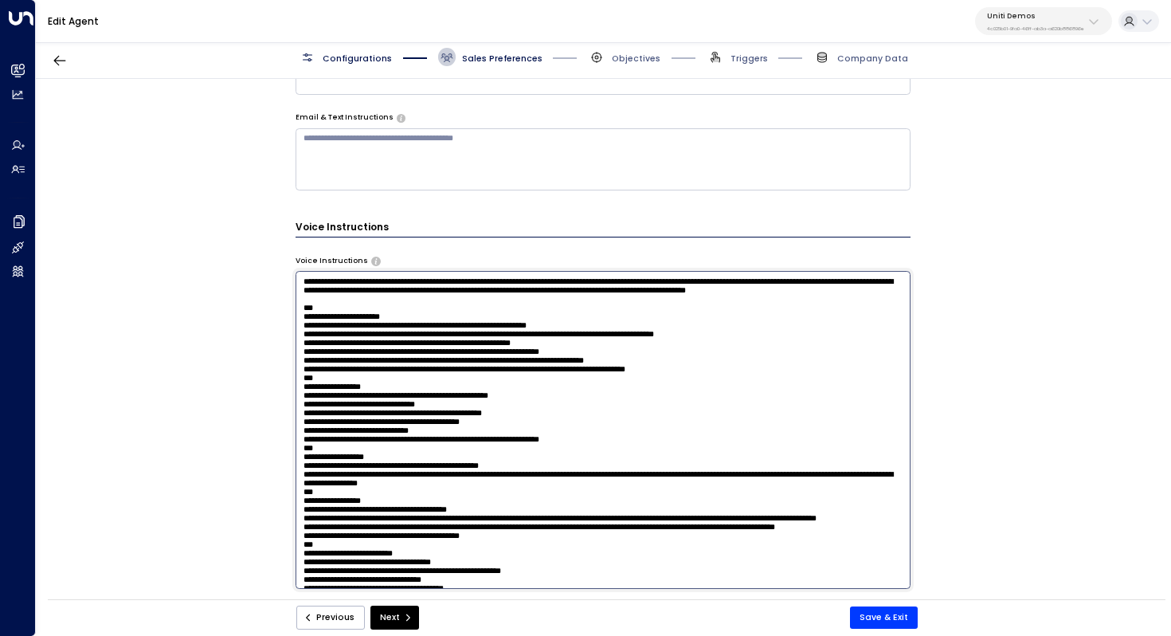
click at [481, 349] on textarea at bounding box center [604, 429] width 616 height 317
click at [491, 360] on textarea at bounding box center [604, 429] width 616 height 317
click at [491, 382] on textarea at bounding box center [604, 429] width 616 height 317
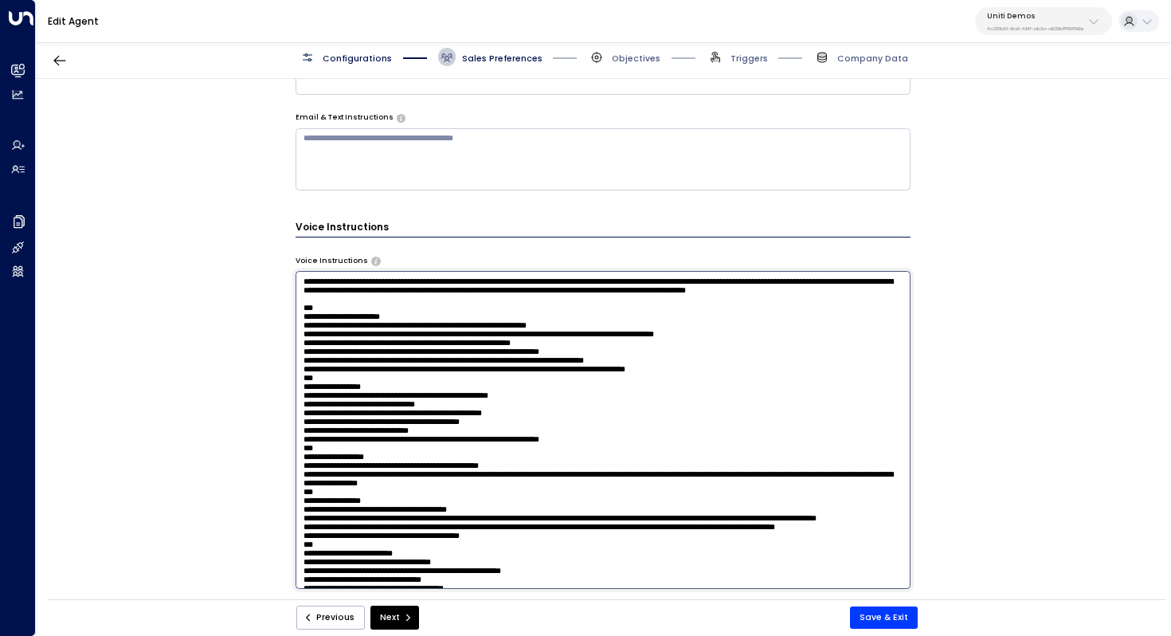
click at [491, 382] on textarea at bounding box center [604, 429] width 616 height 317
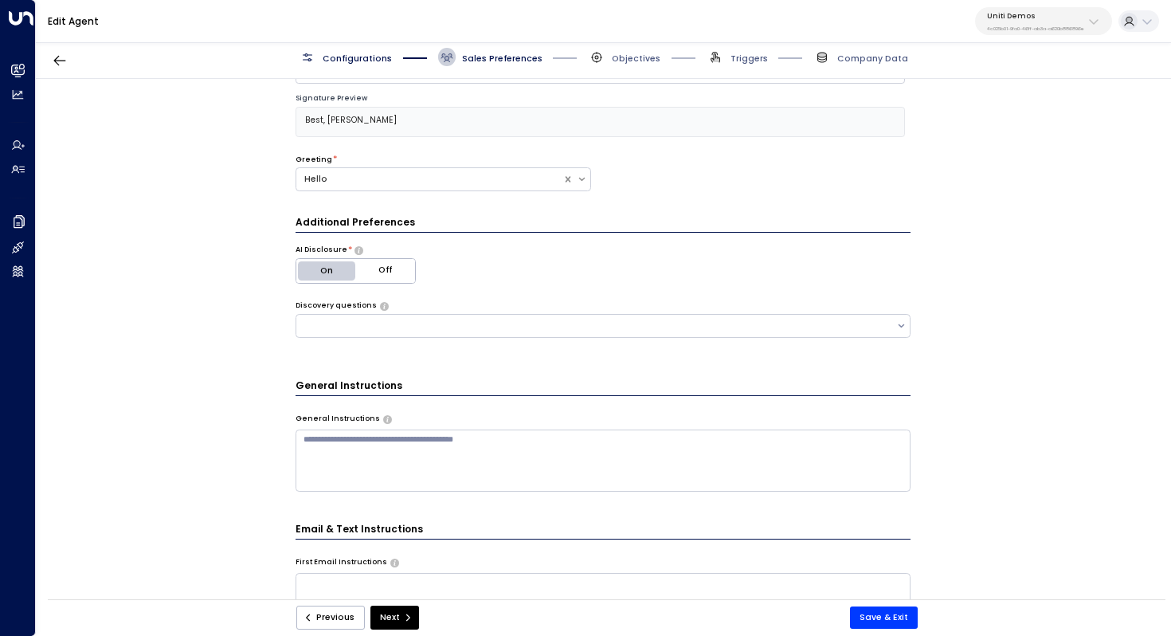
scroll to position [102, 0]
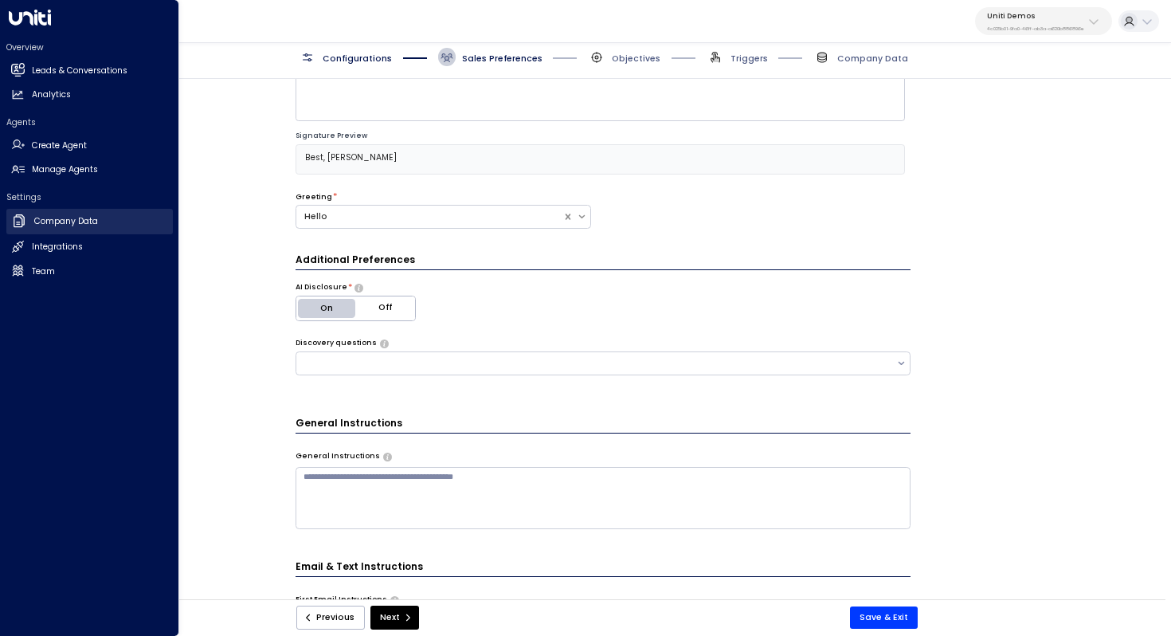
click at [53, 220] on h2 "Company Data" at bounding box center [66, 221] width 64 height 13
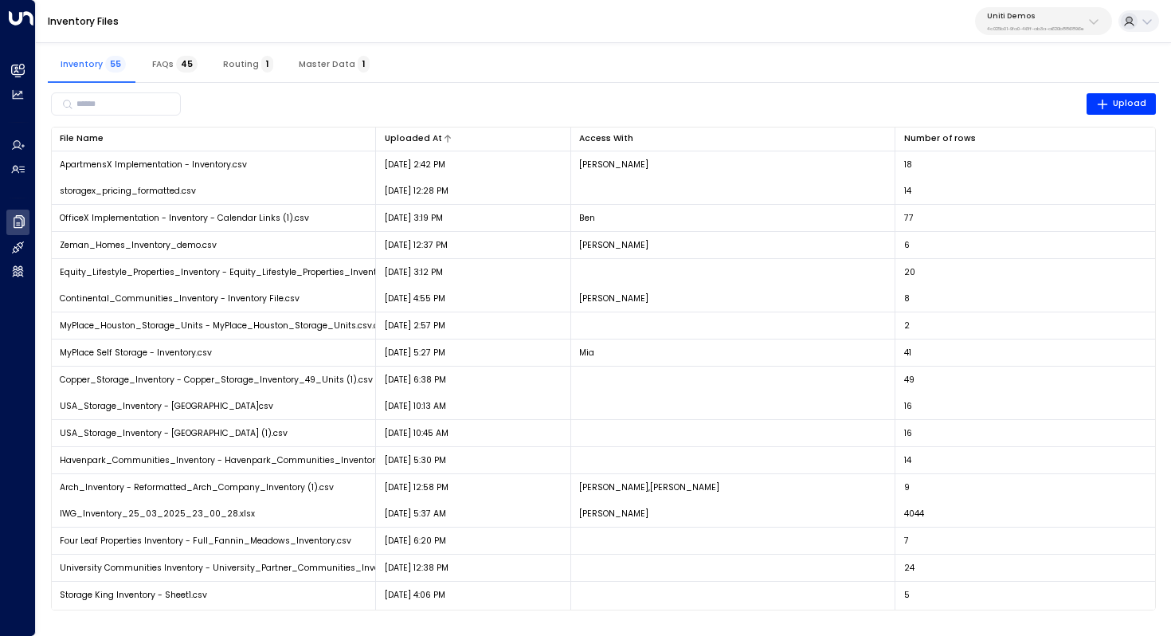
click at [414, 142] on div "Uploaded At" at bounding box center [413, 138] width 57 height 14
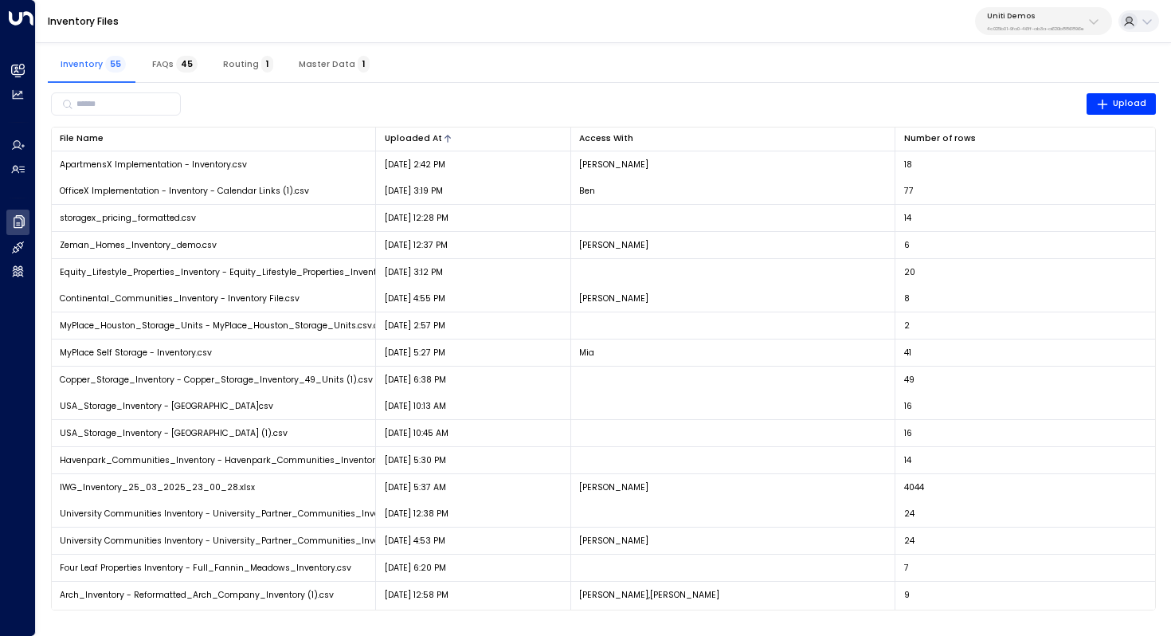
click at [414, 142] on div "Uploaded At" at bounding box center [413, 138] width 57 height 14
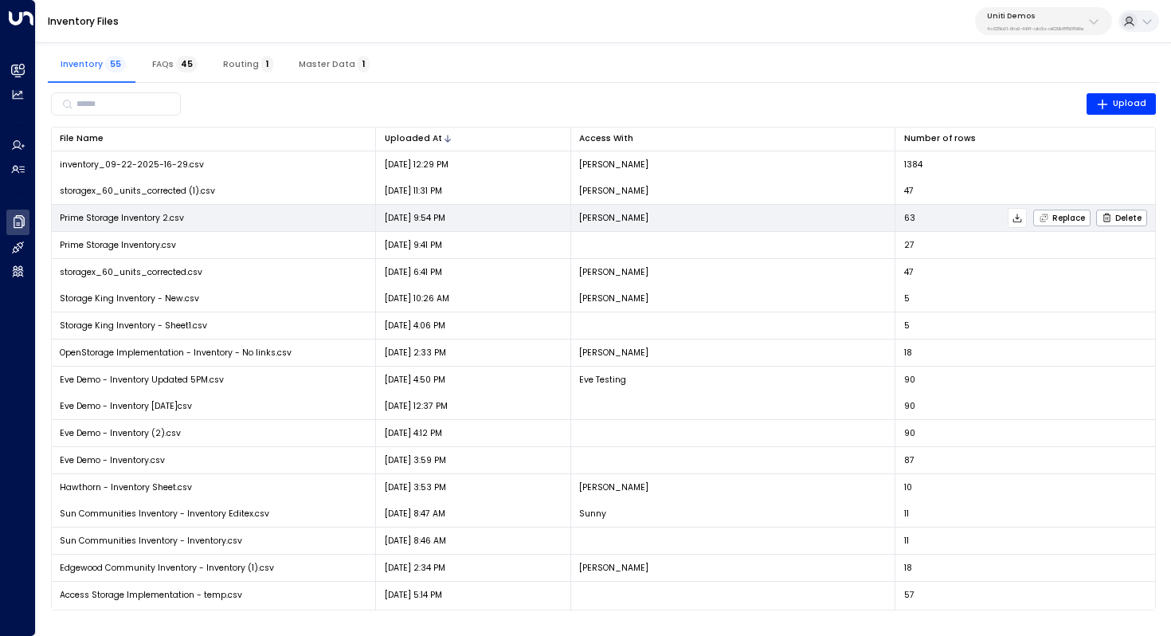
click at [1013, 219] on icon at bounding box center [1017, 218] width 11 height 11
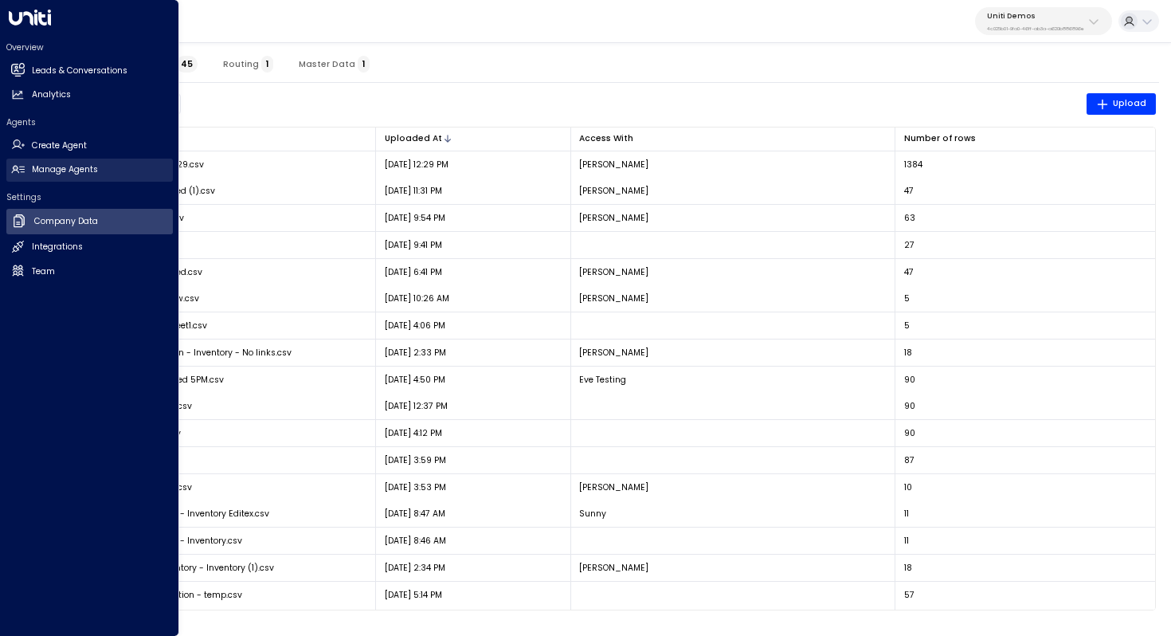
click at [54, 166] on h2 "Manage Agents" at bounding box center [65, 169] width 66 height 13
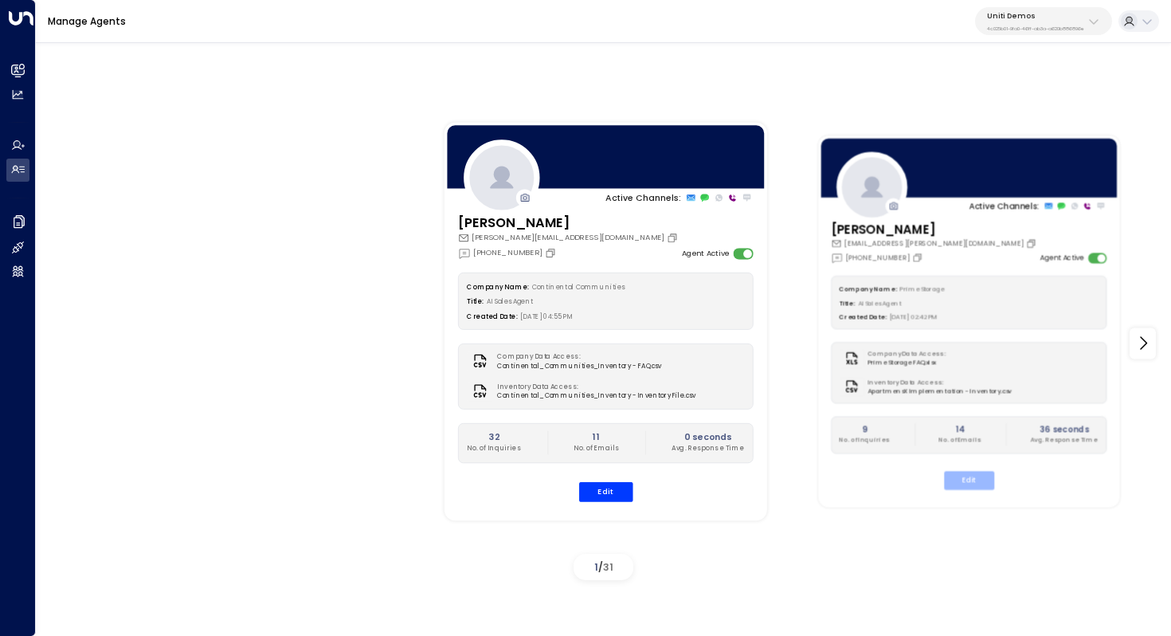
click at [964, 476] on button "Edit" at bounding box center [969, 480] width 50 height 18
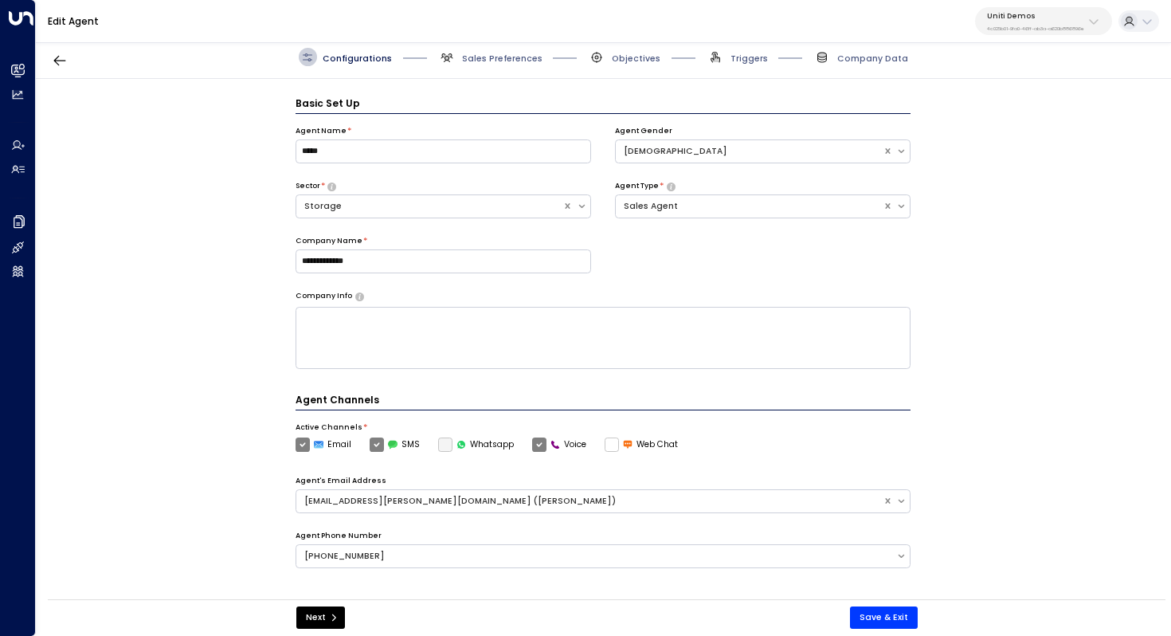
scroll to position [18, 0]
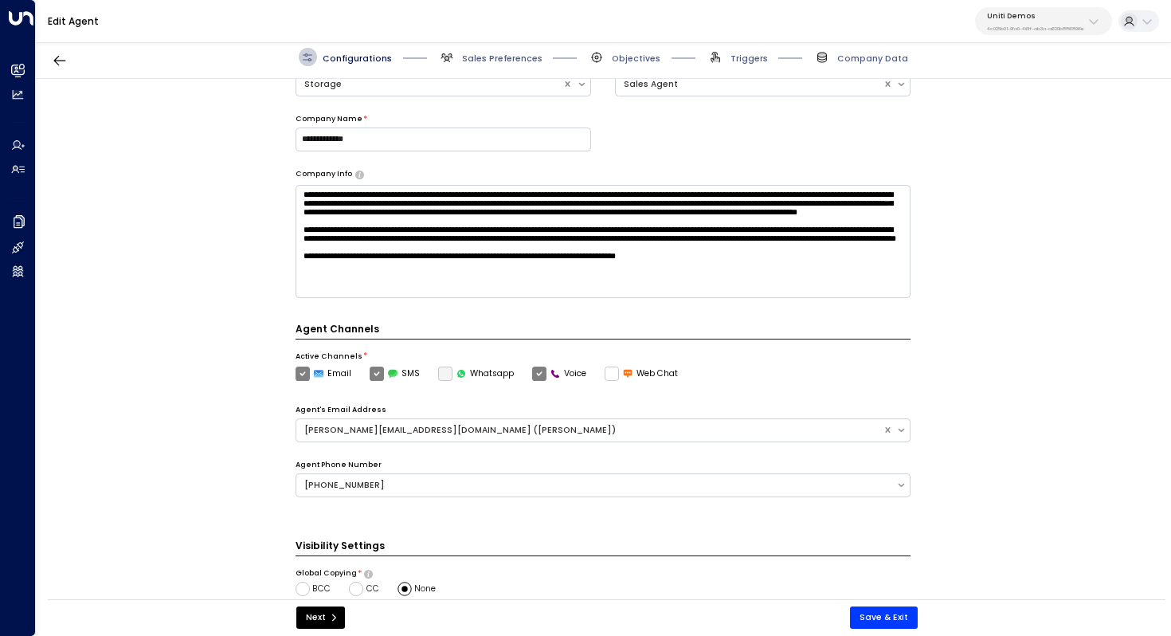
scroll to position [183, 0]
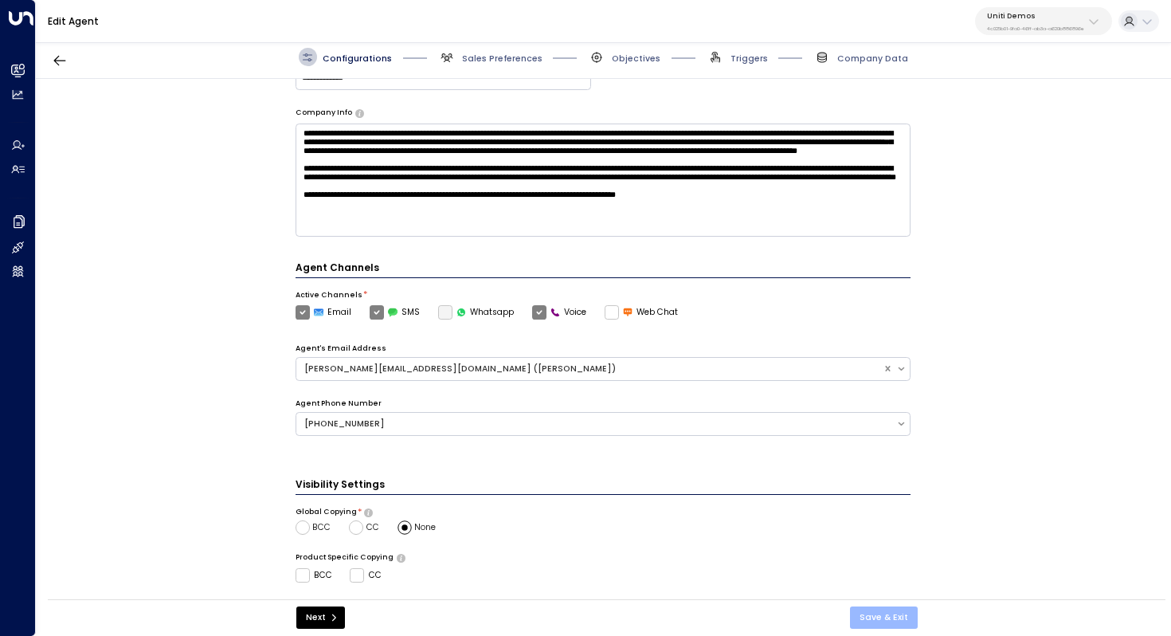
click at [893, 616] on button "Save & Exit" at bounding box center [884, 617] width 68 height 22
